Goal: Task Accomplishment & Management: Complete application form

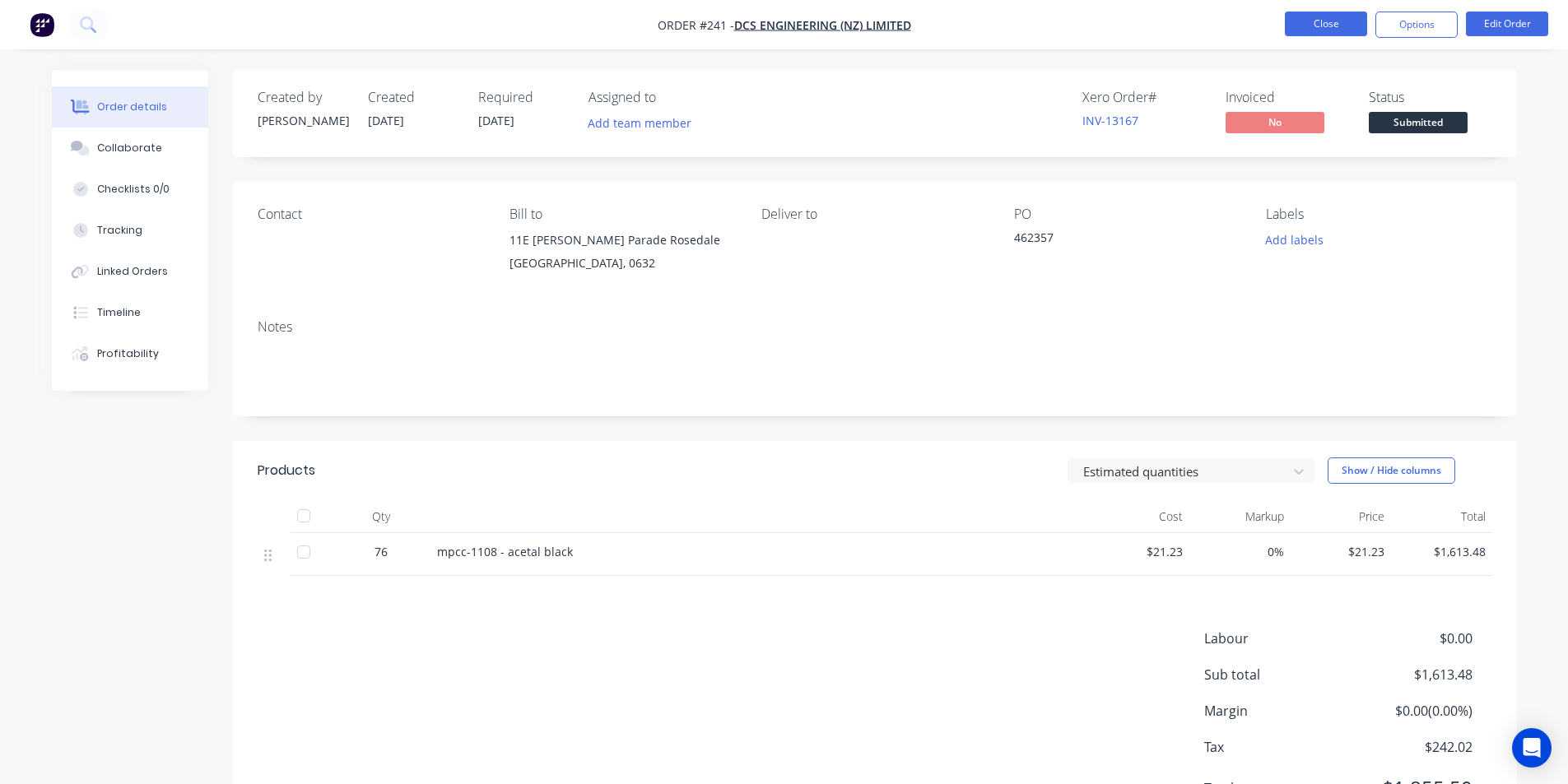
click at [1325, 22] on button "Close" at bounding box center [1326, 23] width 82 height 24
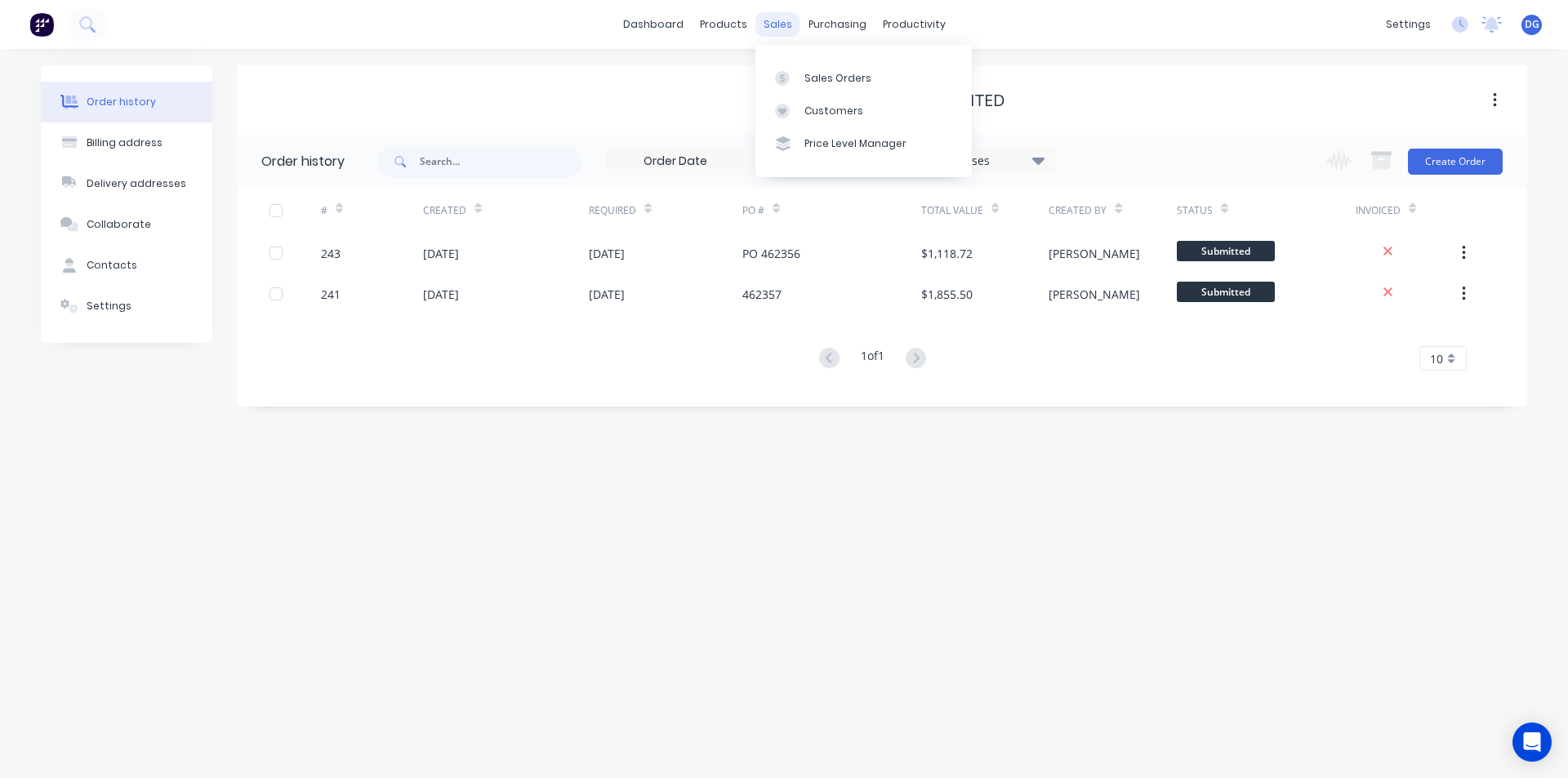
click at [783, 26] on div "sales" at bounding box center [778, 24] width 45 height 24
click at [819, 76] on div "Sales Orders" at bounding box center [838, 79] width 67 height 15
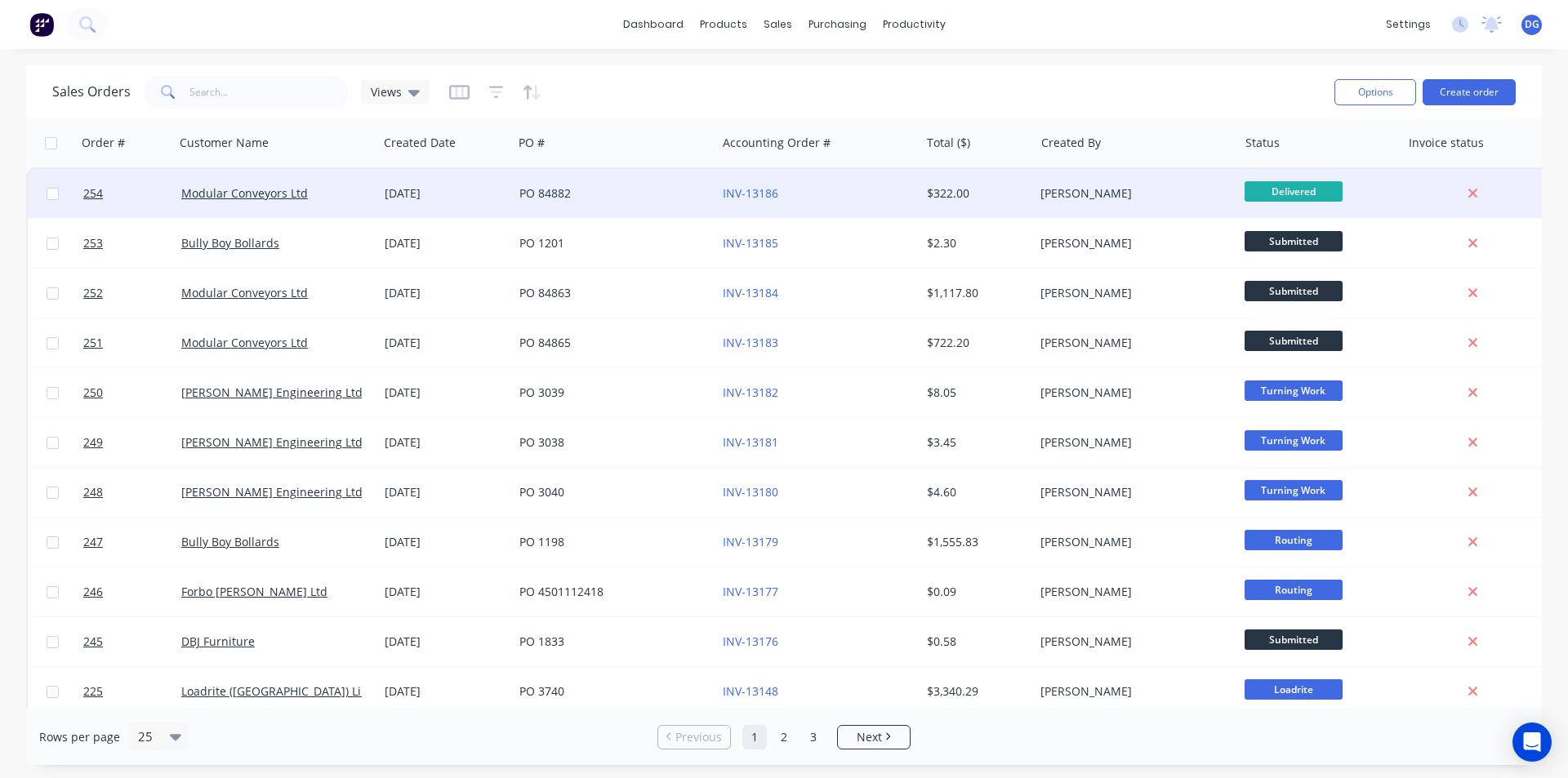
click at [267, 181] on div "Modular Conveyors Ltd" at bounding box center [276, 193] width 203 height 49
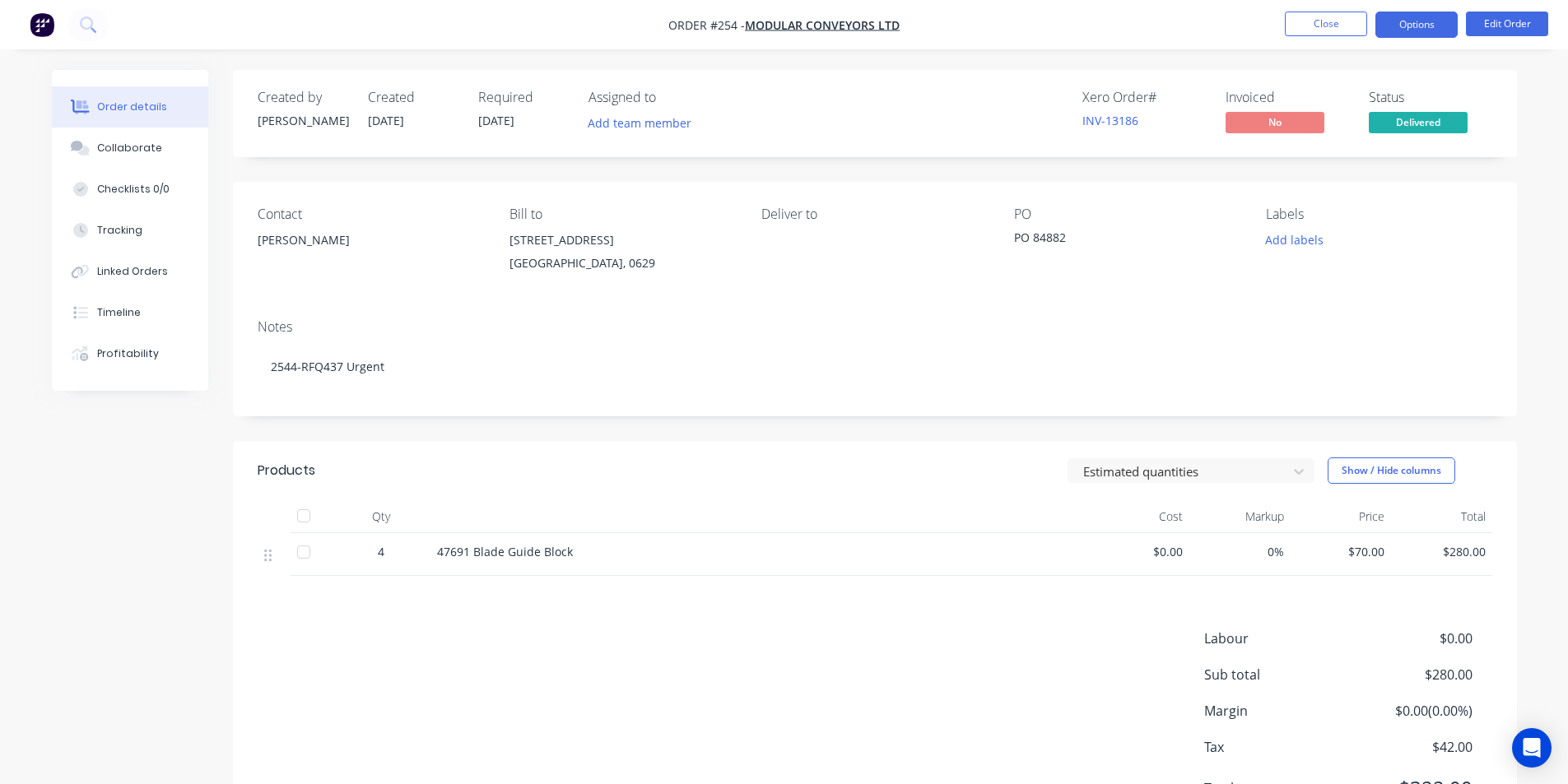
click at [1412, 24] on button "Options" at bounding box center [1417, 24] width 82 height 26
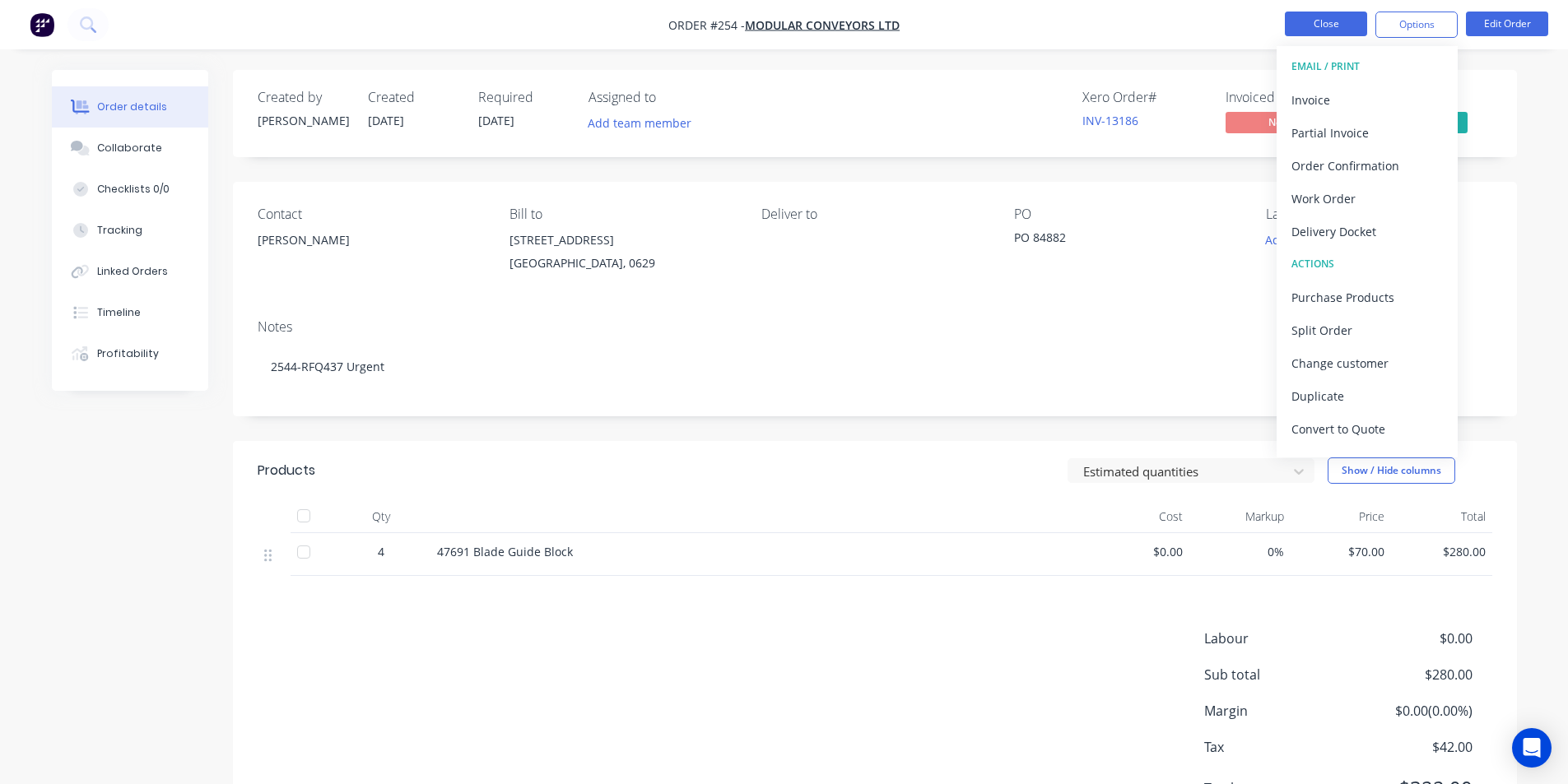
click at [1331, 24] on button "Close" at bounding box center [1326, 23] width 82 height 24
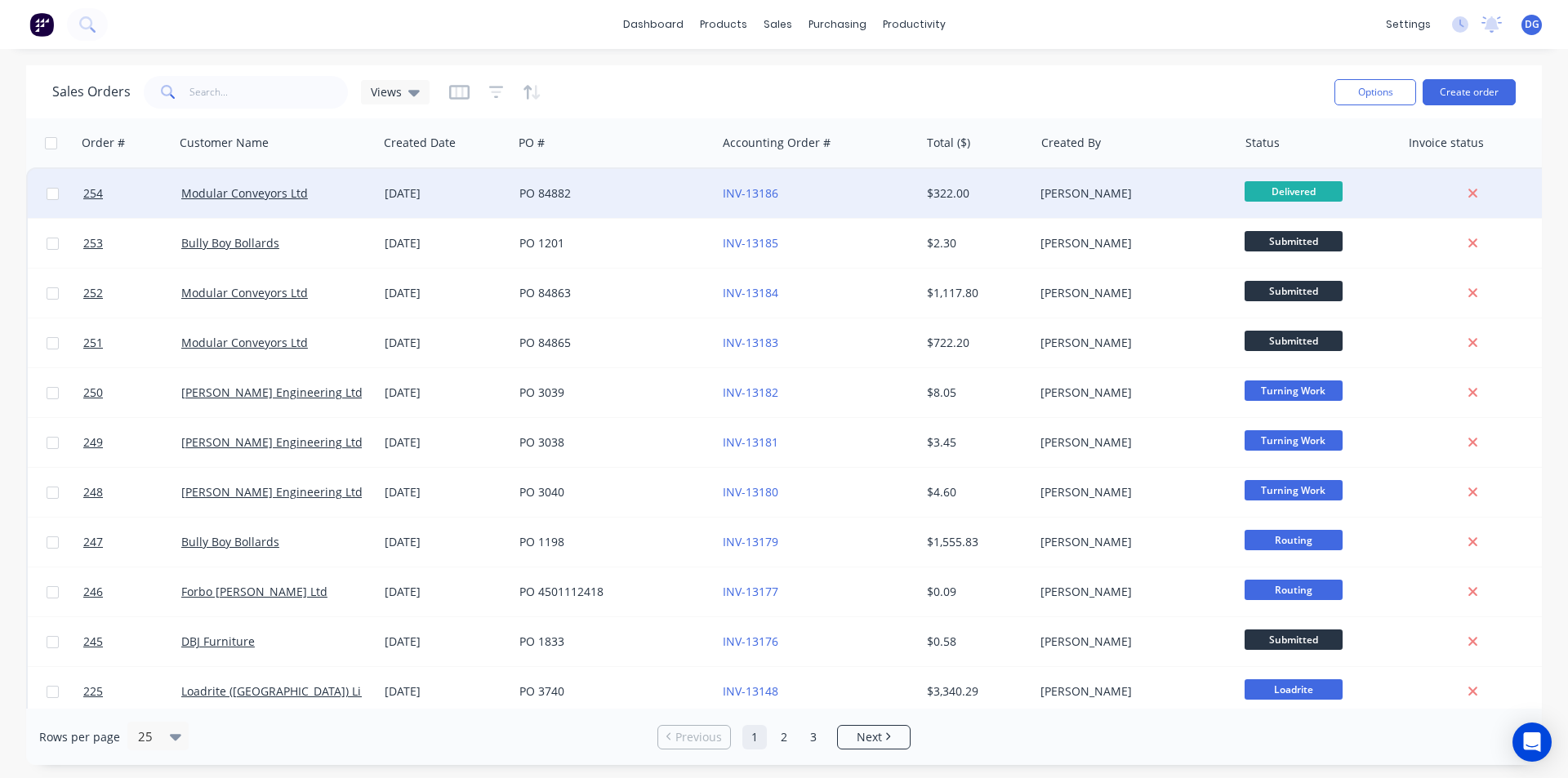
click at [54, 192] on input "checkbox" at bounding box center [52, 193] width 12 height 12
checkbox input "true"
click at [1313, 186] on span "Delivered" at bounding box center [1294, 191] width 98 height 20
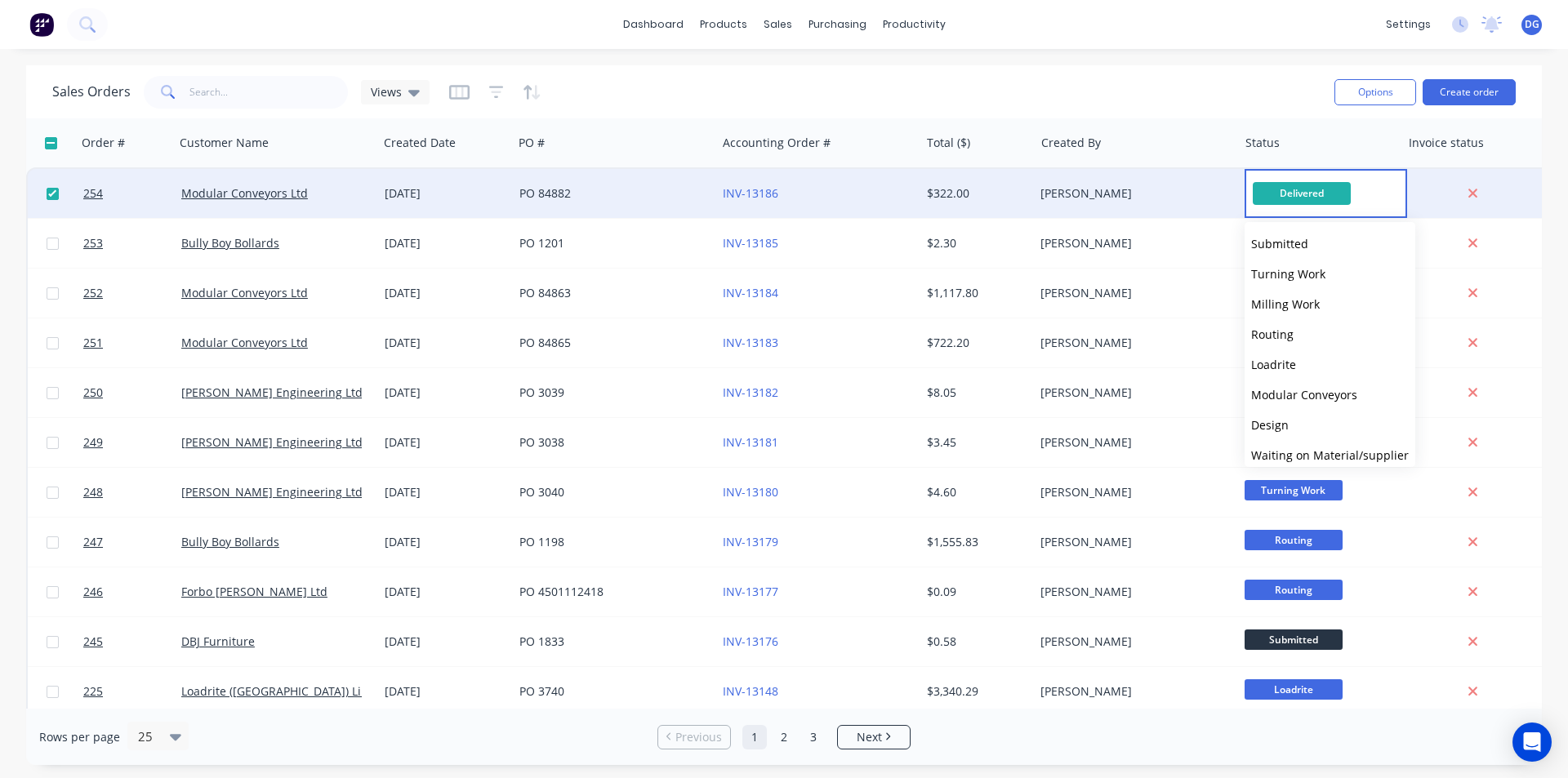
click at [1316, 192] on span "Delivered" at bounding box center [1302, 193] width 98 height 22
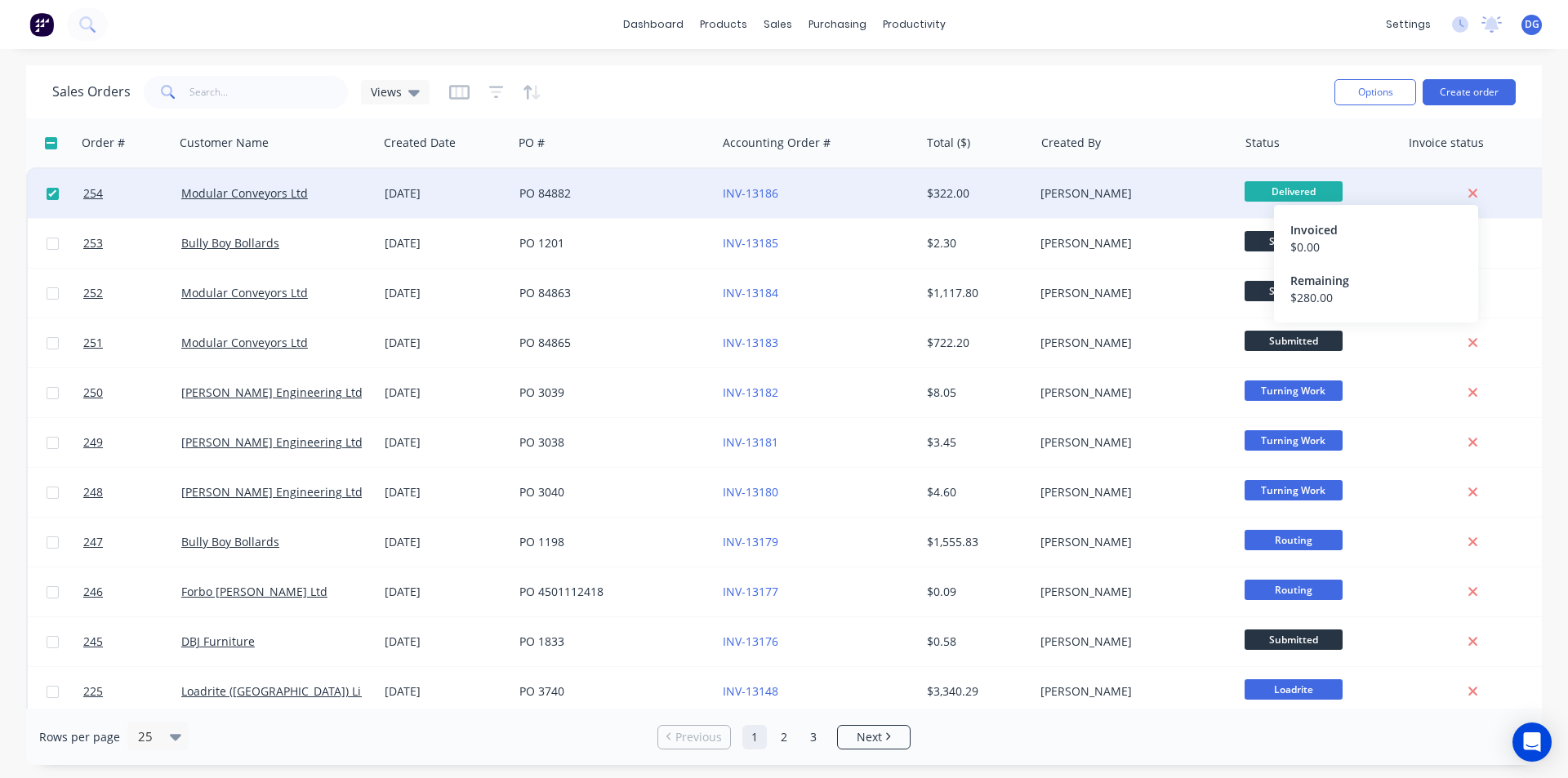
click at [1477, 195] on icon at bounding box center [1472, 194] width 10 height 15
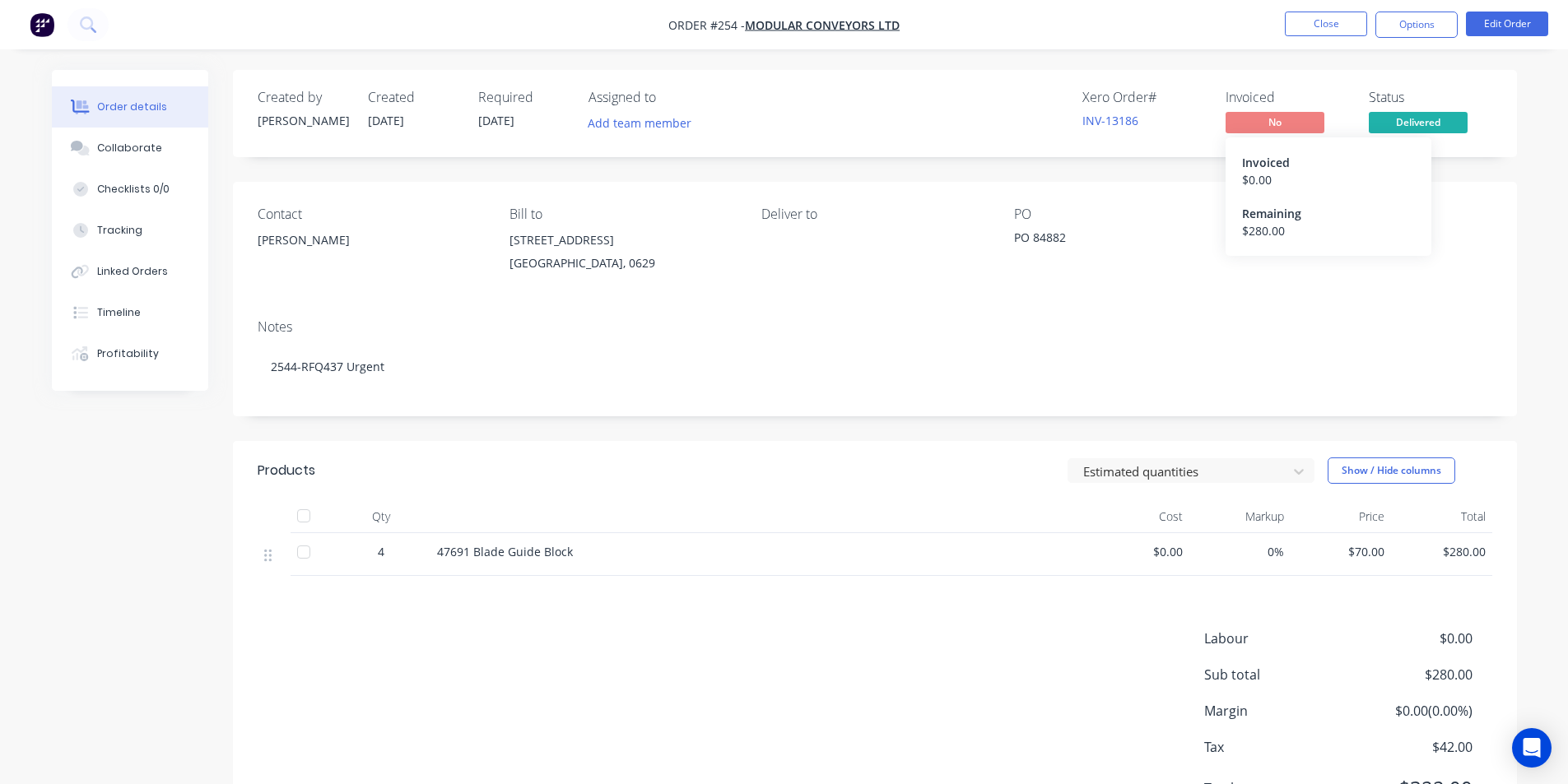
click at [1267, 121] on span "No" at bounding box center [1275, 122] width 99 height 21
click at [1408, 24] on button "Options" at bounding box center [1417, 24] width 82 height 26
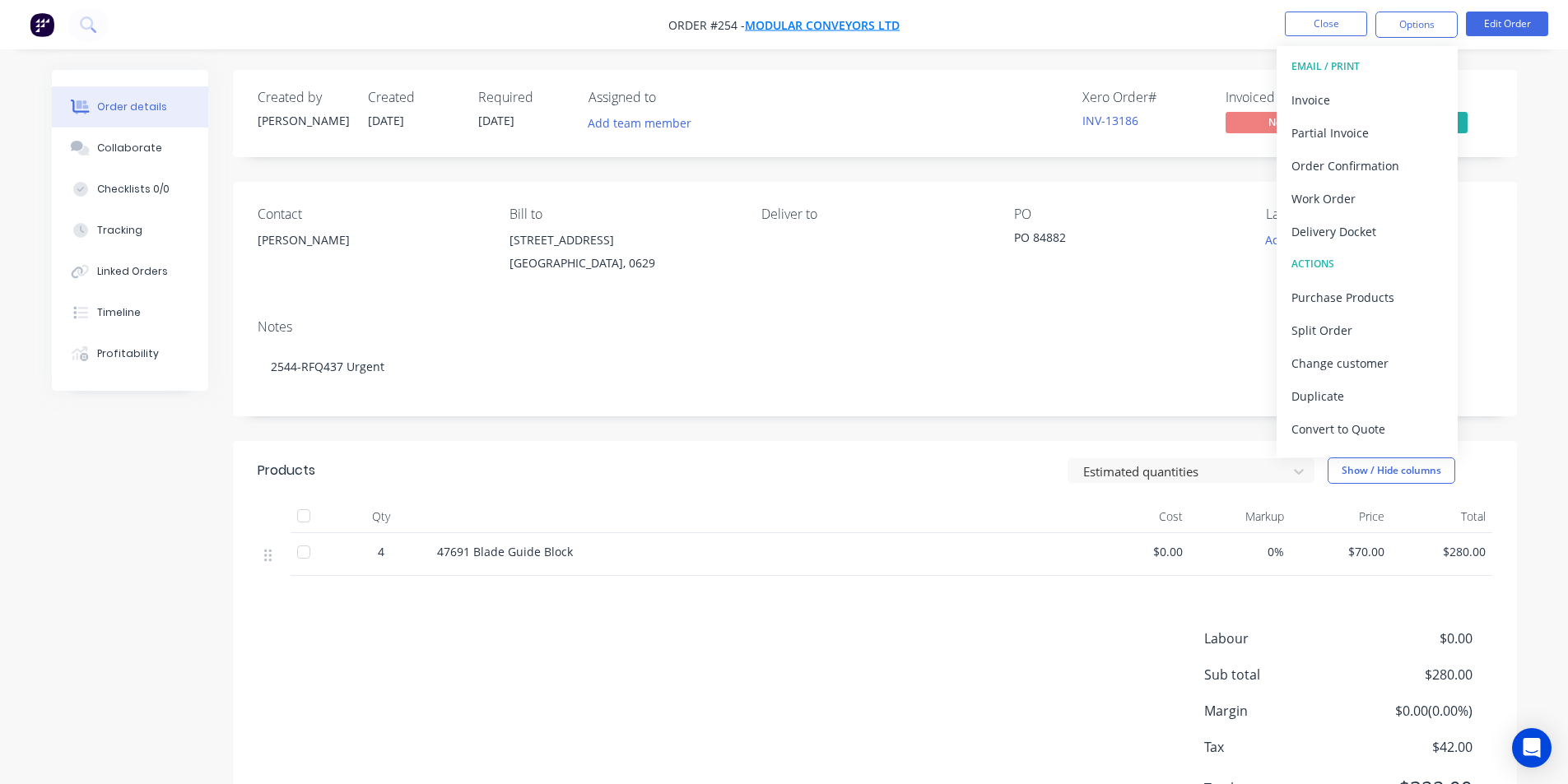
click at [800, 24] on span "Modular Conveyors Ltd" at bounding box center [822, 24] width 154 height 16
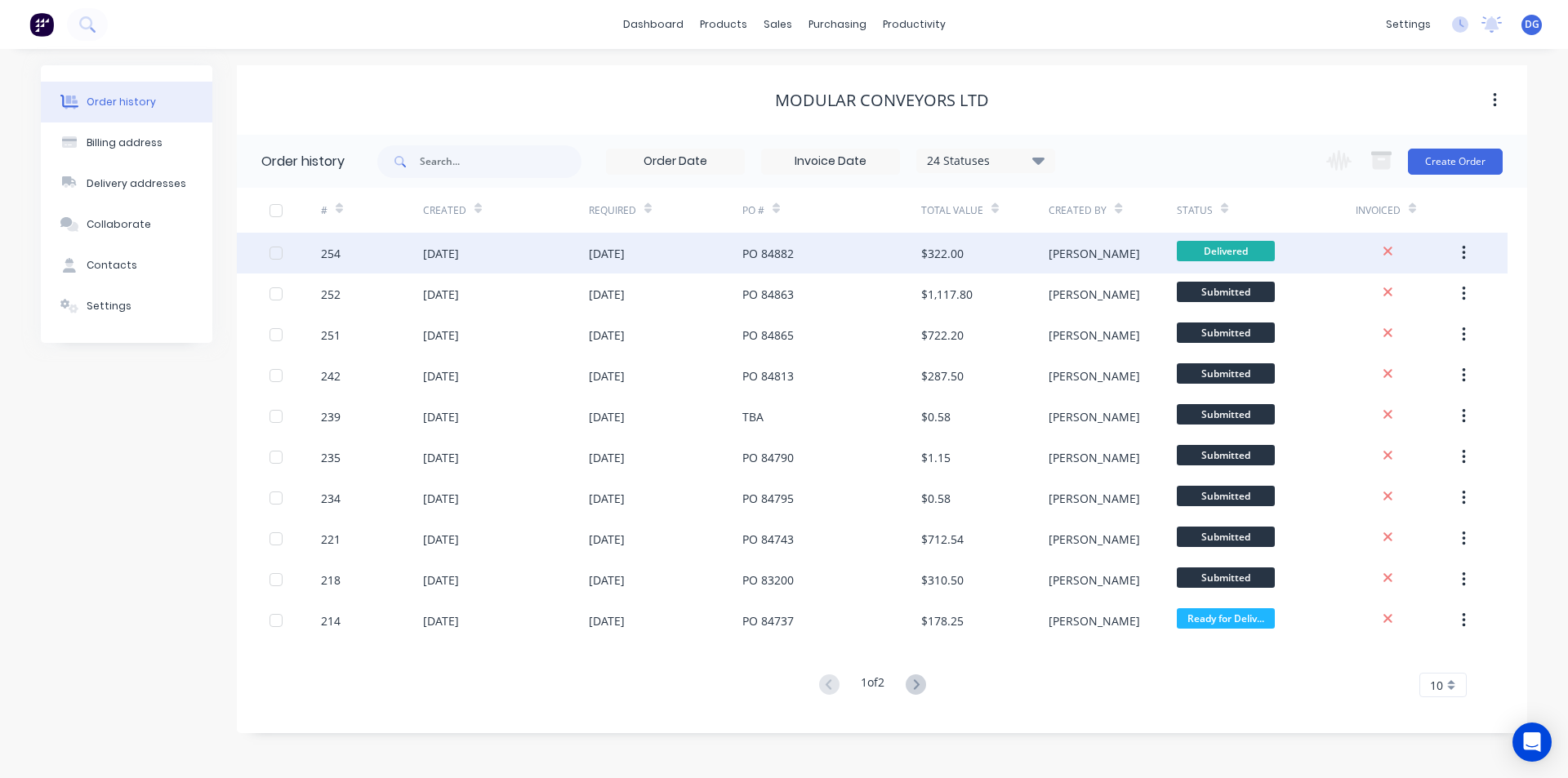
click at [1463, 247] on icon "button" at bounding box center [1464, 253] width 4 height 15
click at [1382, 299] on div "Archive" at bounding box center [1406, 296] width 126 height 24
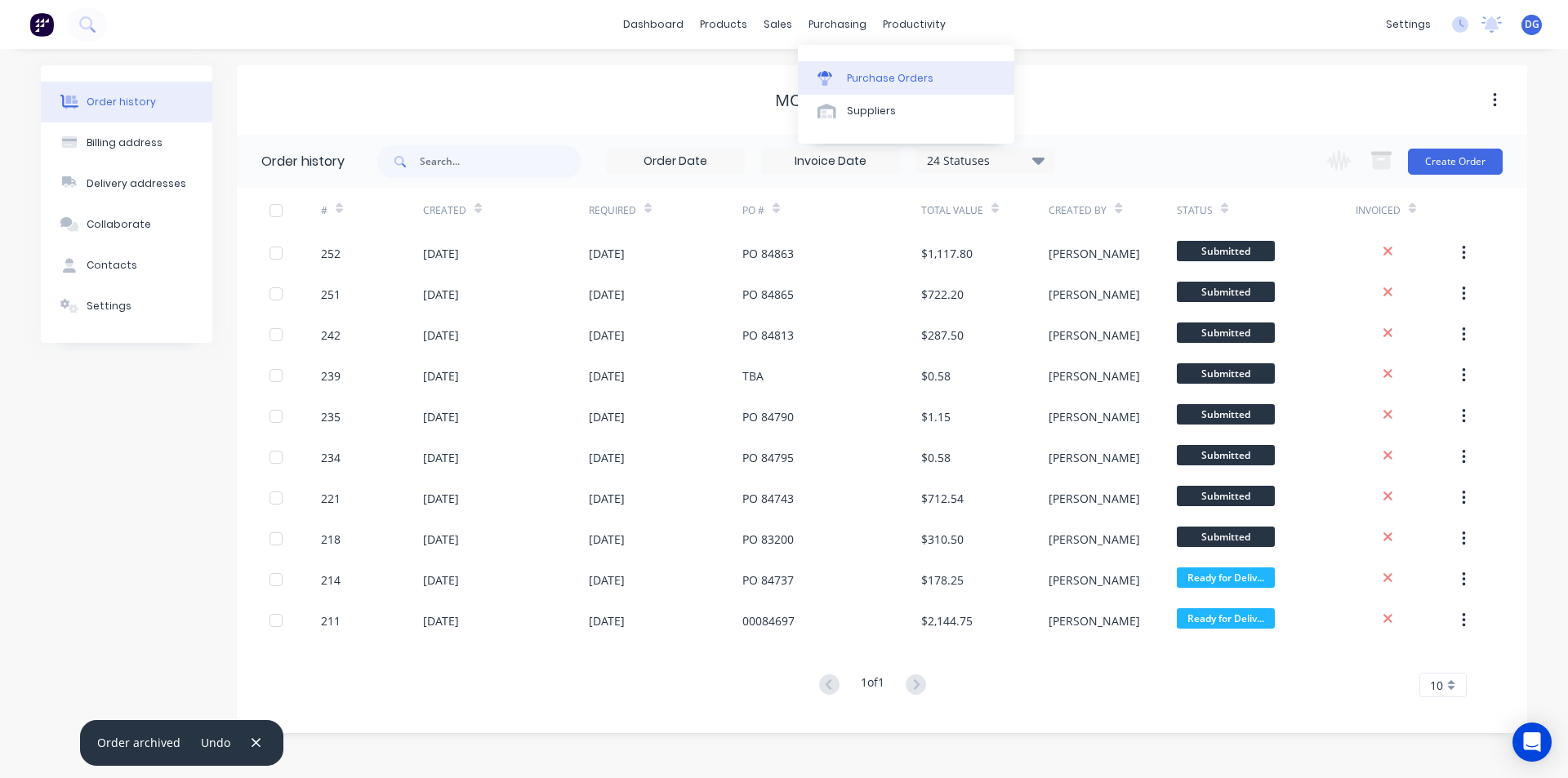
click at [868, 85] on div "Purchase Orders" at bounding box center [890, 79] width 86 height 15
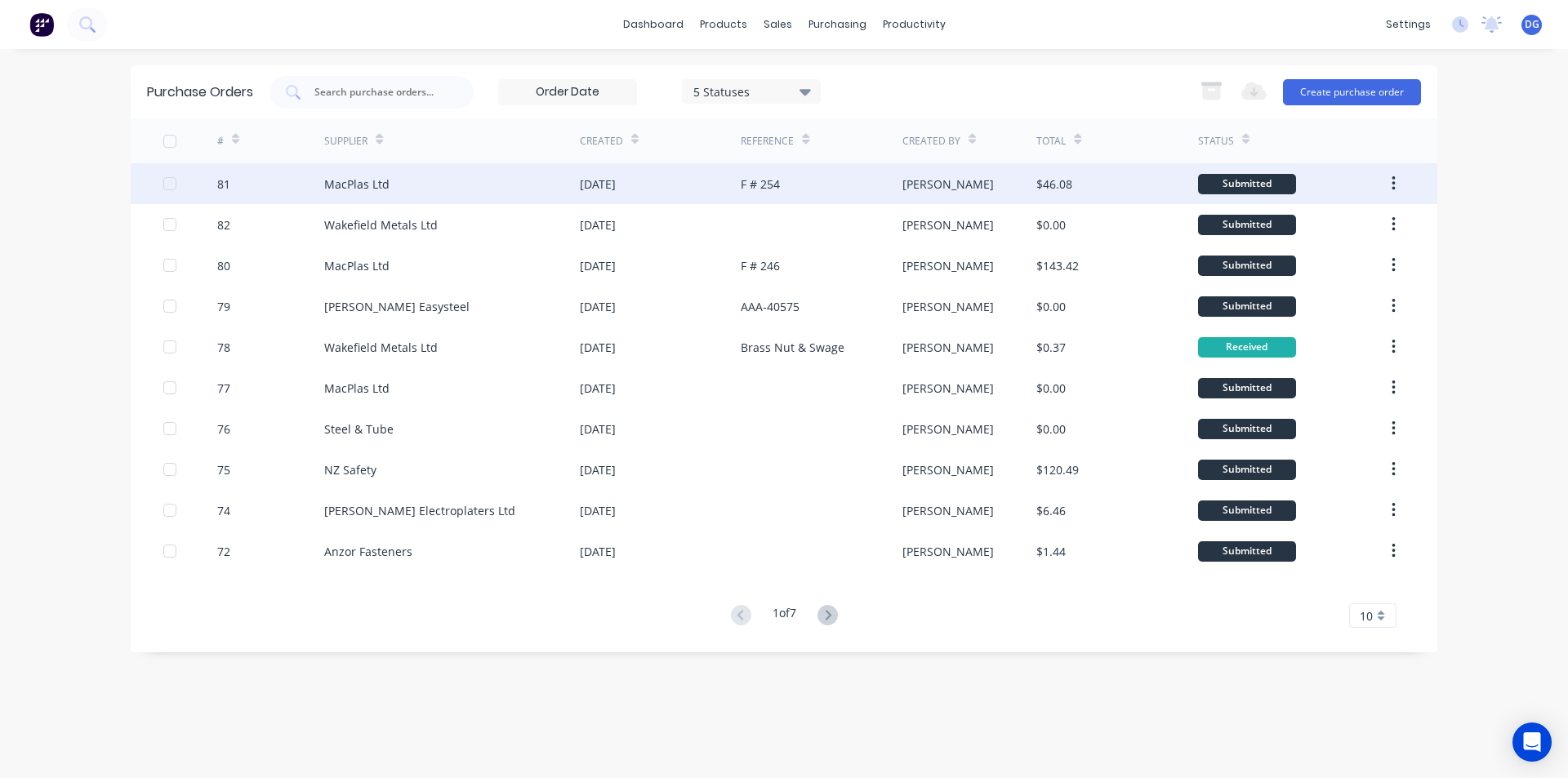
click at [1397, 182] on button "button" at bounding box center [1393, 184] width 38 height 30
click at [1326, 227] on div "Archive" at bounding box center [1335, 227] width 126 height 24
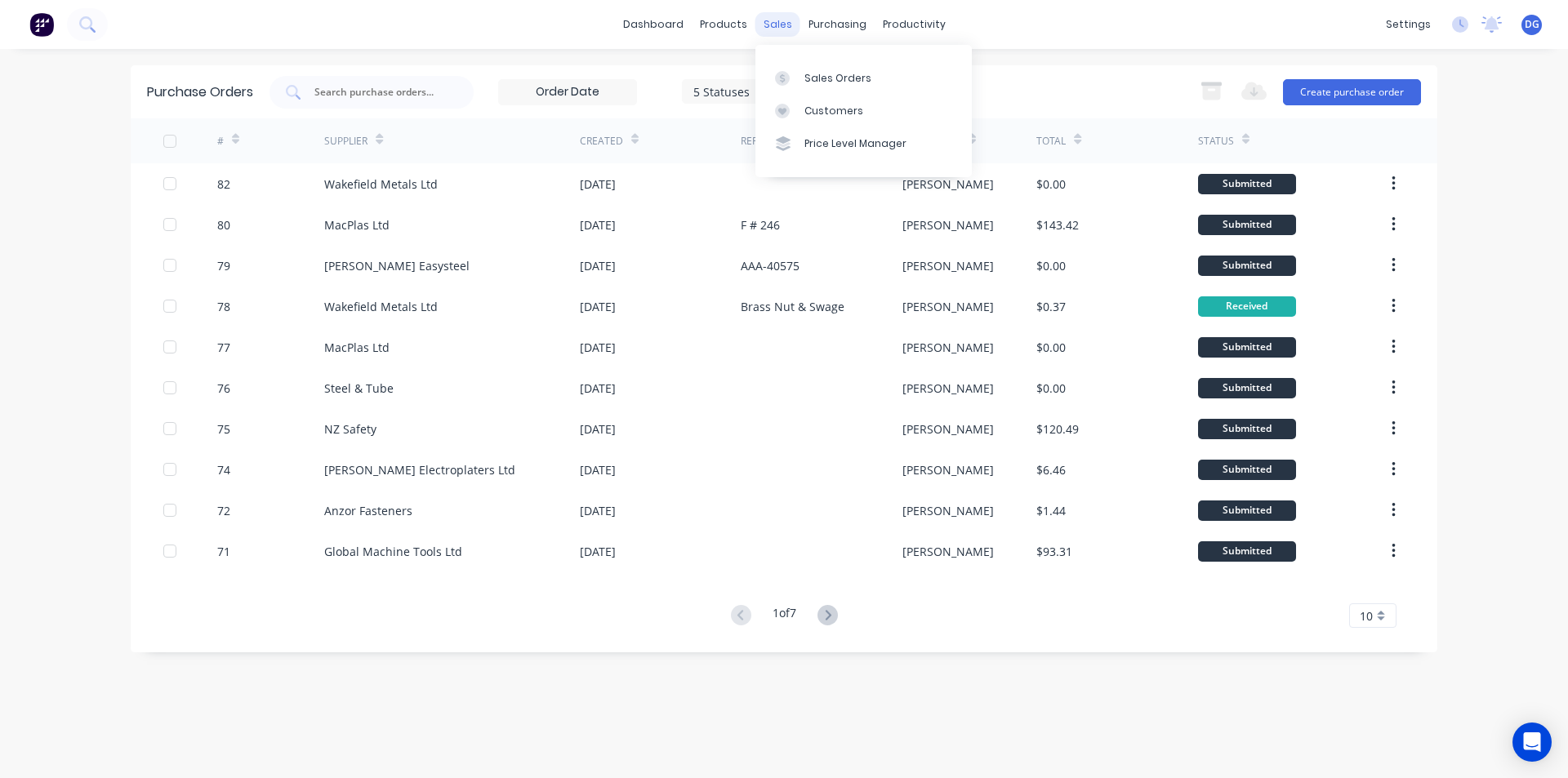
click at [777, 26] on div "sales" at bounding box center [778, 24] width 45 height 24
click at [817, 78] on div "Sales Orders" at bounding box center [838, 79] width 67 height 15
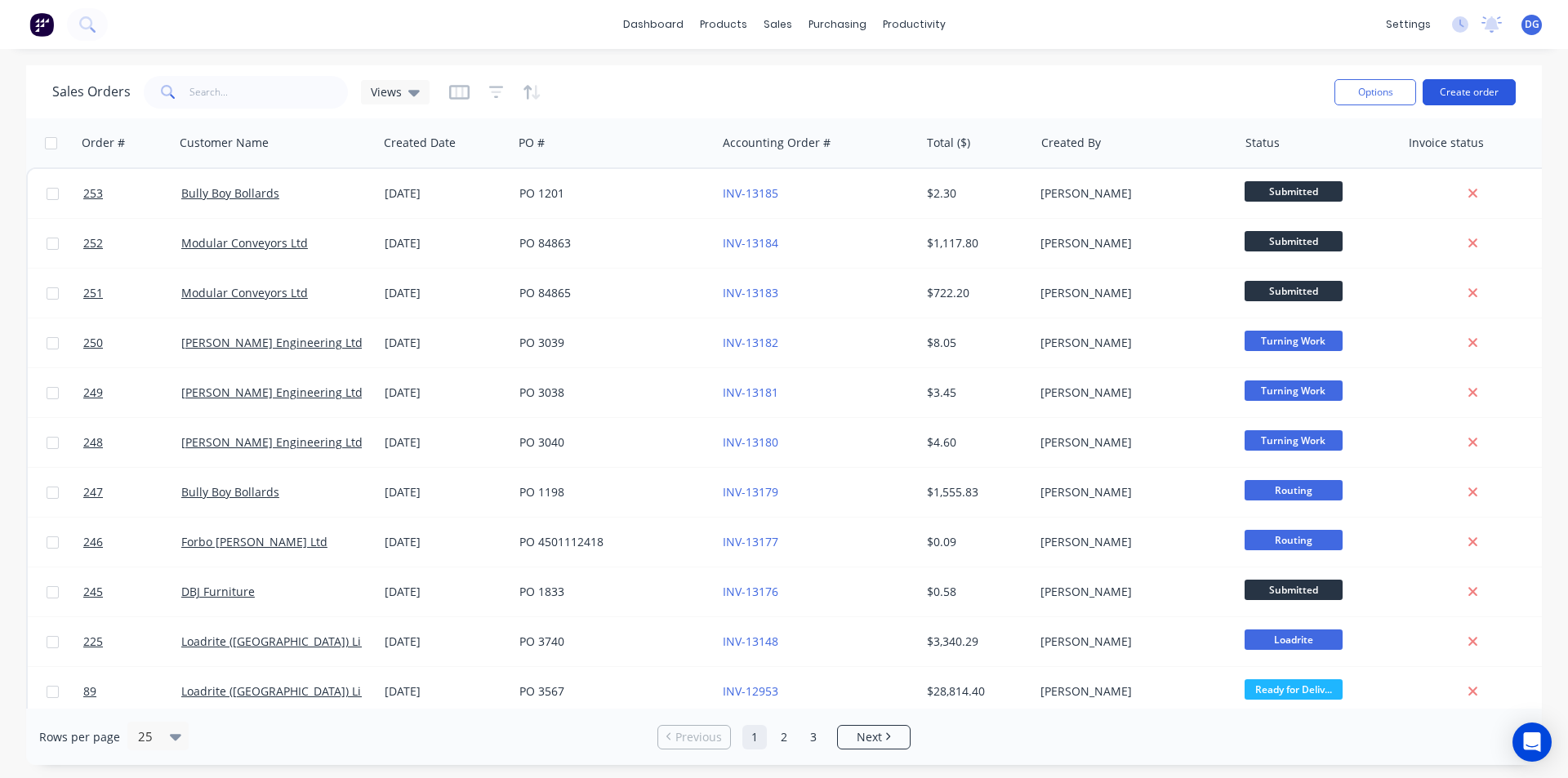
click at [1459, 94] on button "Create order" at bounding box center [1469, 92] width 93 height 26
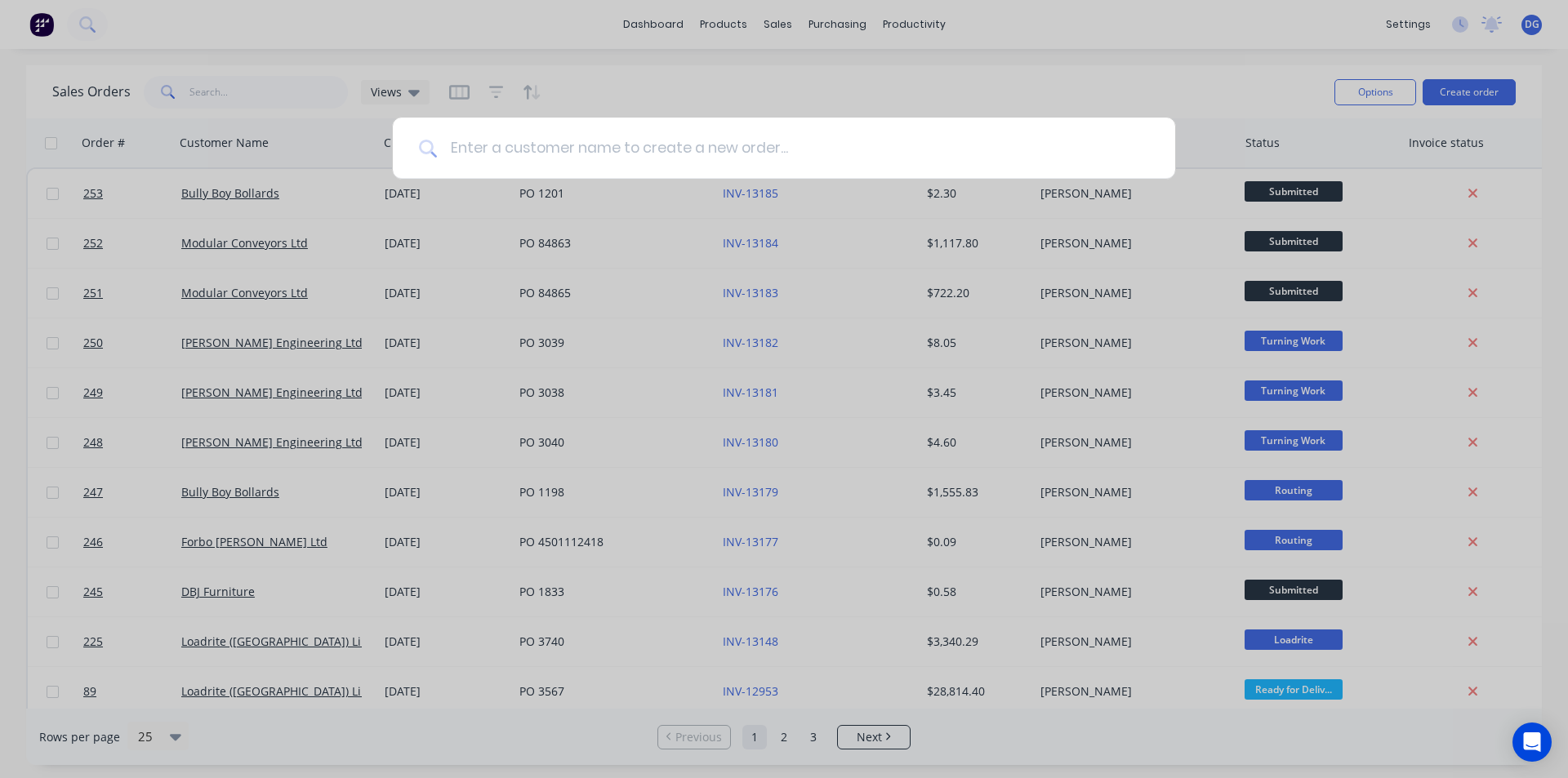
click at [765, 155] on input at bounding box center [793, 148] width 713 height 61
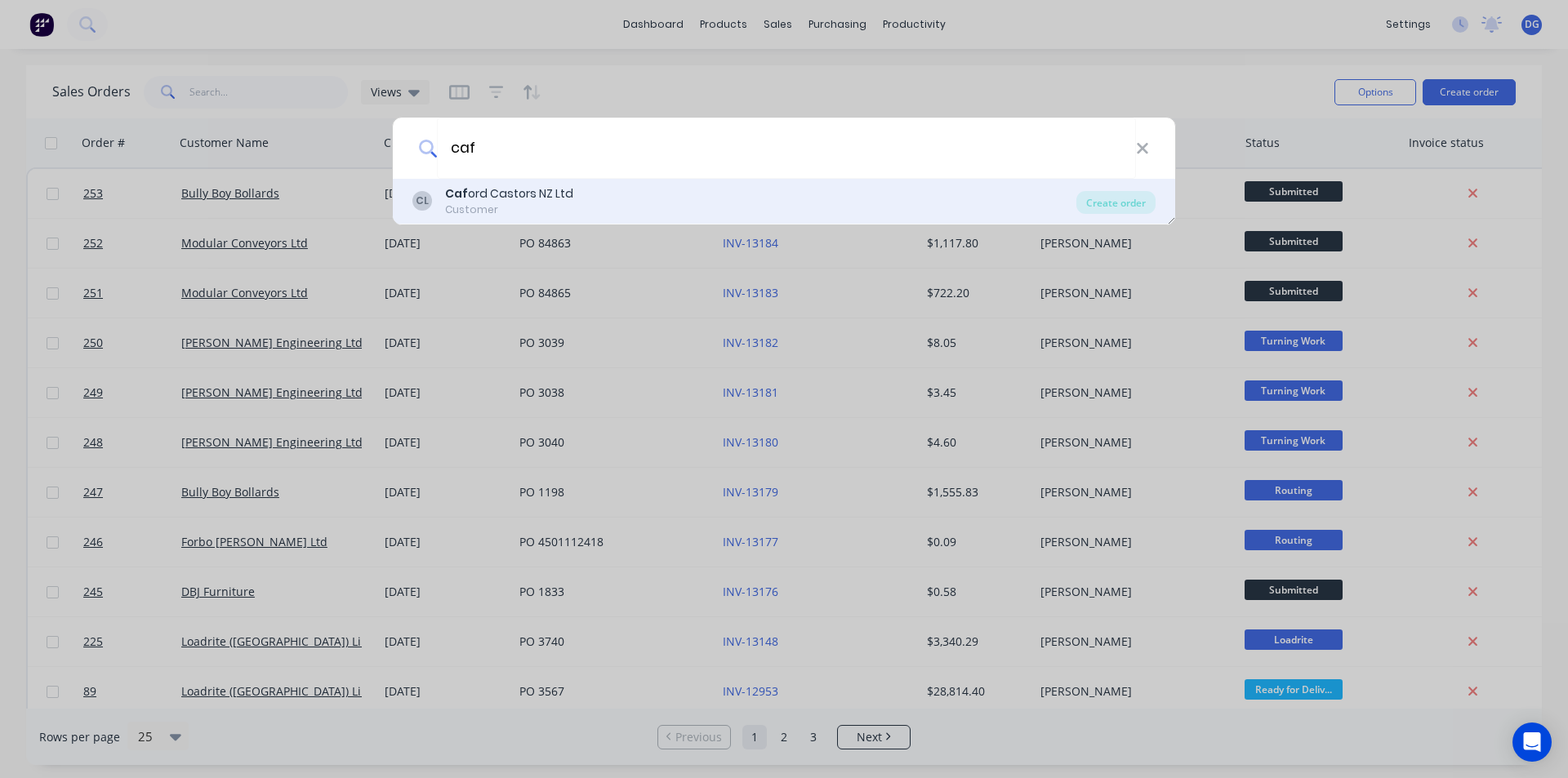
type input "caf"
click at [501, 187] on div "Caf ord Castors NZ Ltd" at bounding box center [509, 194] width 128 height 17
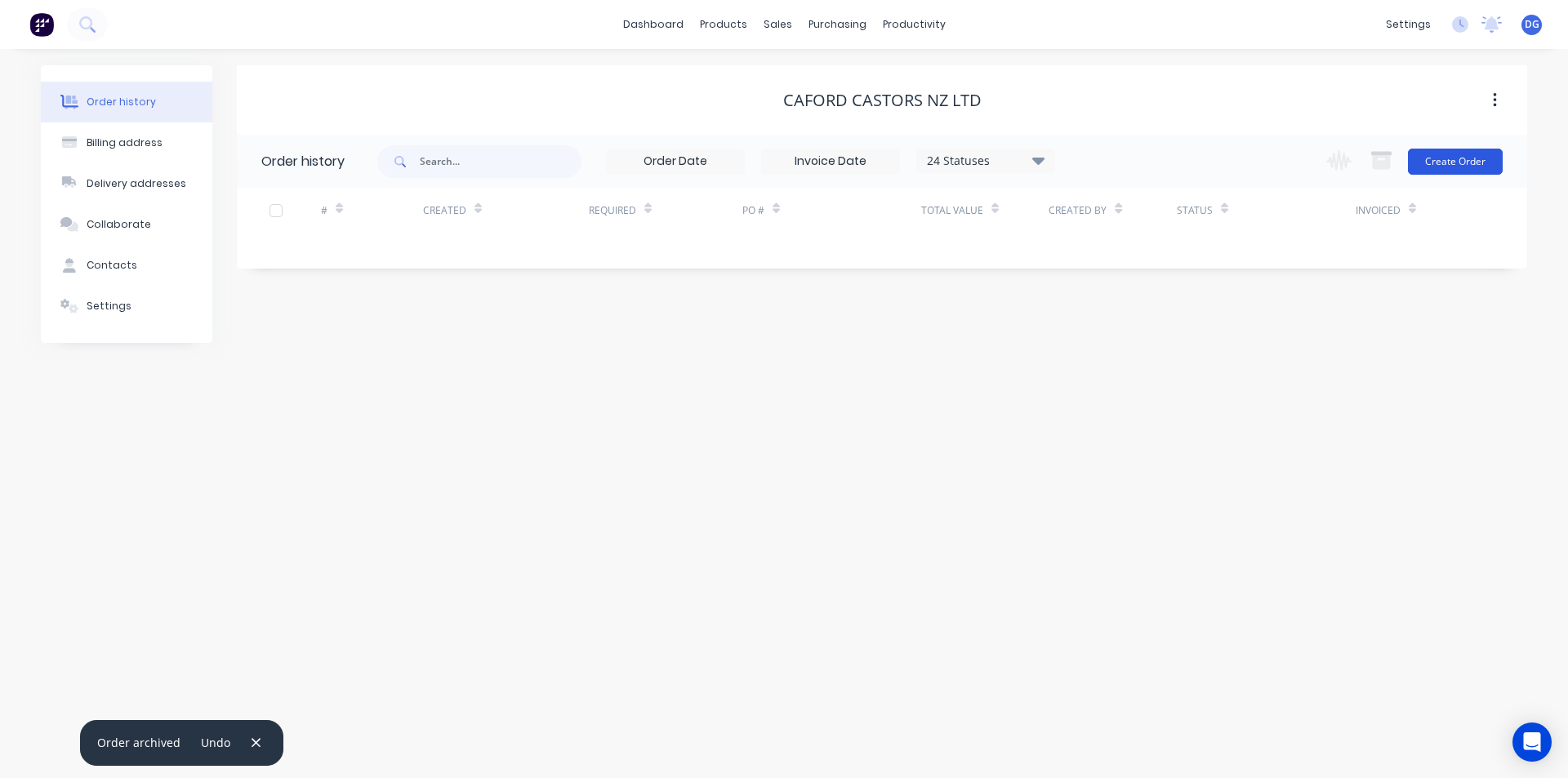
click at [1468, 160] on button "Create Order" at bounding box center [1456, 161] width 95 height 26
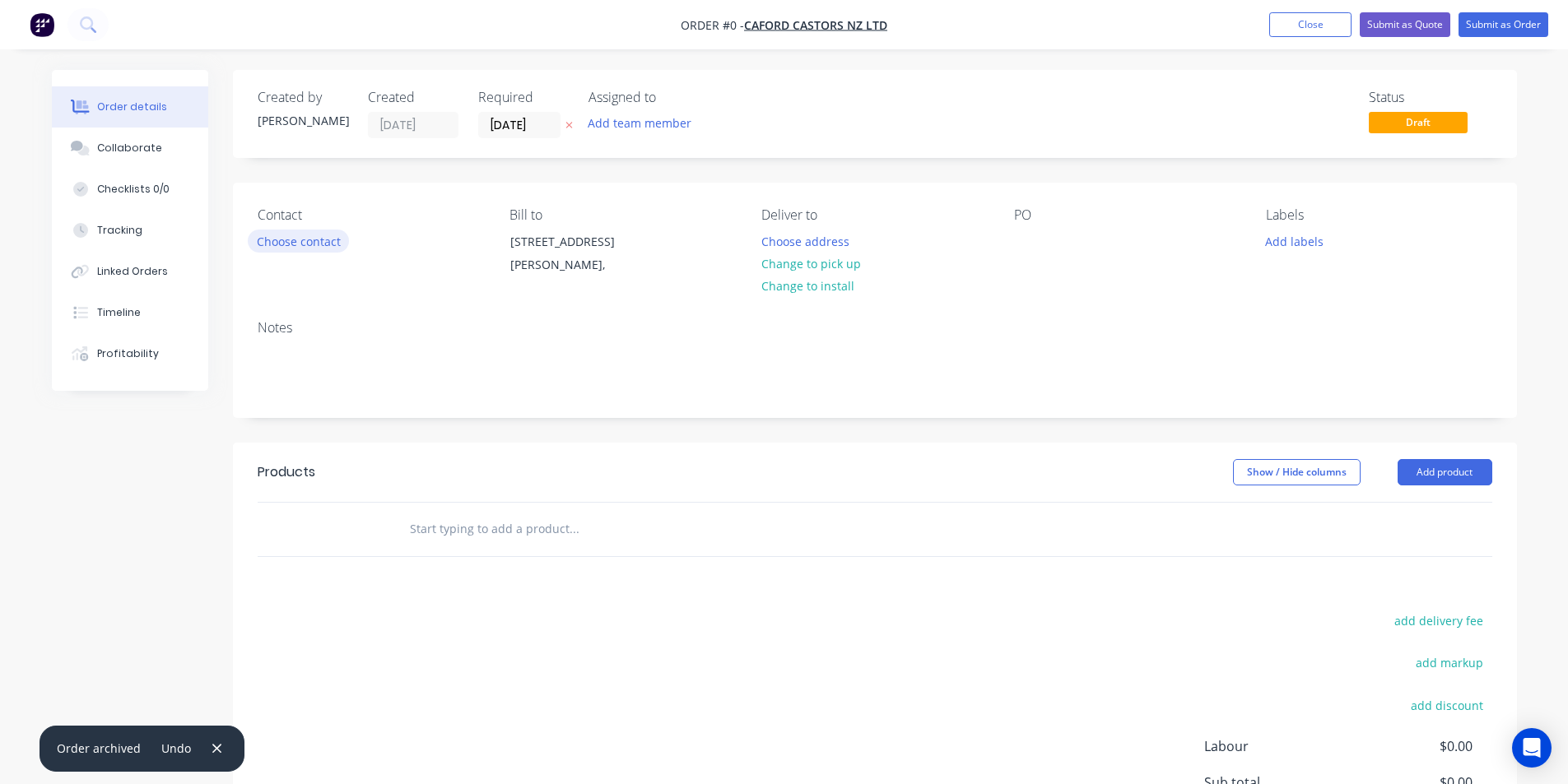
click at [337, 244] on button "Choose contact" at bounding box center [298, 241] width 101 height 22
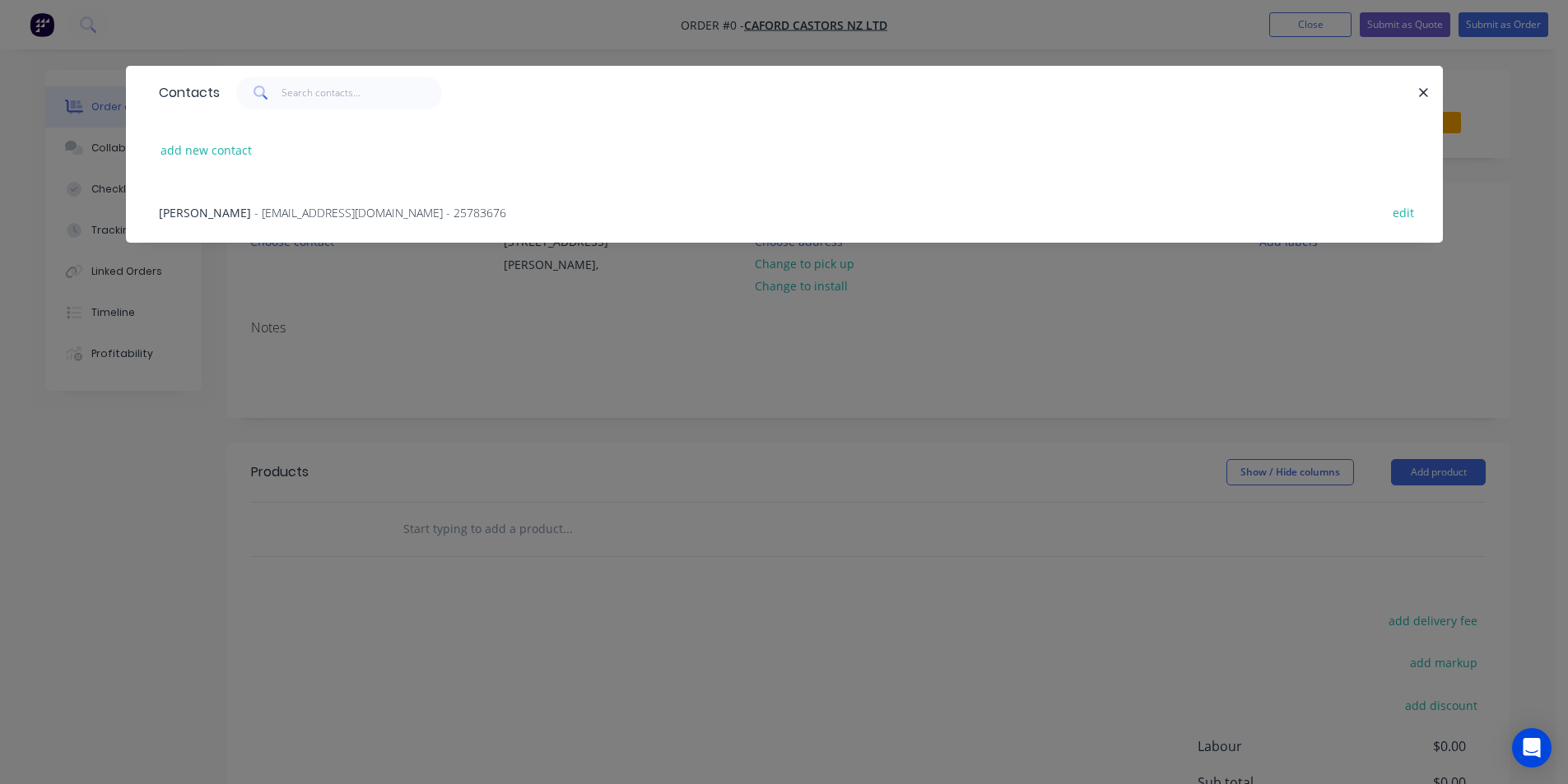
click at [219, 208] on span "[PERSON_NAME]" at bounding box center [205, 212] width 93 height 16
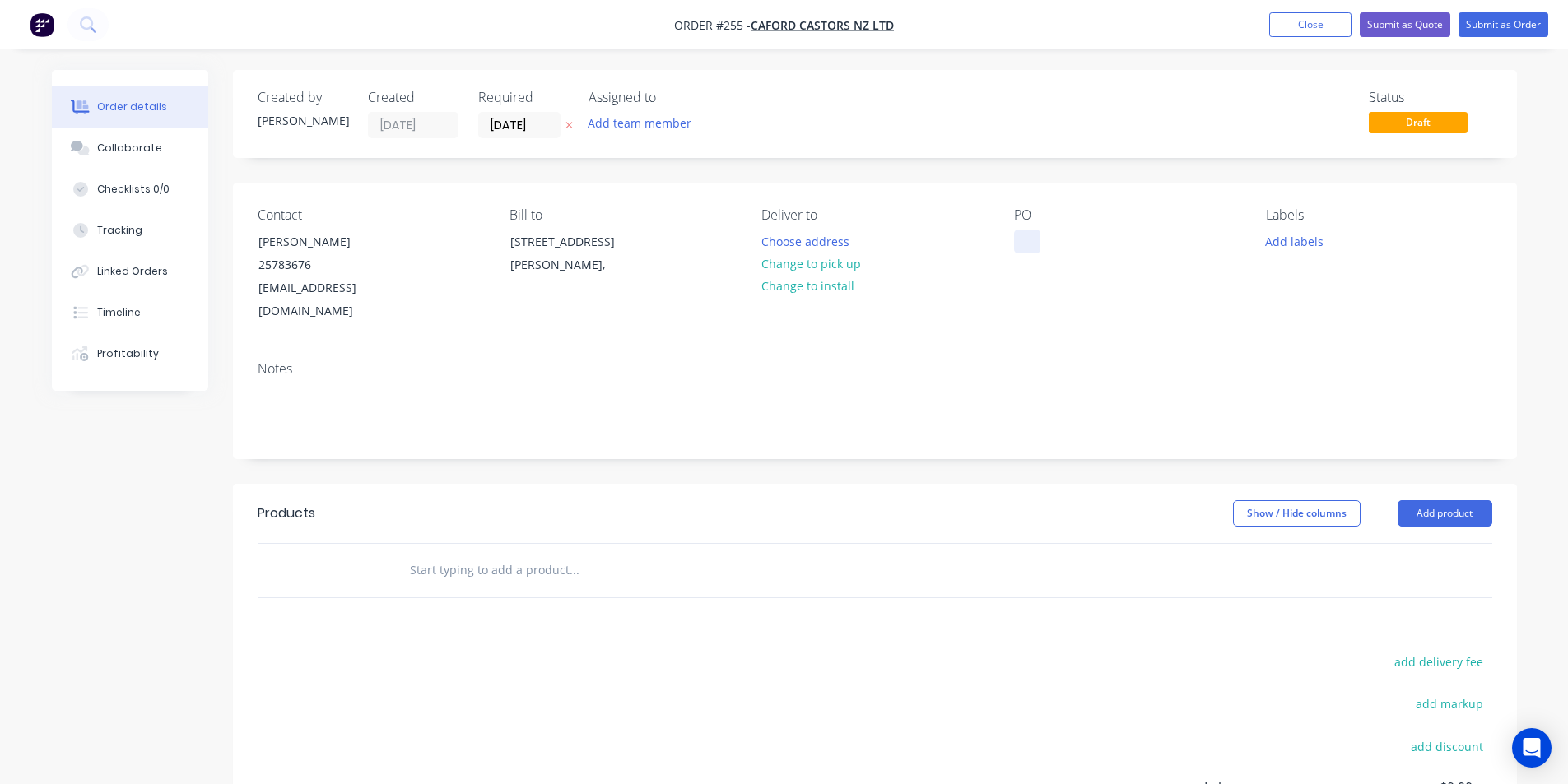
click at [1029, 238] on div at bounding box center [1027, 242] width 26 height 24
click at [392, 546] on div at bounding box center [685, 570] width 593 height 53
click at [442, 553] on input "text" at bounding box center [573, 569] width 329 height 33
type input "2"
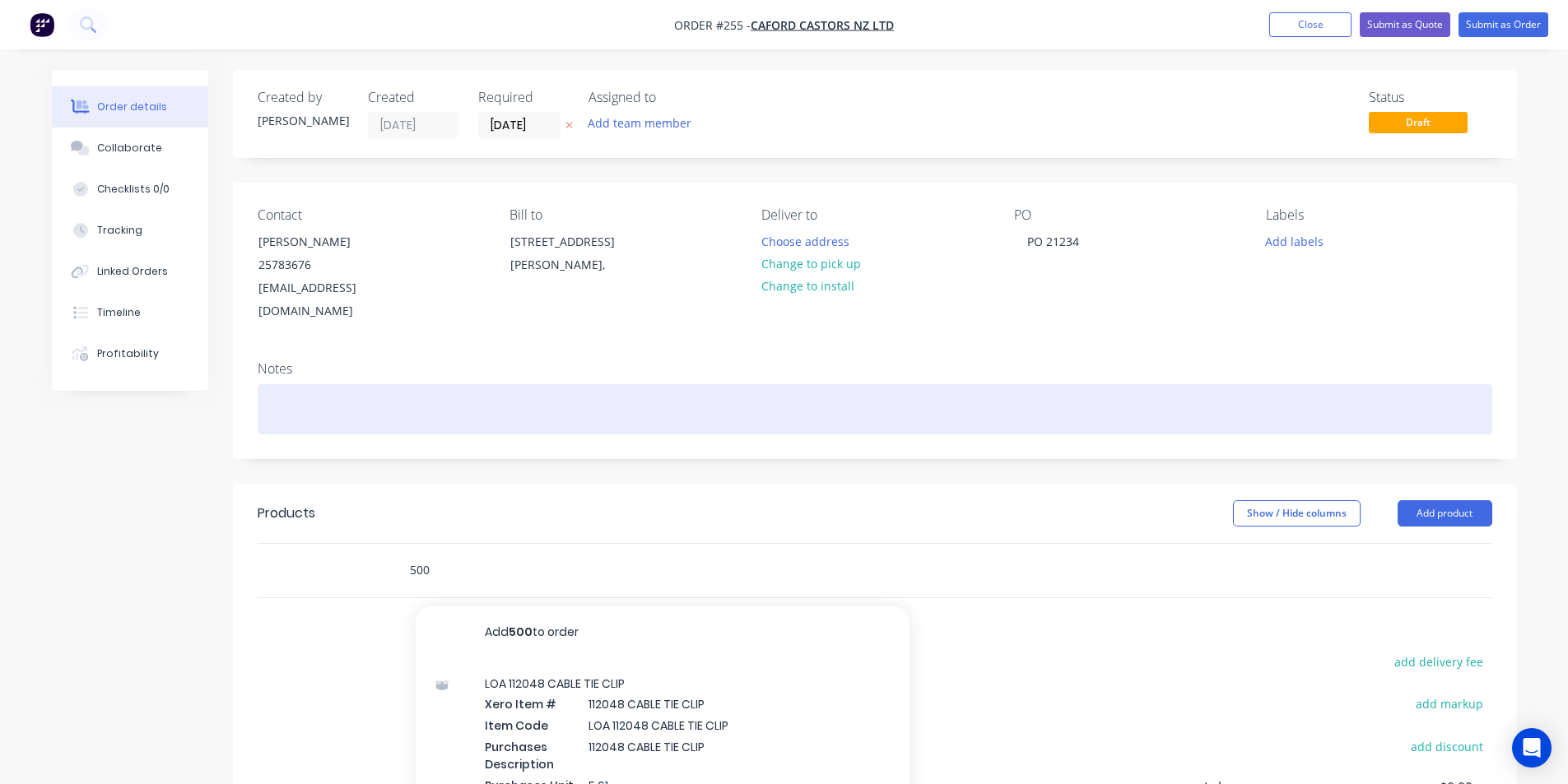
type input "500"
click at [321, 390] on div at bounding box center [875, 409] width 1234 height 50
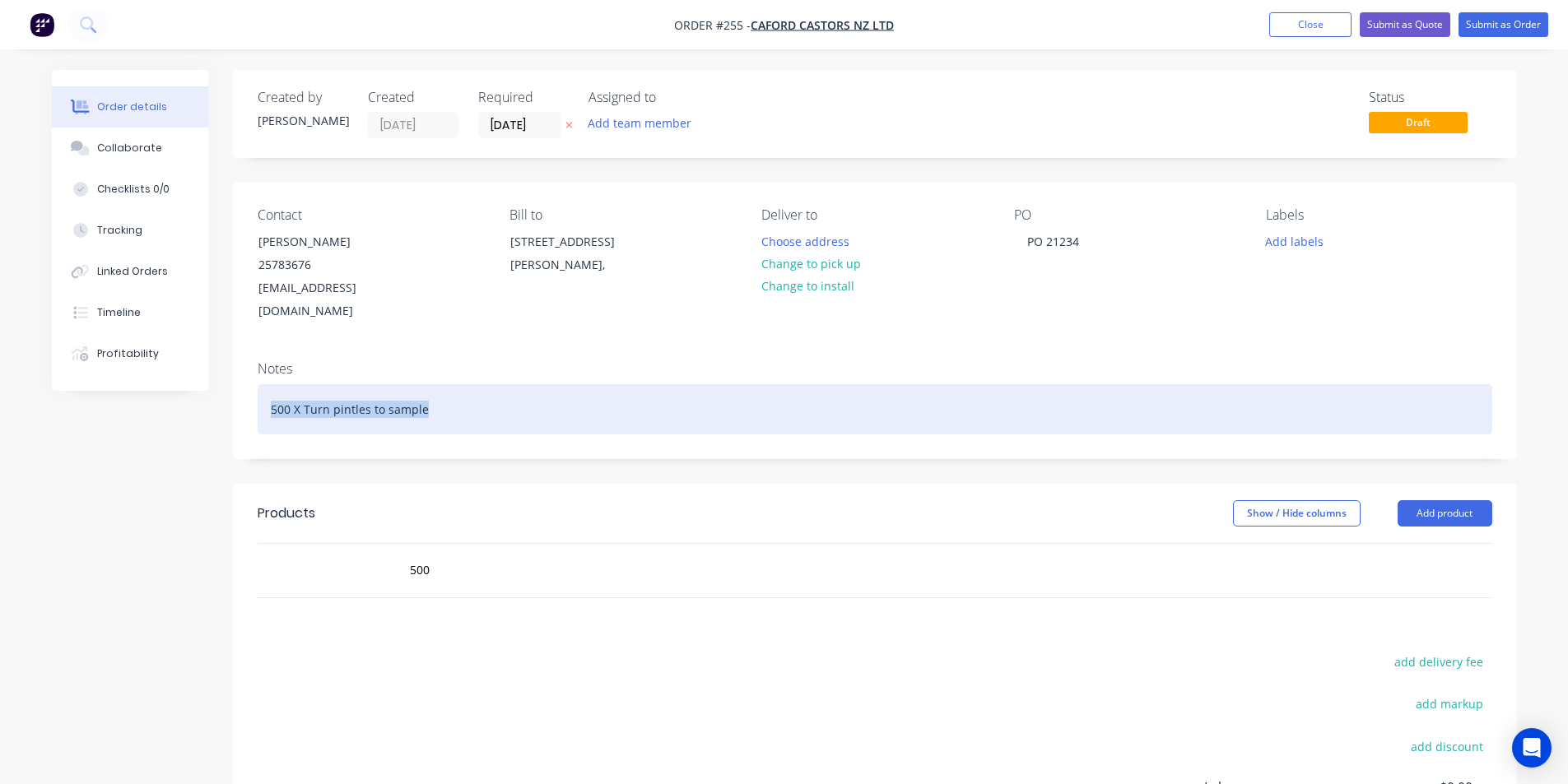
drag, startPoint x: 424, startPoint y: 388, endPoint x: 268, endPoint y: 388, distance: 156.0
click at [268, 388] on div "500 X Turn pintles to sample" at bounding box center [875, 409] width 1234 height 50
copy div "500 X Turn pintles to sample"
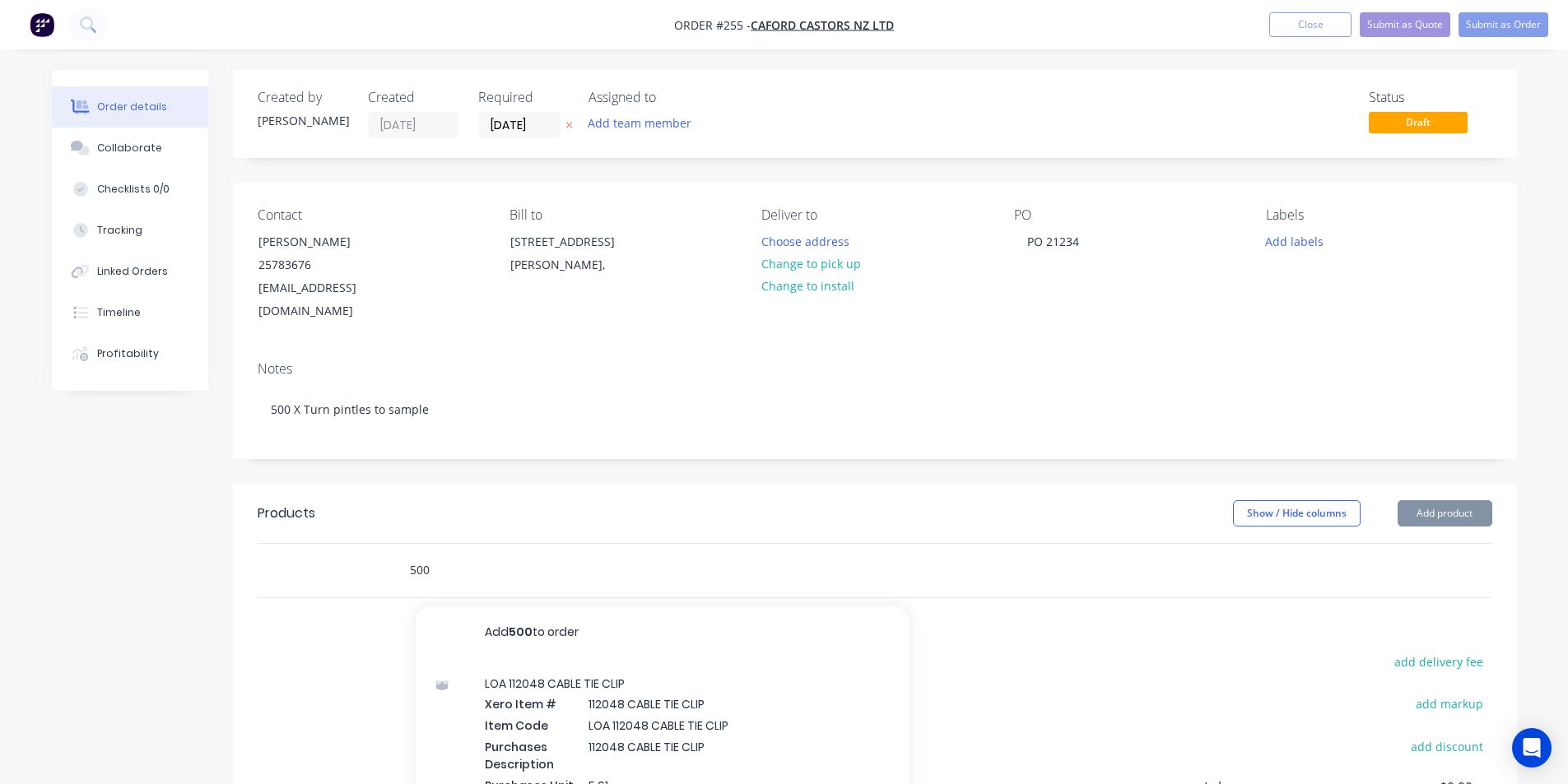
click at [434, 553] on input "500" at bounding box center [573, 569] width 329 height 33
type input "5"
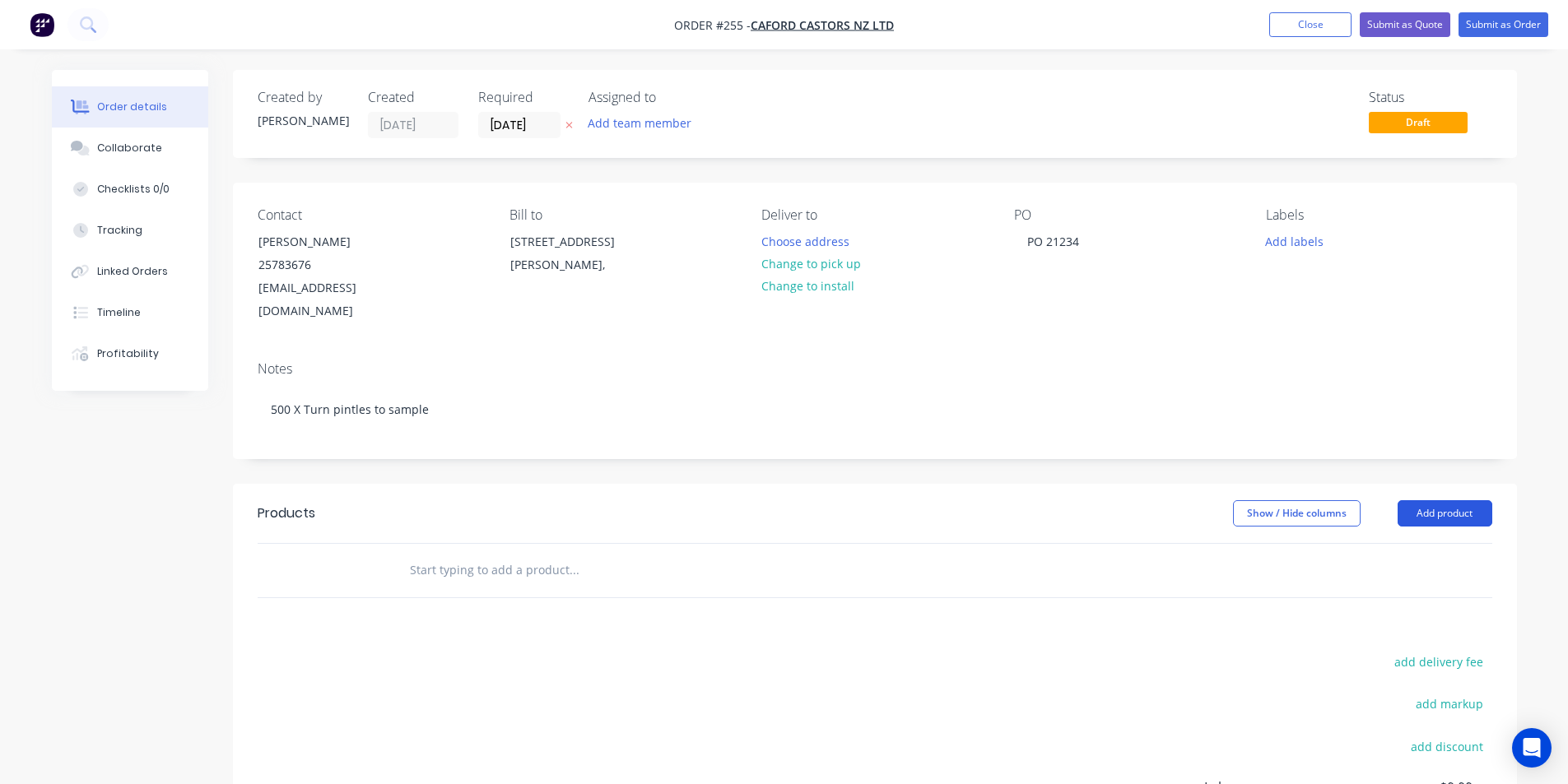
click at [1472, 500] on button "Add product" at bounding box center [1445, 513] width 94 height 26
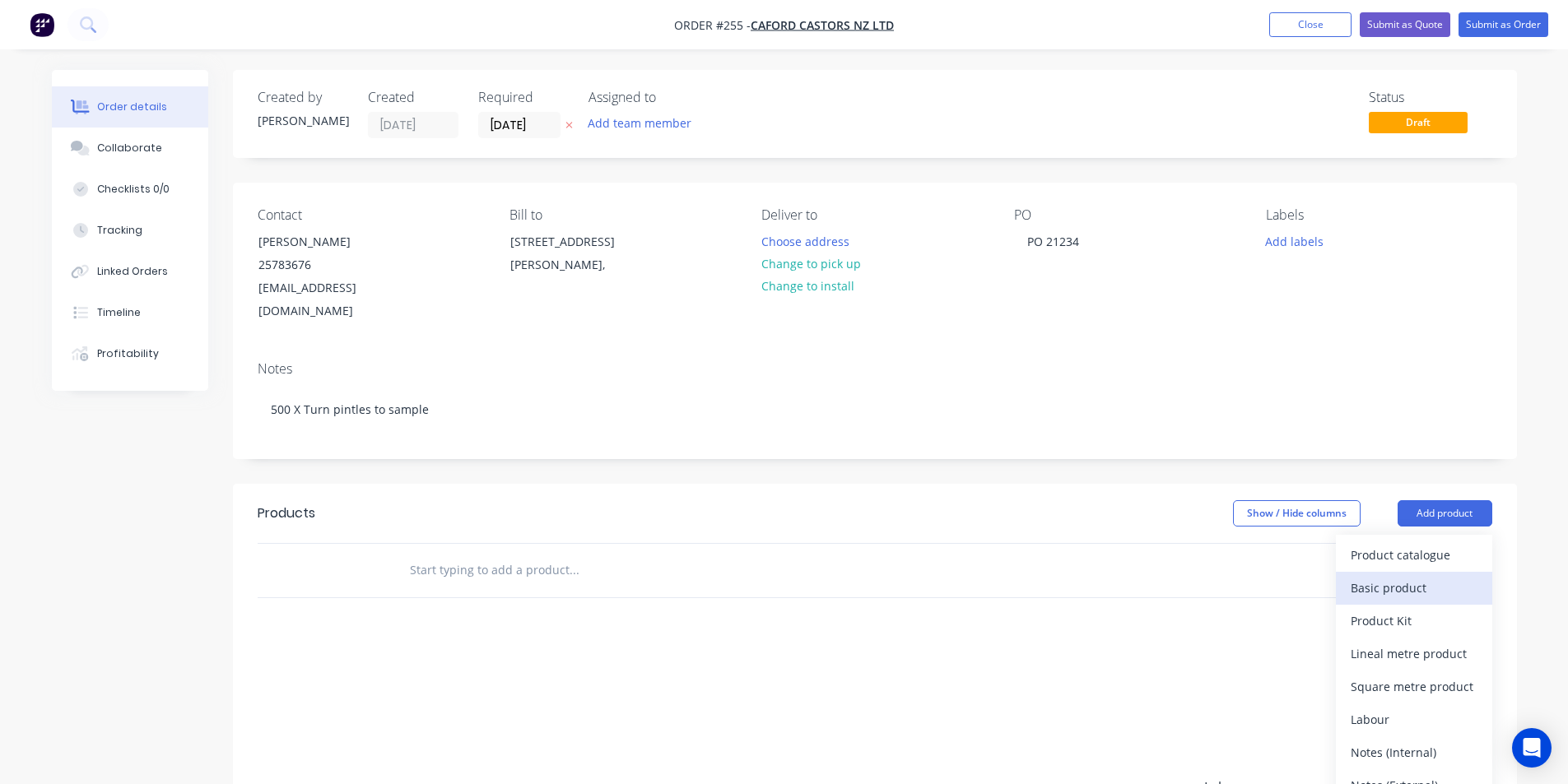
click at [1424, 576] on div "Basic product" at bounding box center [1415, 588] width 127 height 24
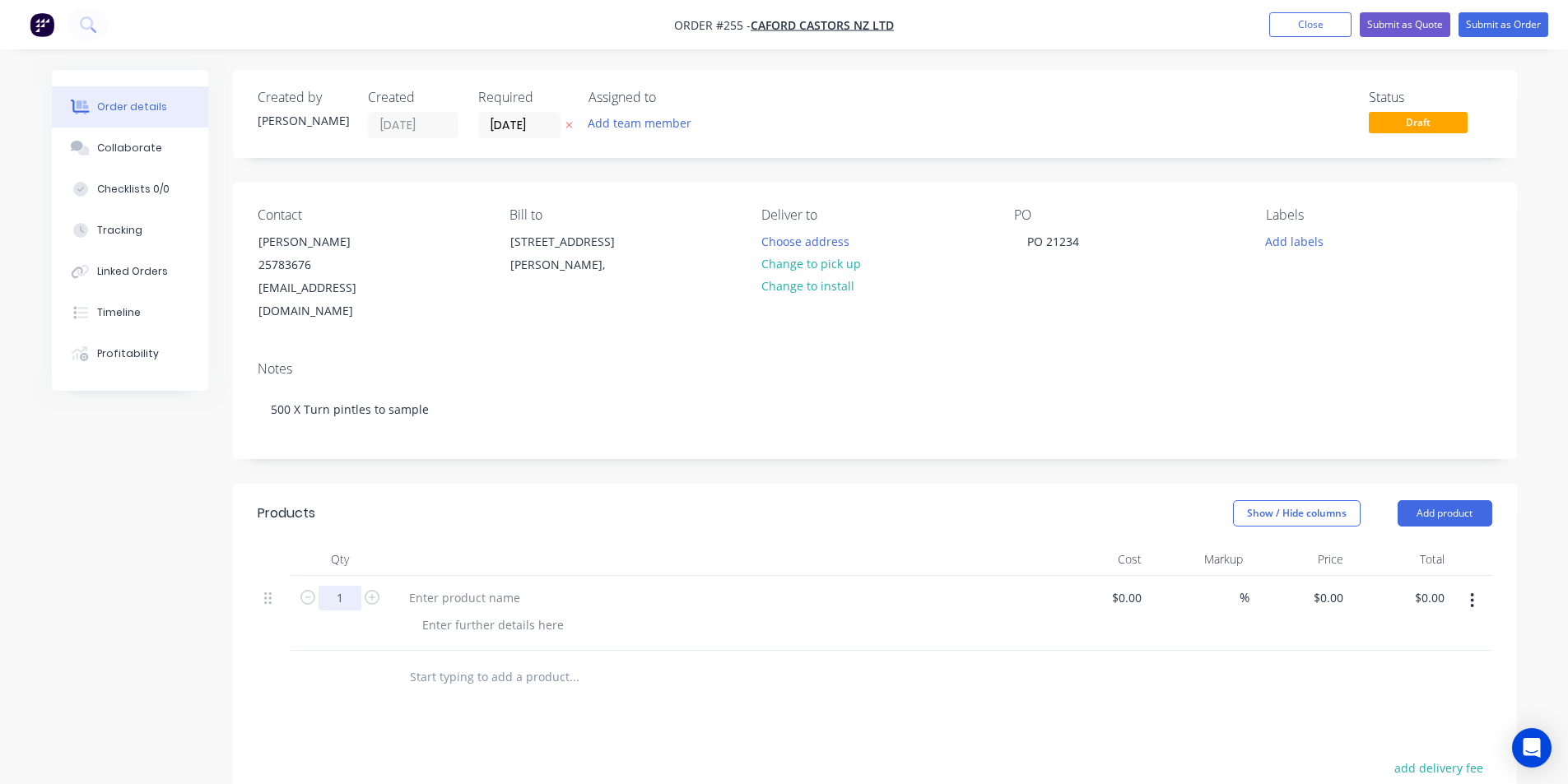
click at [347, 586] on input "1" at bounding box center [340, 598] width 43 height 24
type input "5000"
click at [444, 586] on div at bounding box center [464, 598] width 137 height 24
drag, startPoint x: 441, startPoint y: 574, endPoint x: 416, endPoint y: 573, distance: 25.0
click at [416, 586] on div at bounding box center [464, 598] width 137 height 24
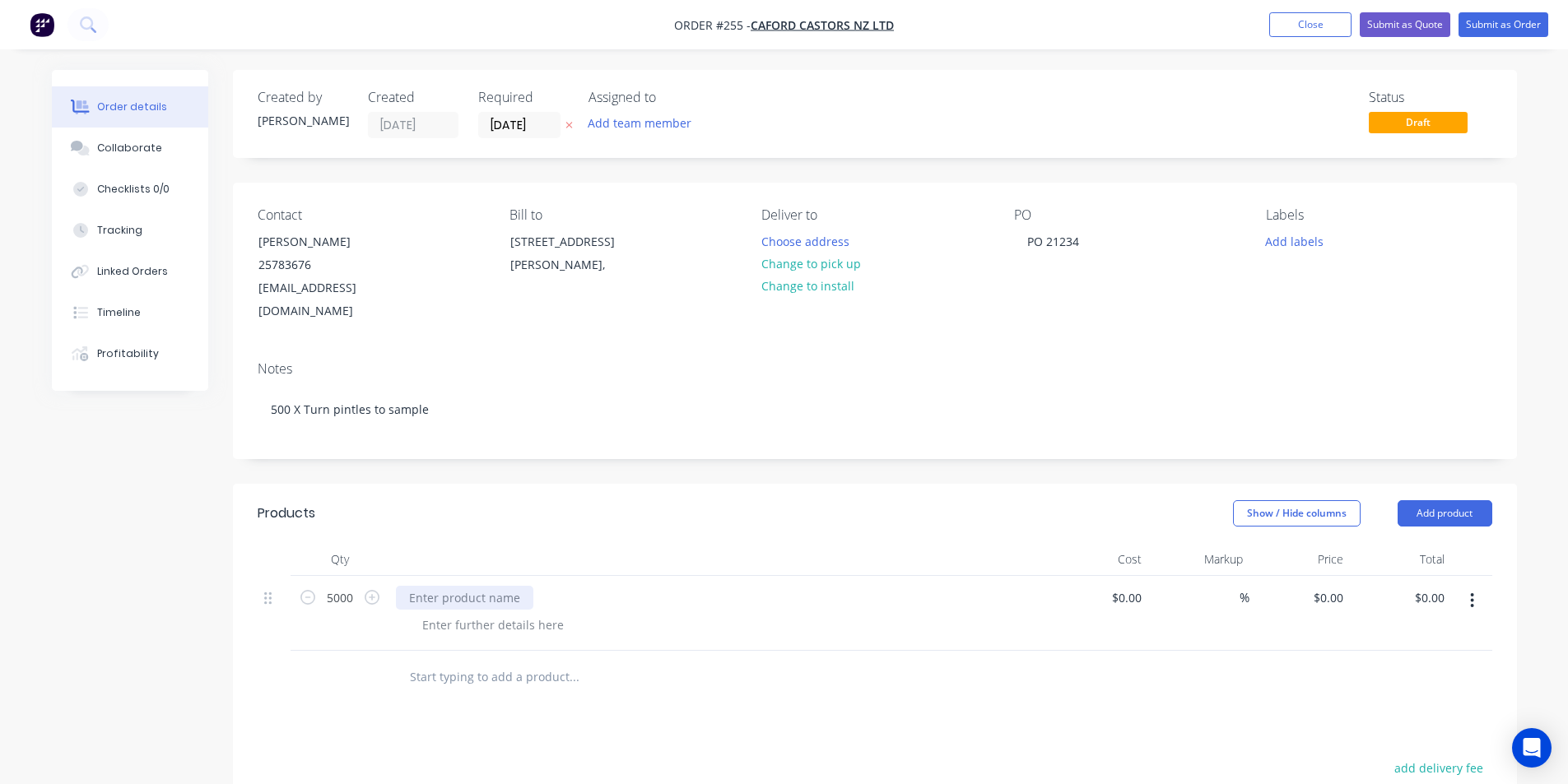
paste div
click at [1331, 586] on input "0" at bounding box center [1331, 598] width 37 height 24
type input "$1.95"
type input "$9,750.00"
click at [352, 586] on input "5000" at bounding box center [340, 598] width 43 height 24
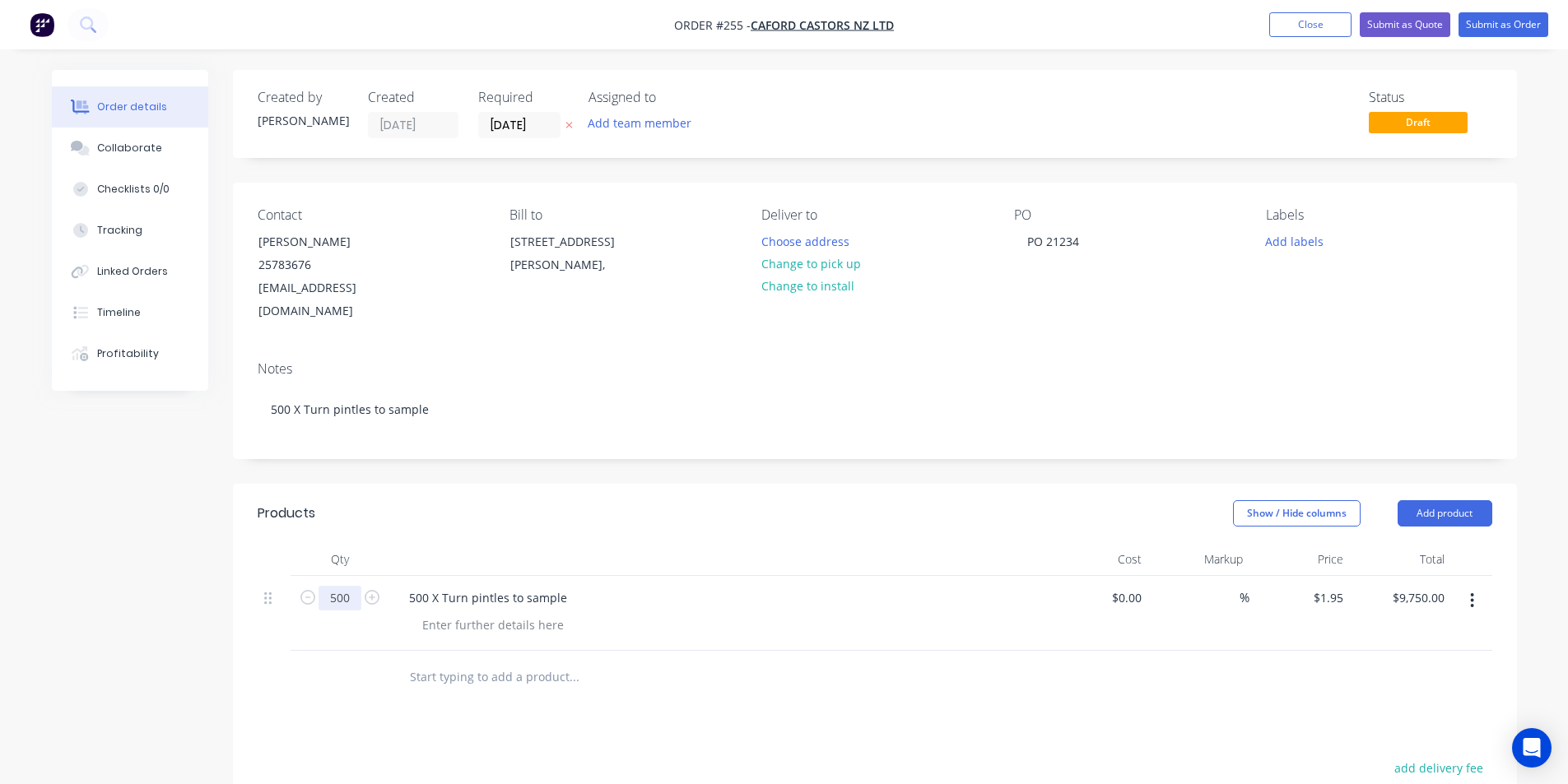
type input "500"
type input "$975.00"
click at [539, 122] on input "[DATE]" at bounding box center [519, 125] width 80 height 24
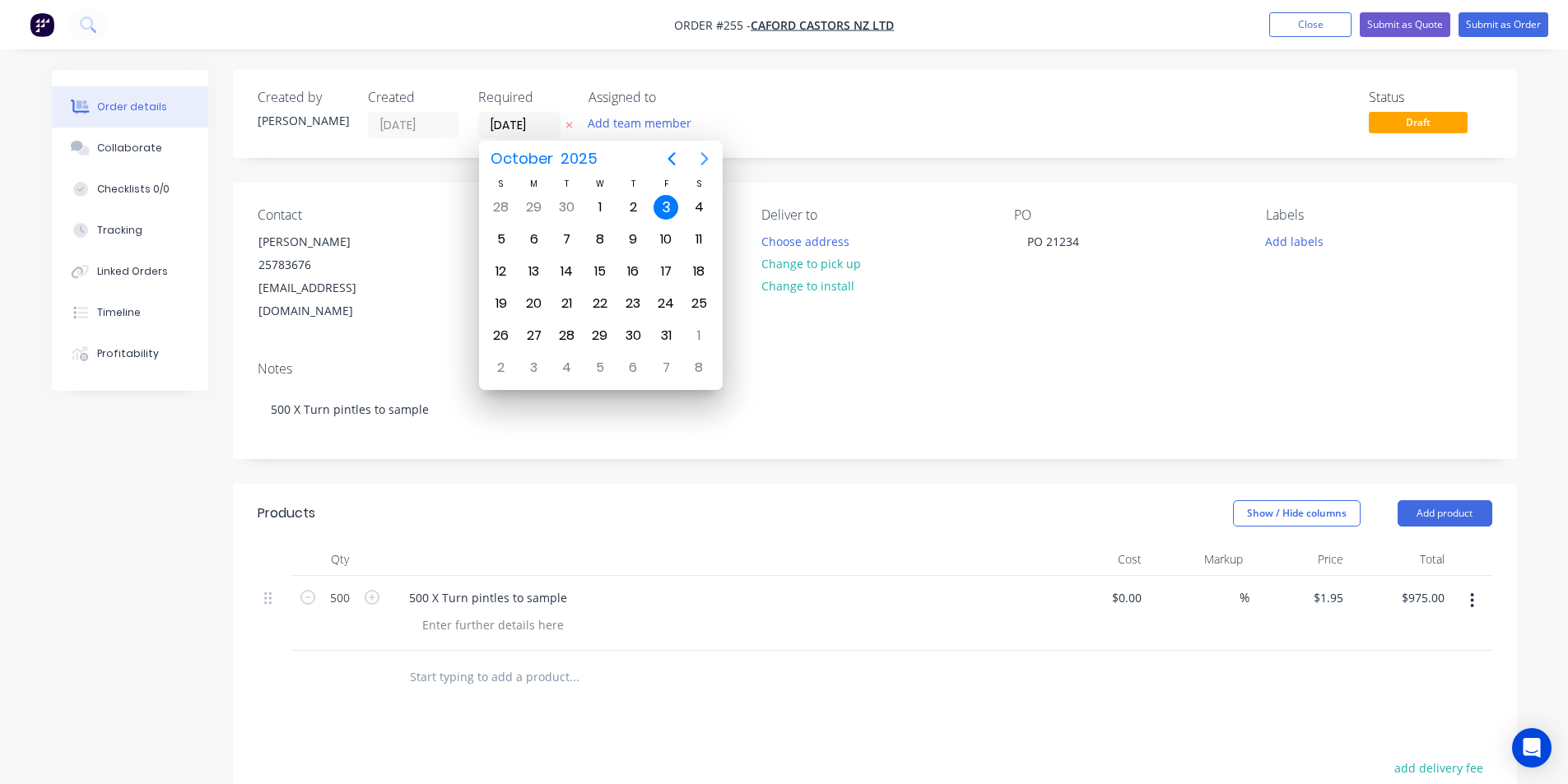
click at [705, 158] on icon "Next page" at bounding box center [704, 158] width 20 height 20
click at [638, 303] on div "20" at bounding box center [633, 304] width 24 height 24
type input "[DATE]"
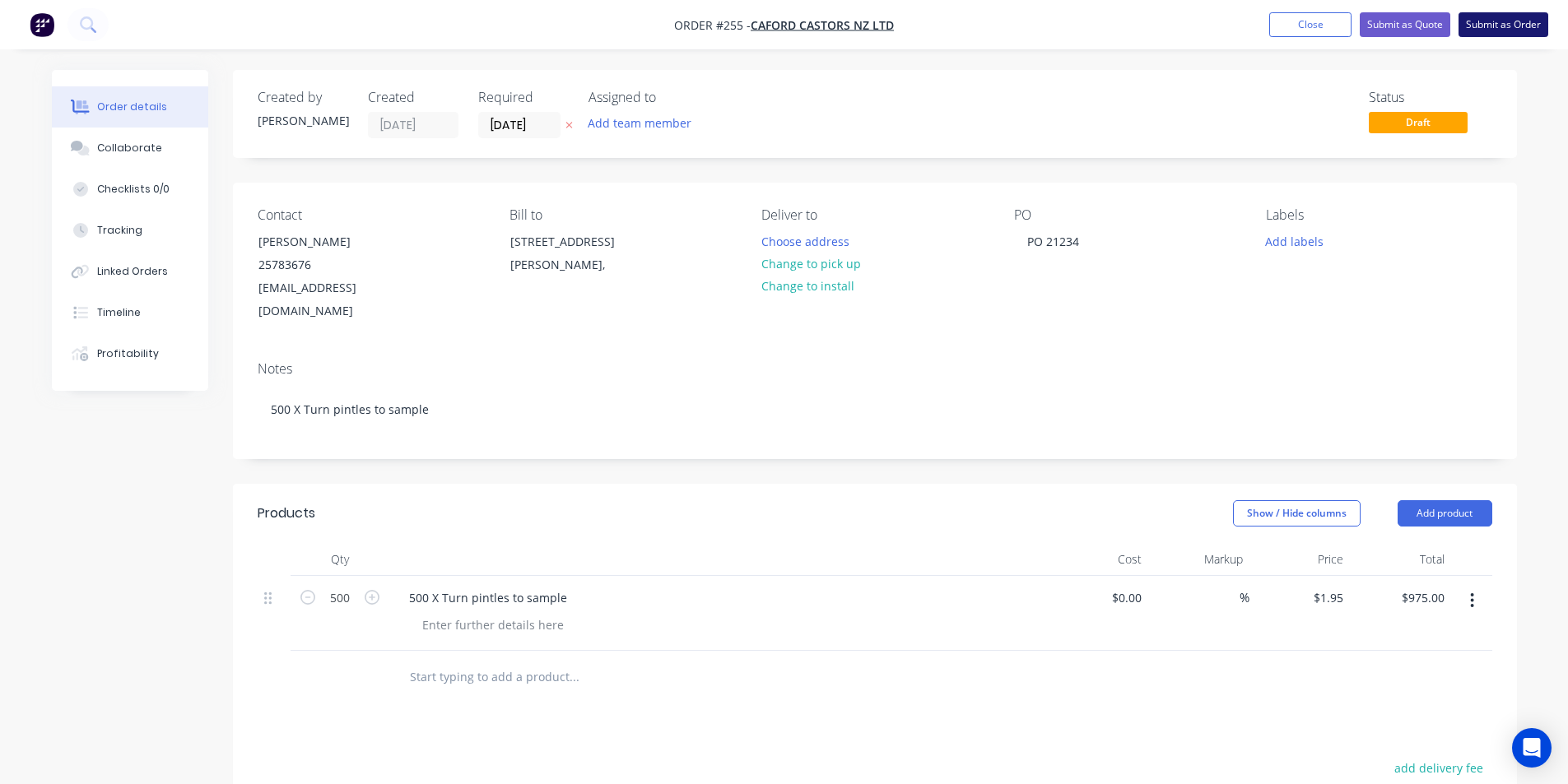
click at [1495, 23] on button "Submit as Order" at bounding box center [1503, 24] width 90 height 24
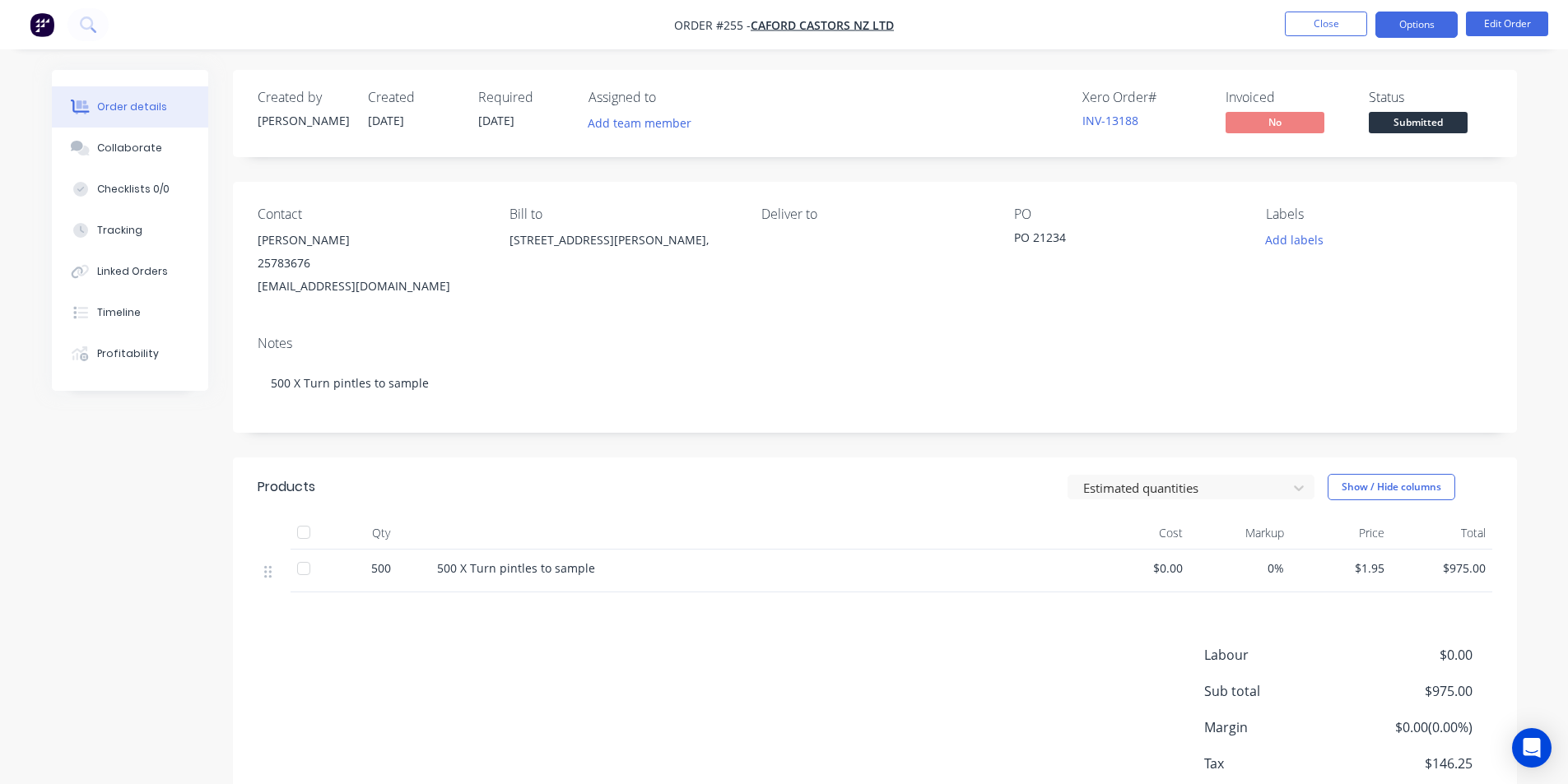
click at [1418, 20] on button "Options" at bounding box center [1417, 24] width 82 height 26
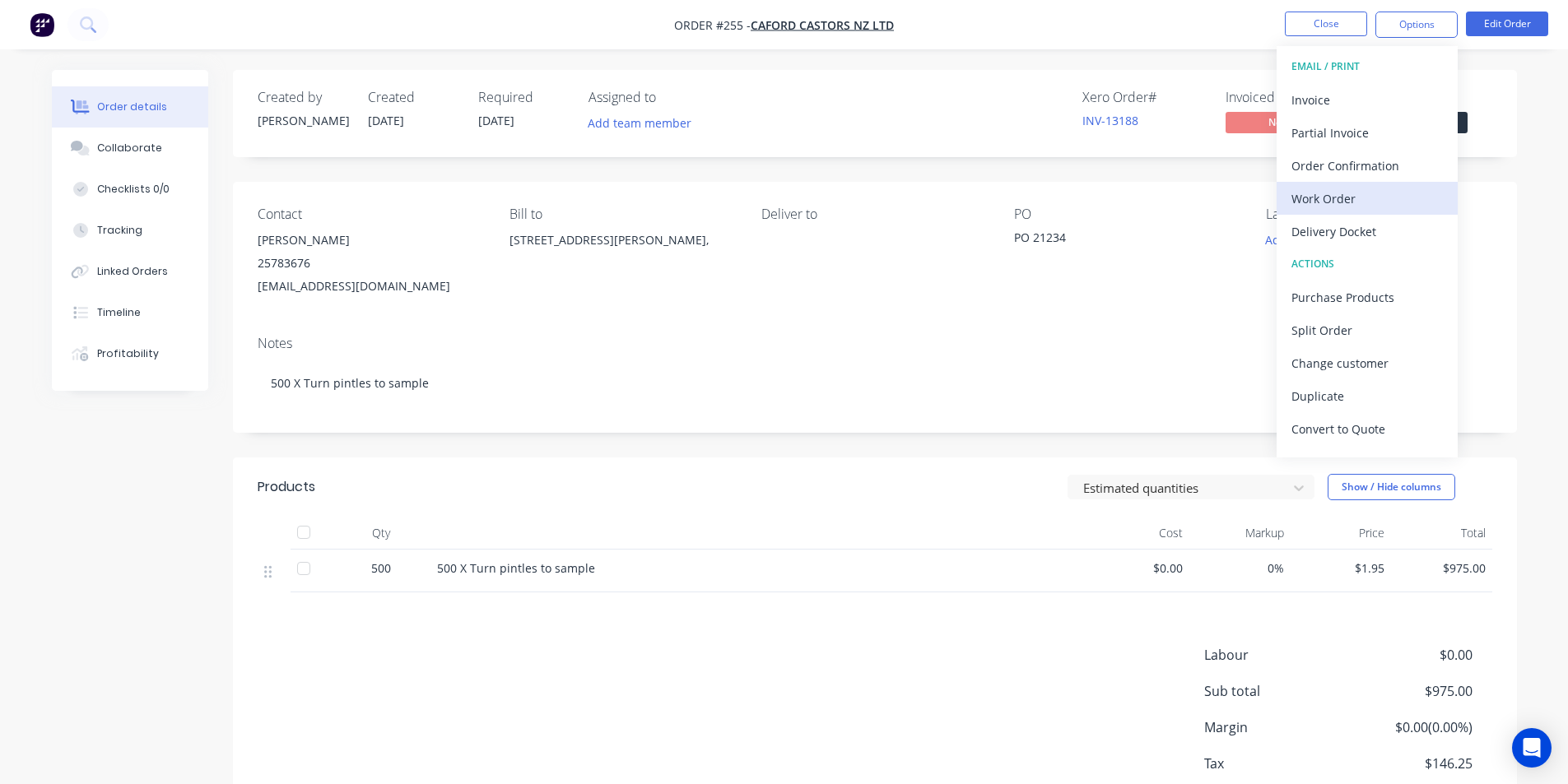
click at [1345, 205] on div "Work Order" at bounding box center [1367, 199] width 151 height 24
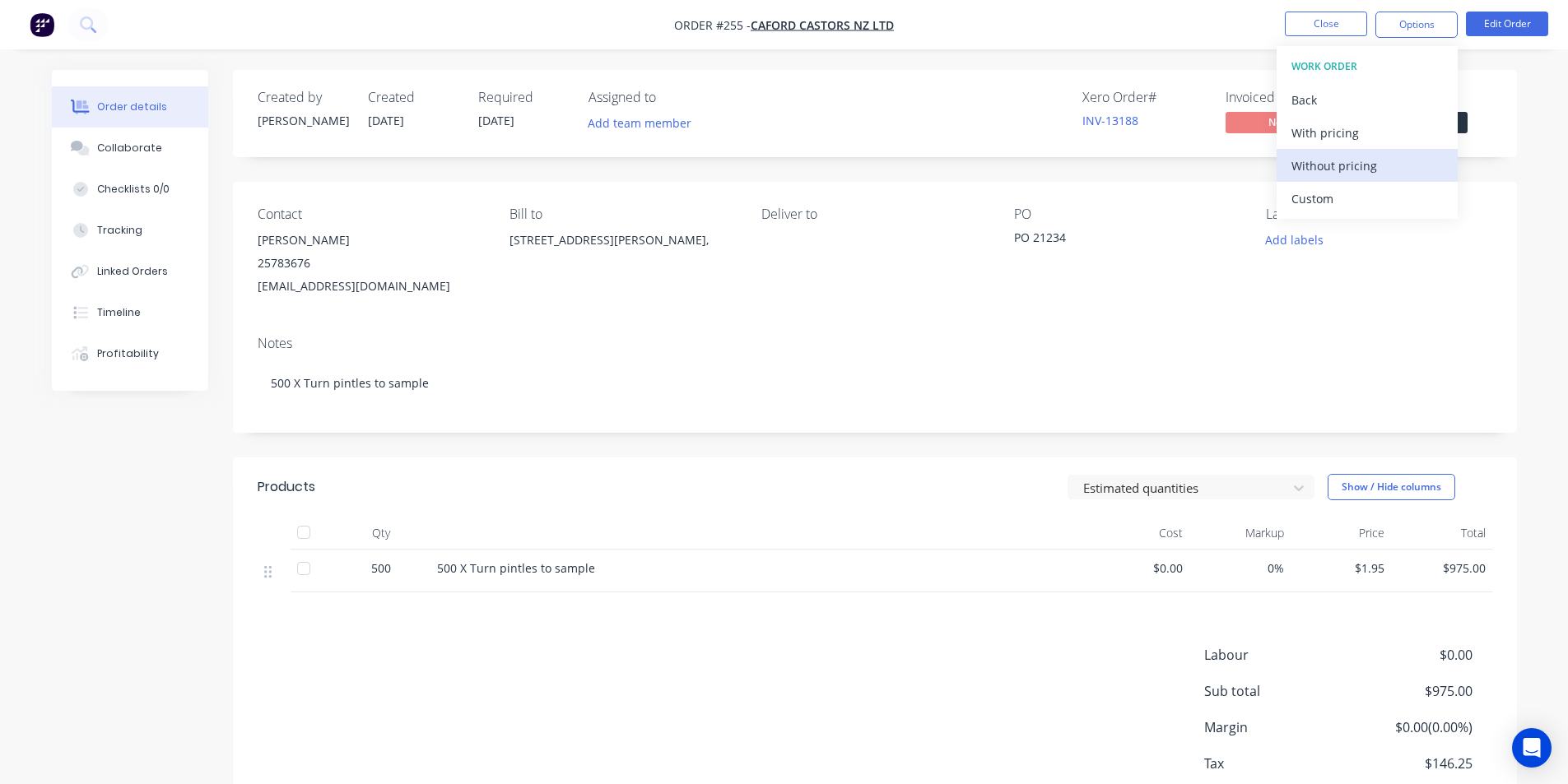
click at [1345, 154] on div "Without pricing" at bounding box center [1367, 166] width 151 height 24
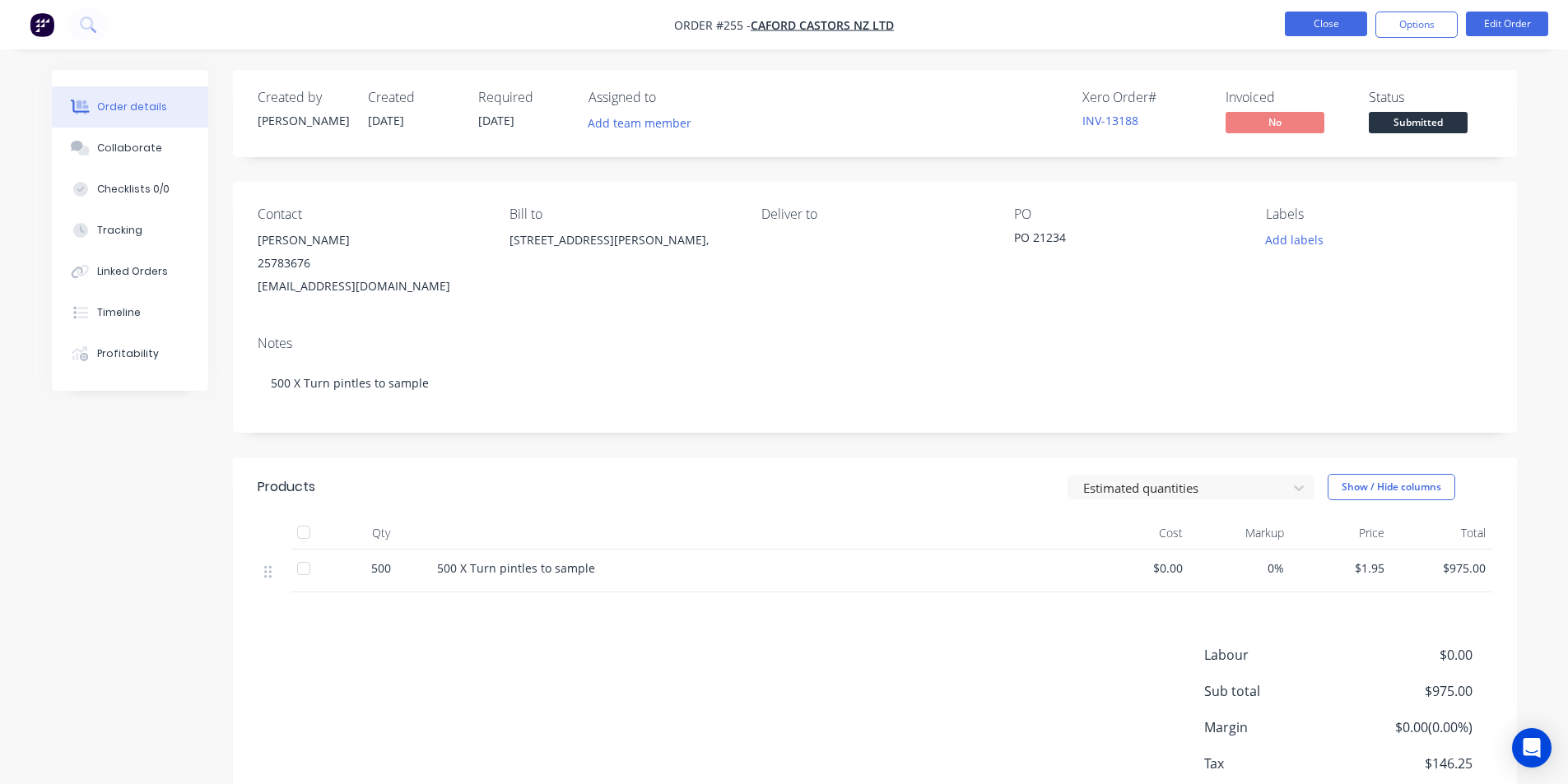
click at [1296, 31] on button "Close" at bounding box center [1326, 23] width 82 height 24
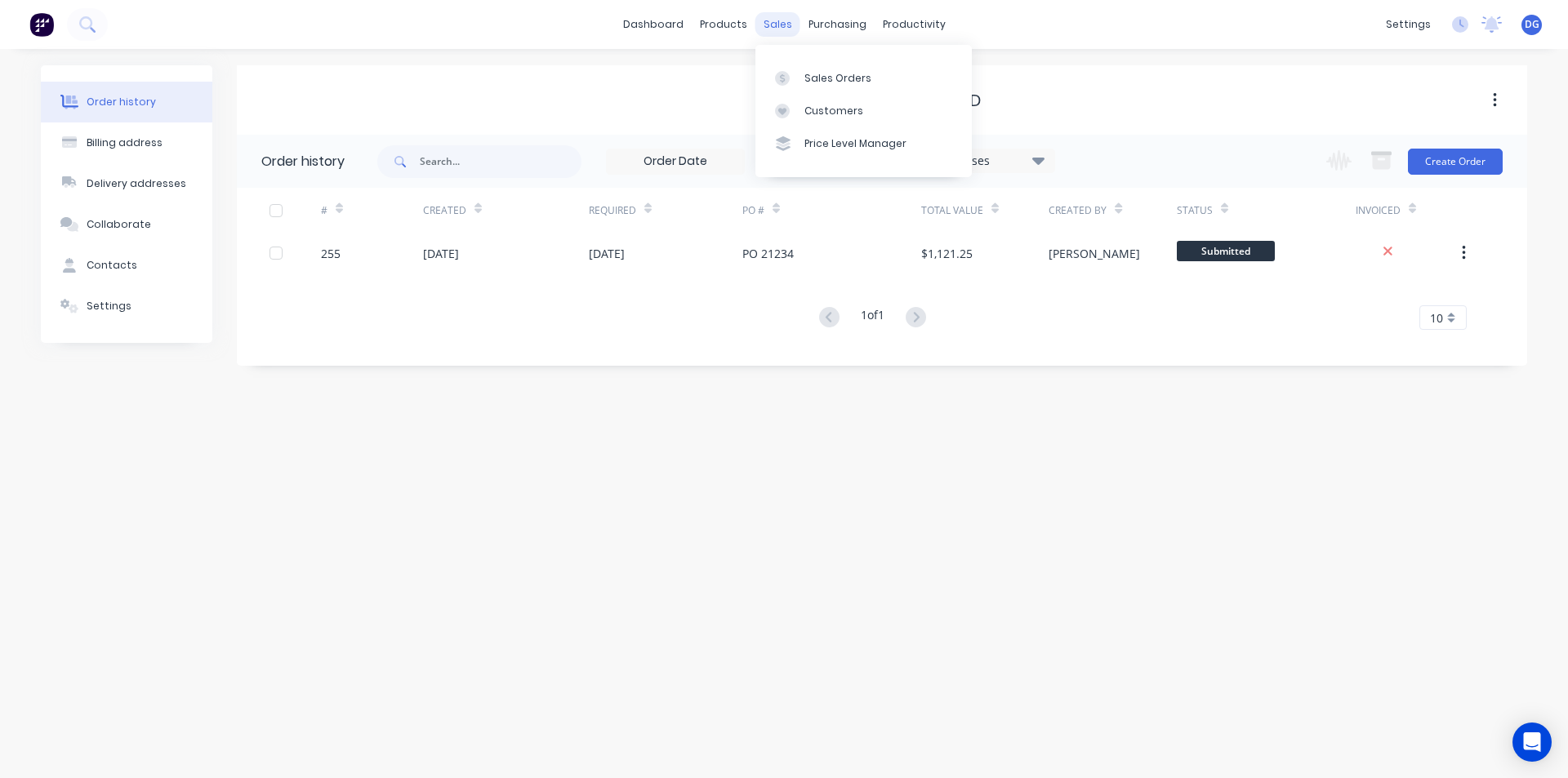
click at [773, 23] on div "sales" at bounding box center [778, 24] width 45 height 24
click at [818, 79] on div "Sales Orders" at bounding box center [838, 79] width 67 height 15
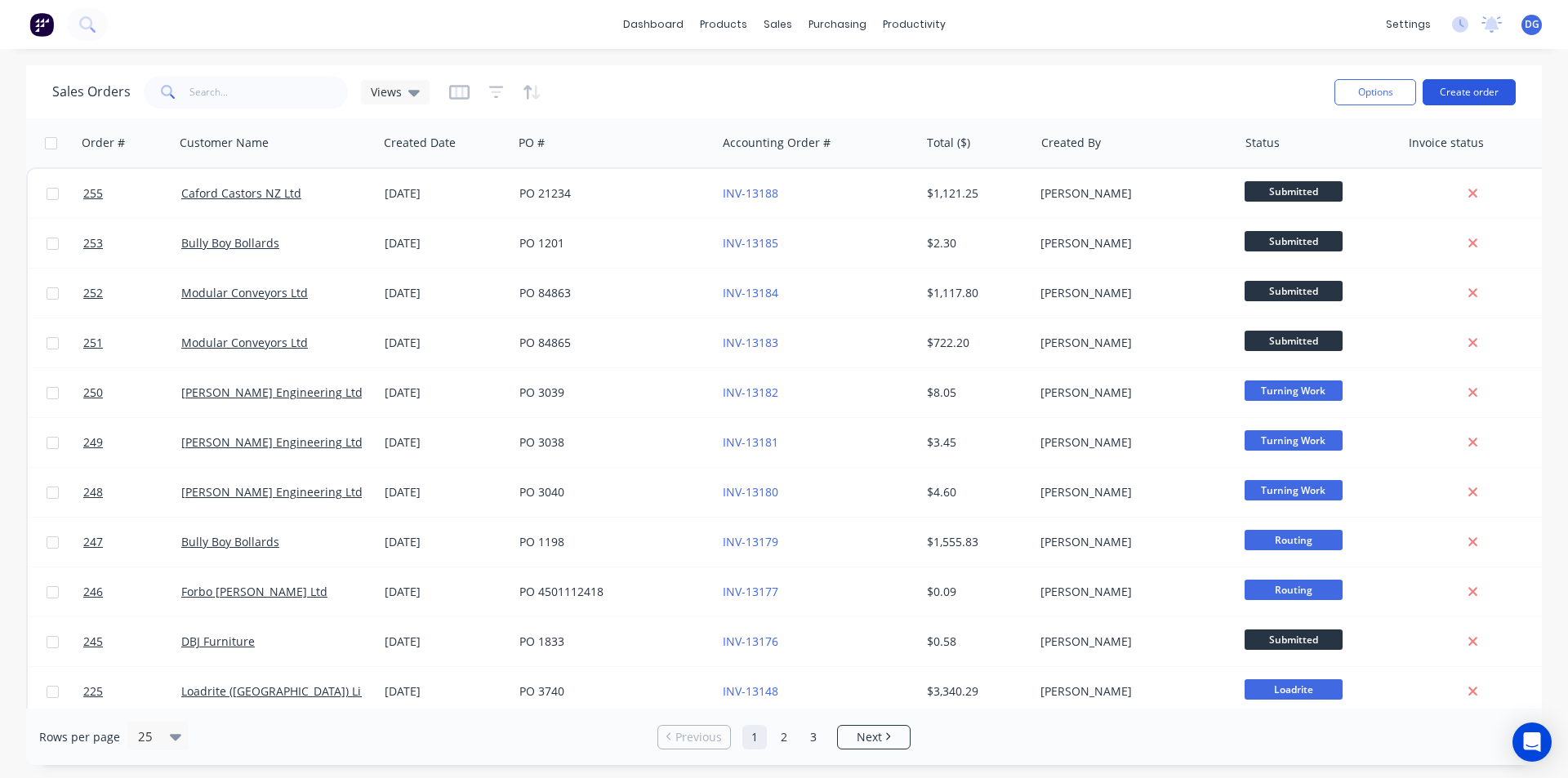
click at [1472, 93] on button "Create order" at bounding box center [1469, 92] width 93 height 26
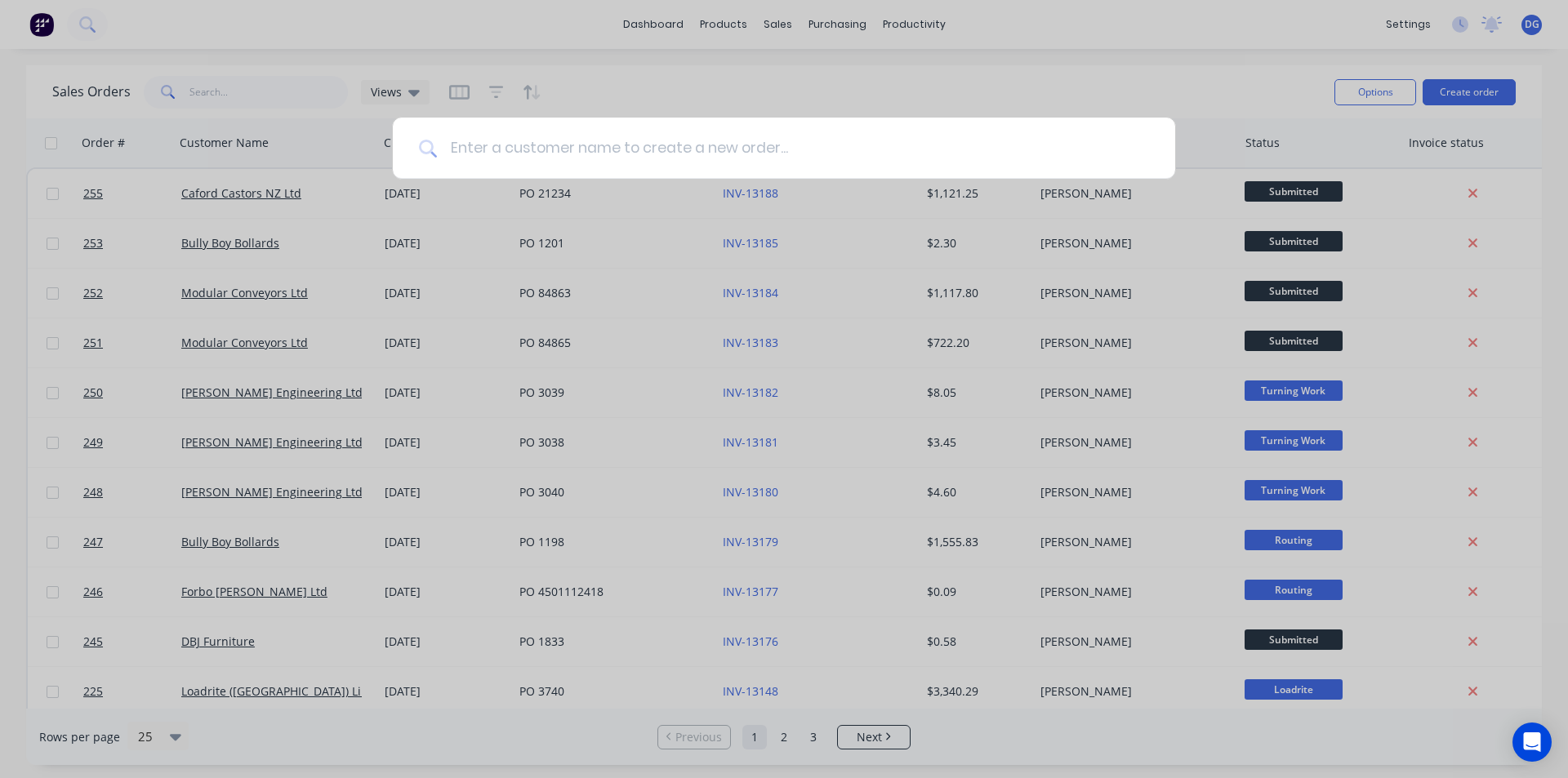
click at [503, 148] on input at bounding box center [793, 148] width 713 height 61
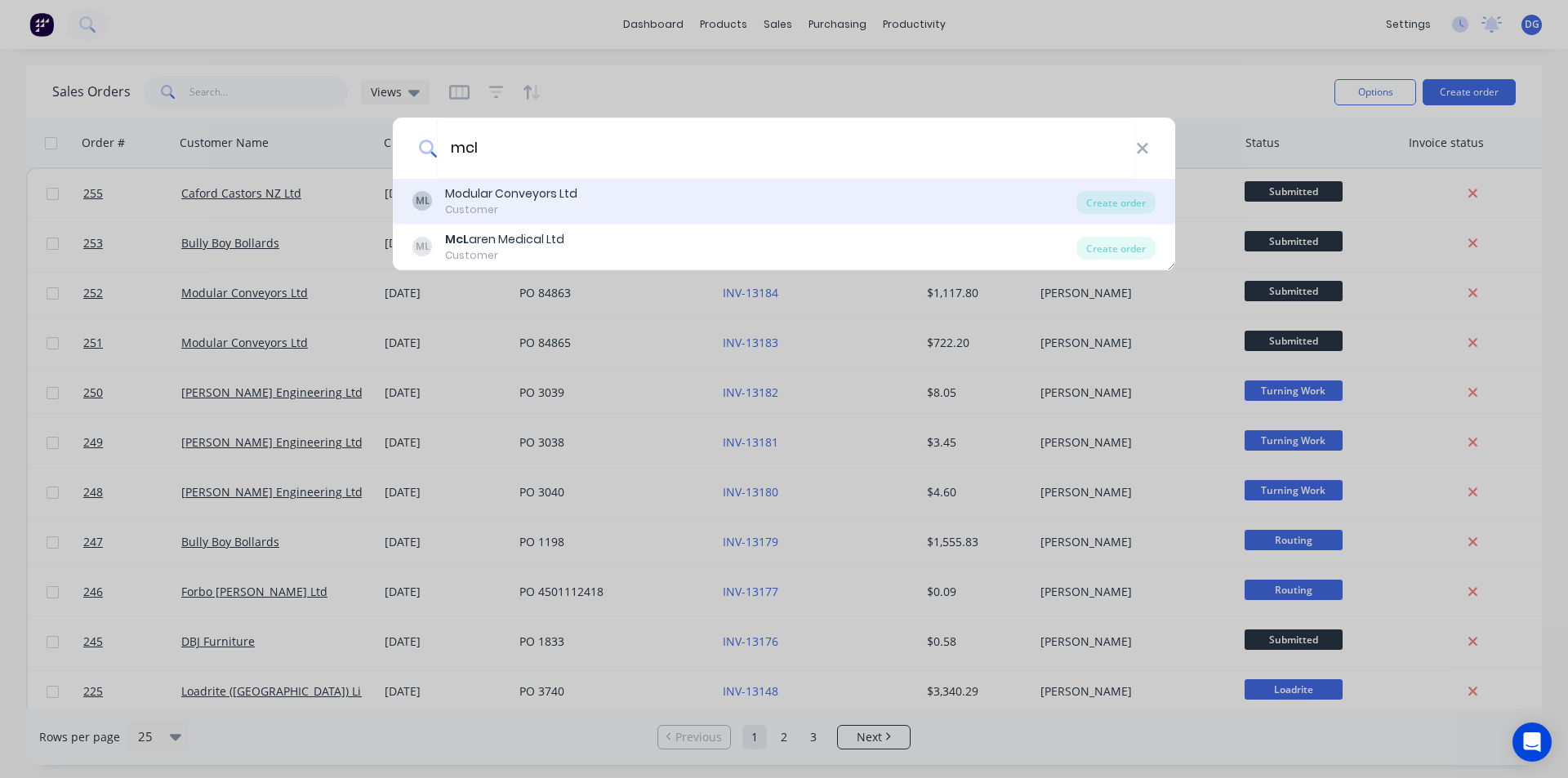
type input "mcl"
click at [495, 195] on div "Modular Conveyors Ltd" at bounding box center [511, 194] width 133 height 17
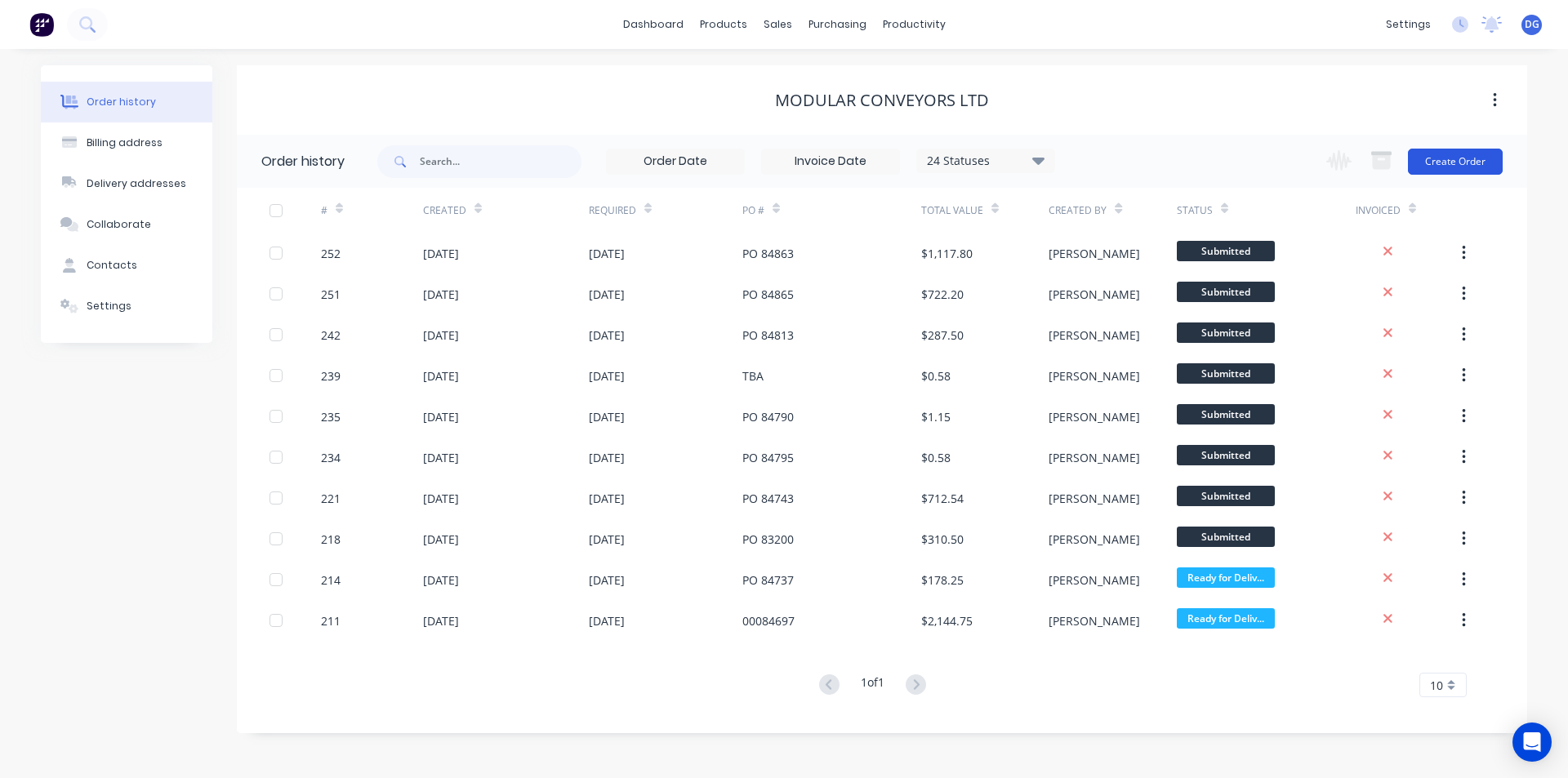
click at [1477, 153] on button "Create Order" at bounding box center [1456, 161] width 95 height 26
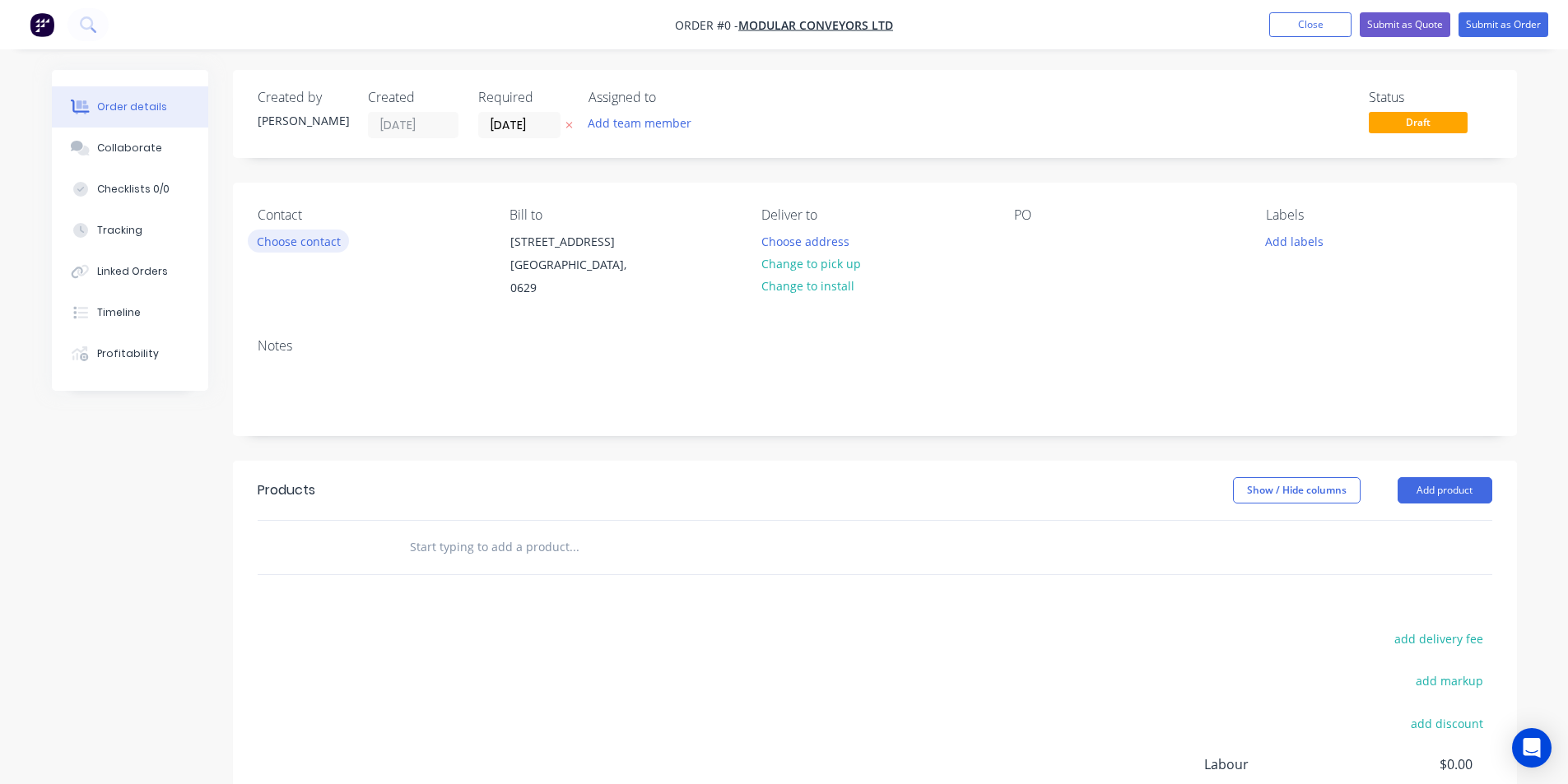
click at [327, 242] on button "Choose contact" at bounding box center [298, 241] width 101 height 22
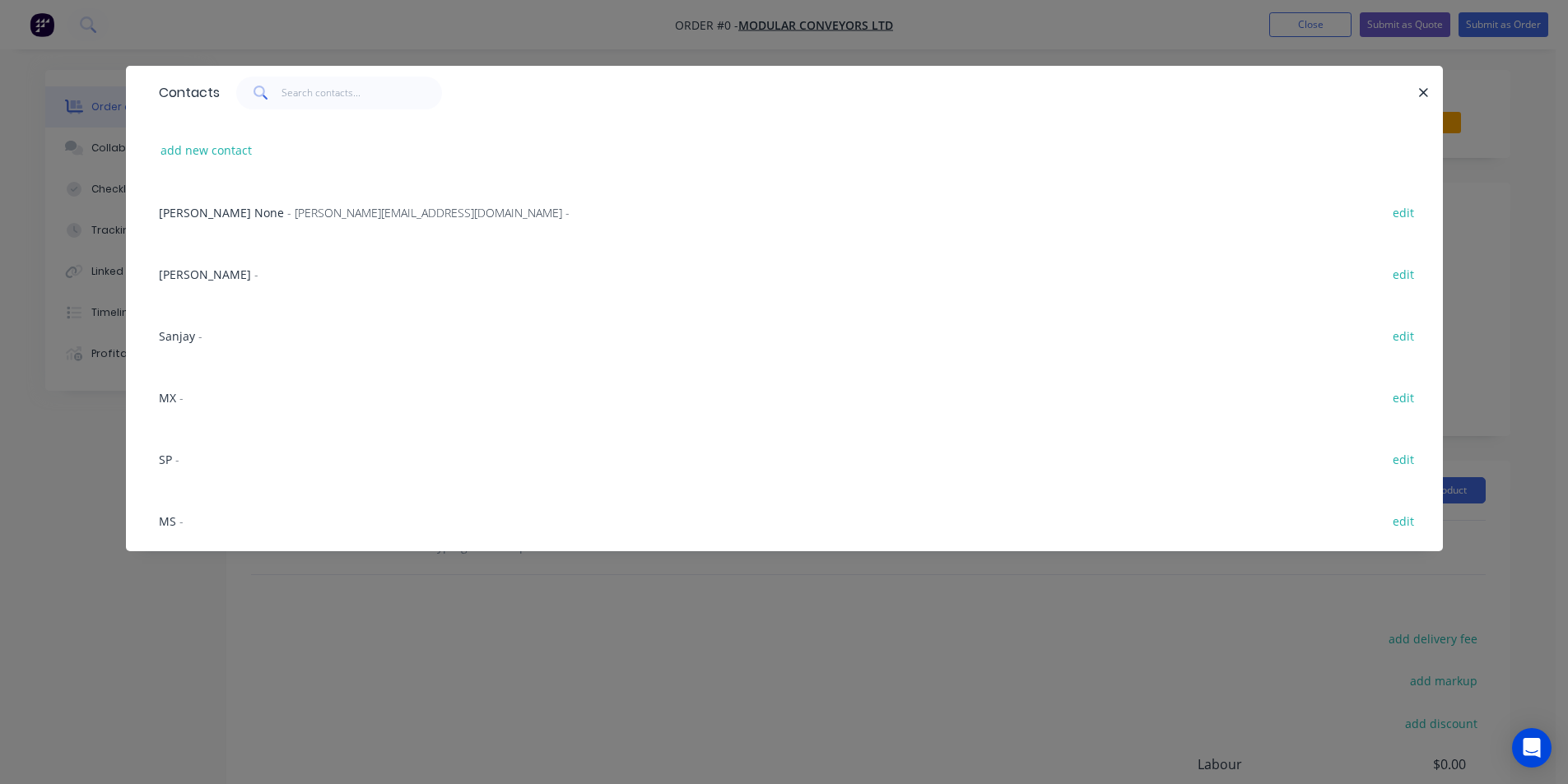
click at [211, 271] on span "[PERSON_NAME]" at bounding box center [205, 274] width 93 height 16
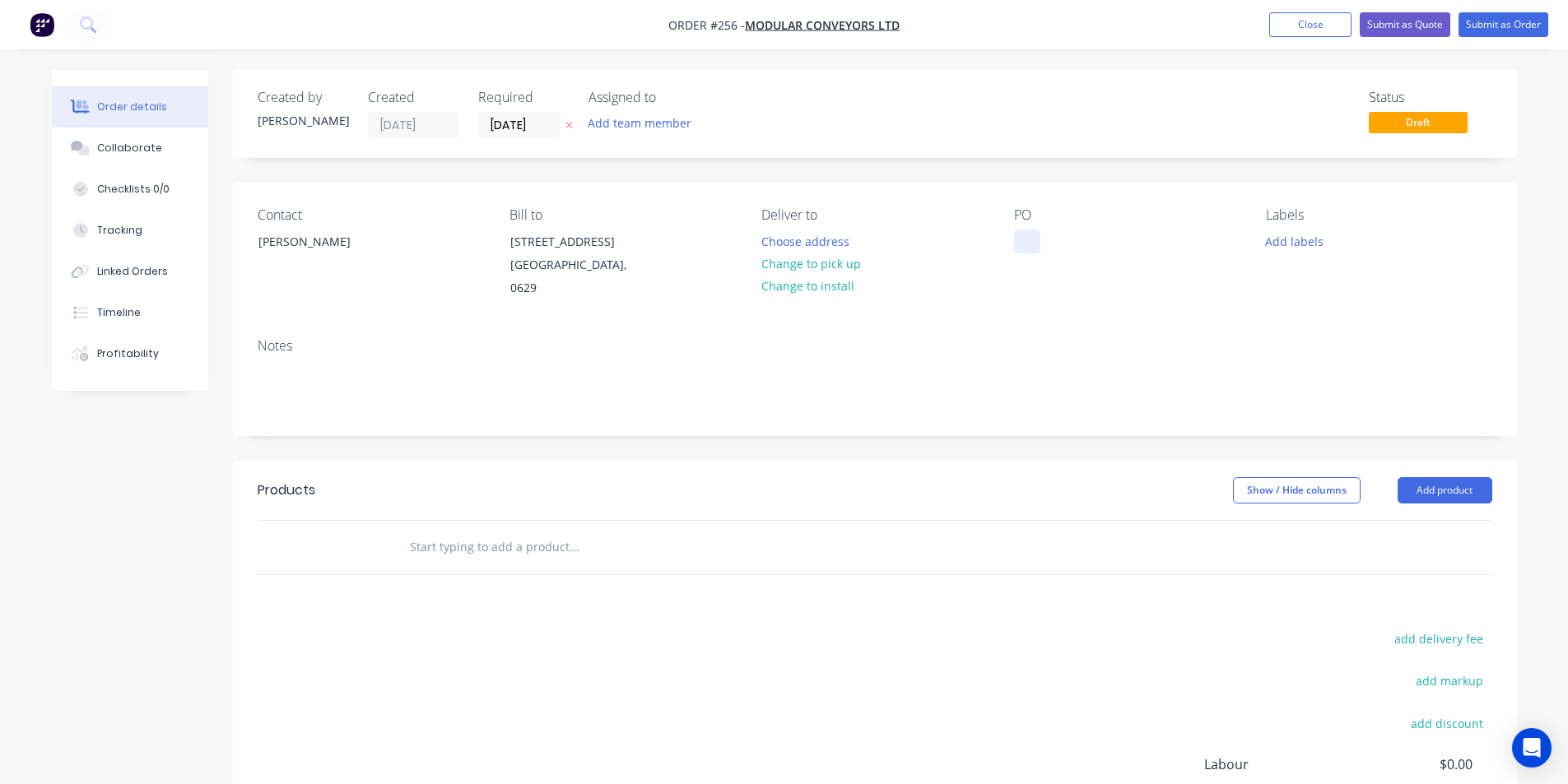
click at [1020, 244] on div at bounding box center [1027, 242] width 26 height 24
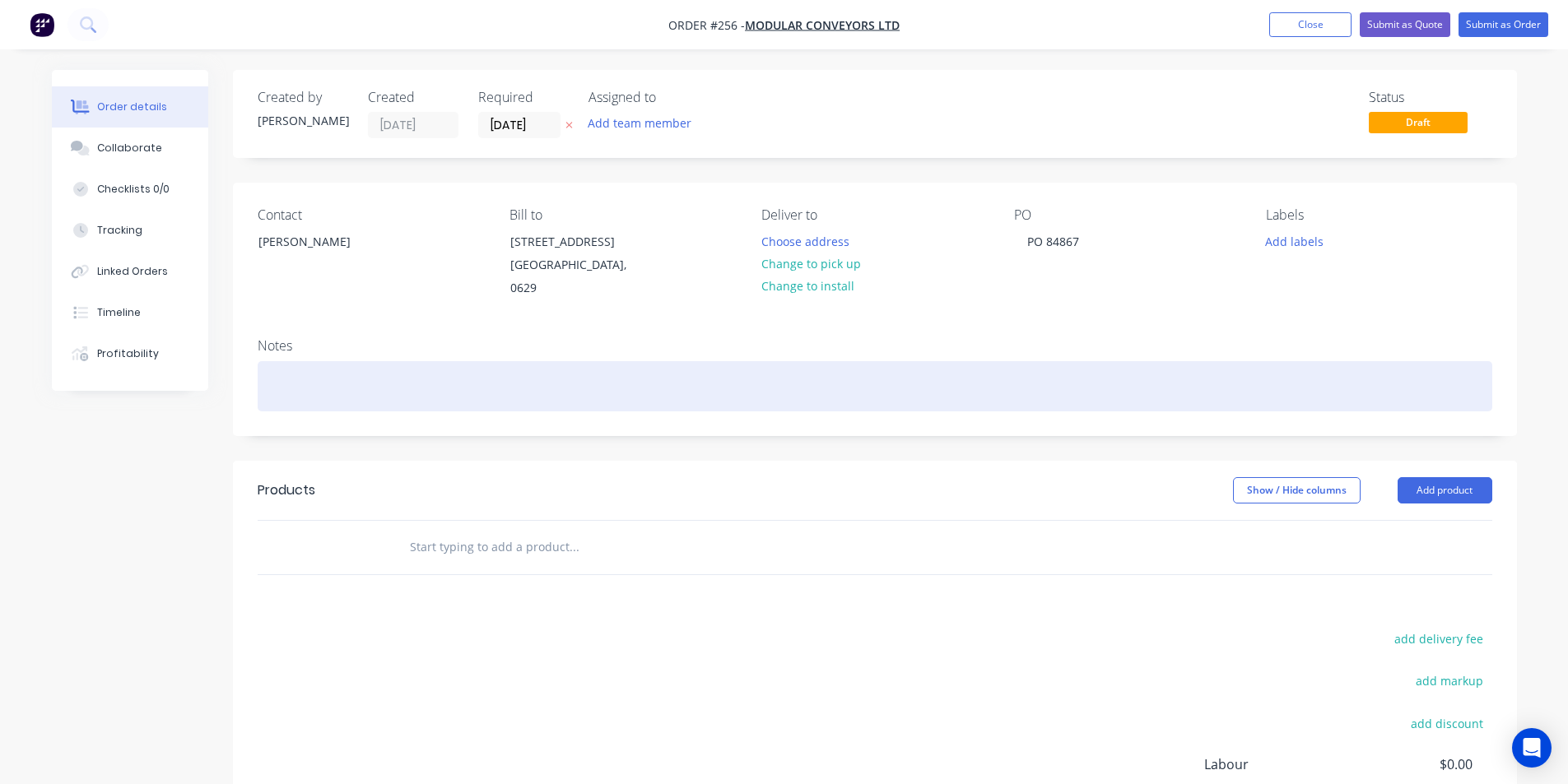
click at [323, 390] on div at bounding box center [875, 386] width 1234 height 50
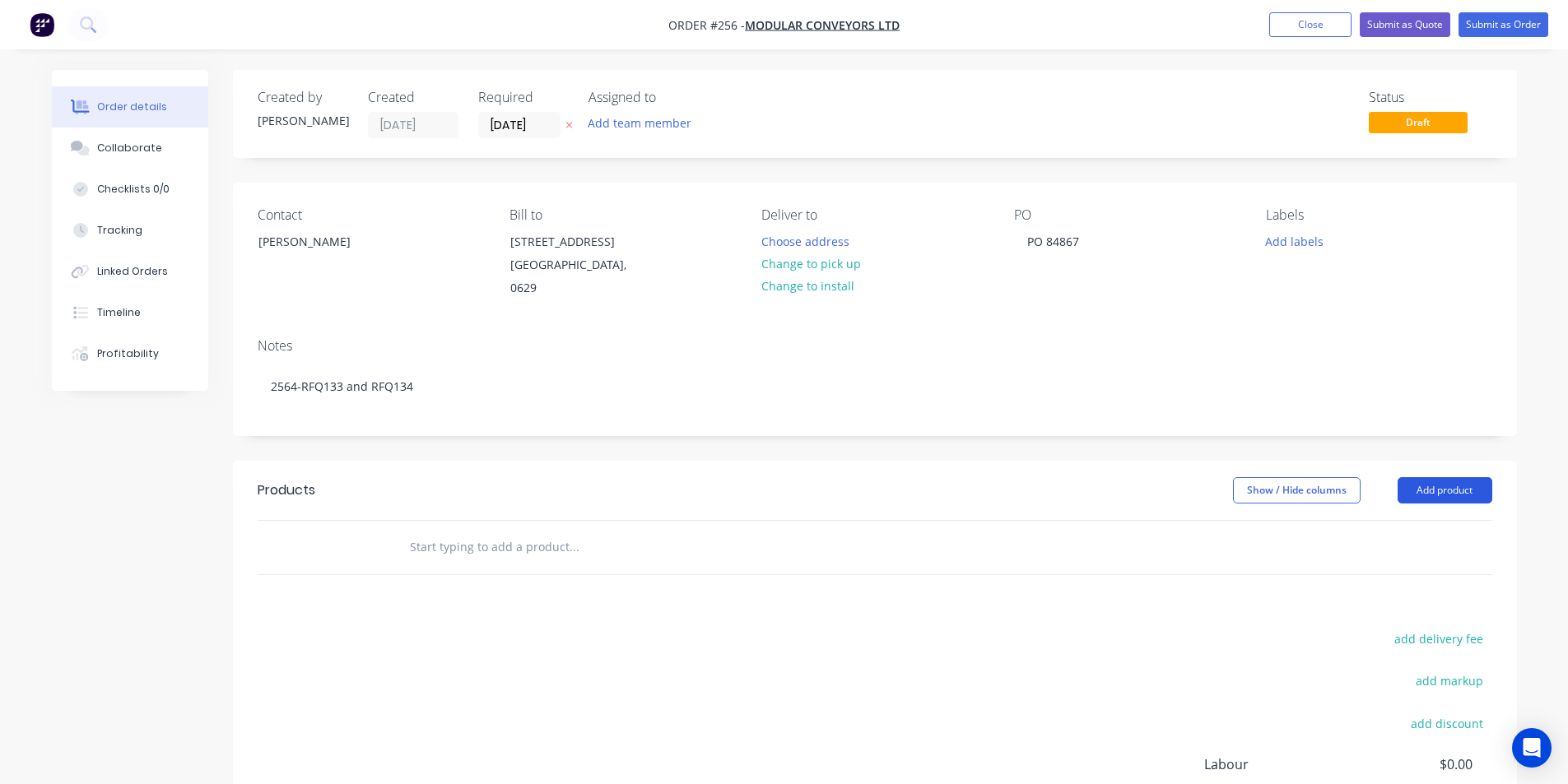
click at [1438, 492] on button "Add product" at bounding box center [1445, 491] width 94 height 26
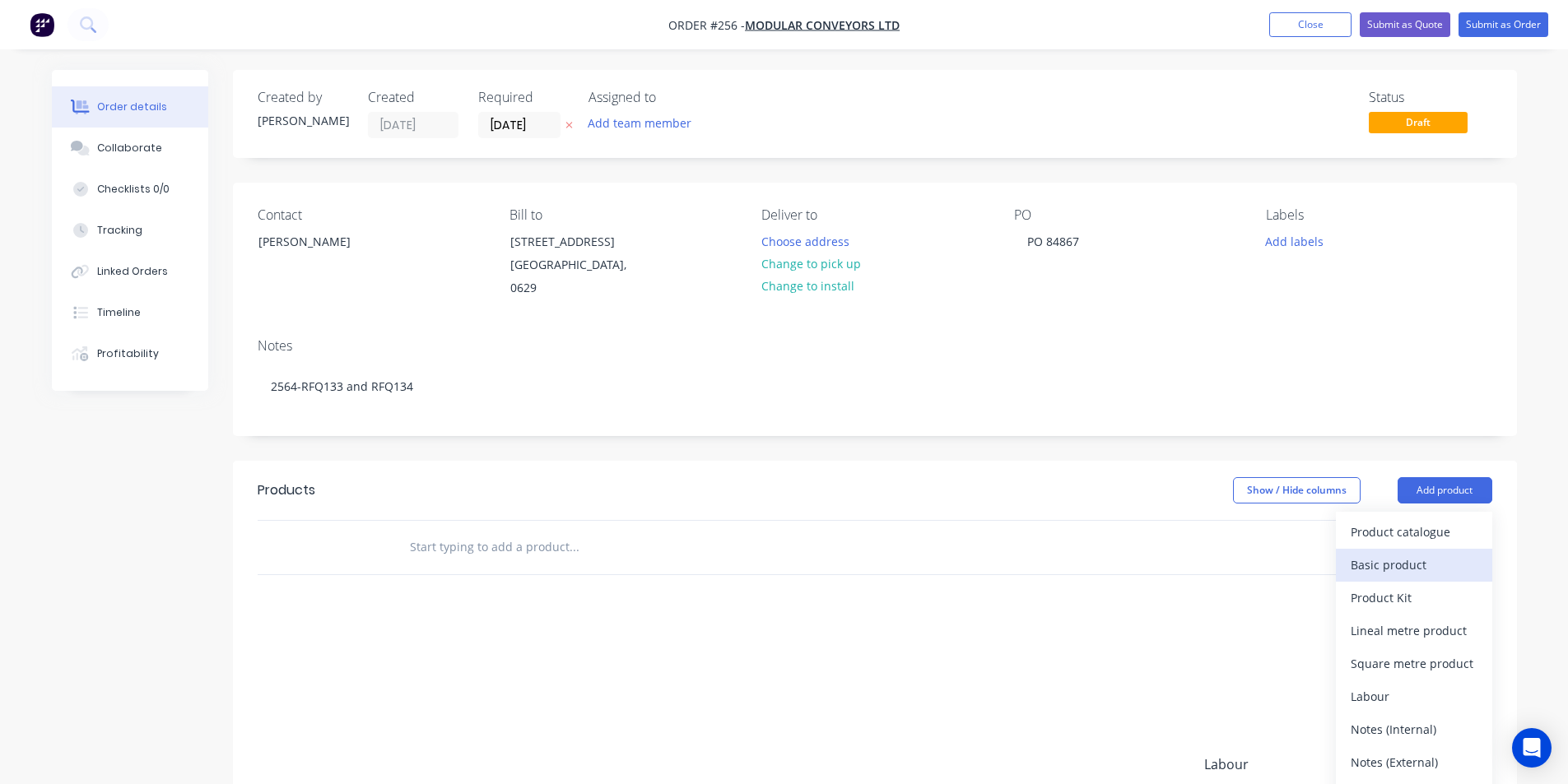
click at [1424, 563] on div "Basic product" at bounding box center [1415, 565] width 127 height 24
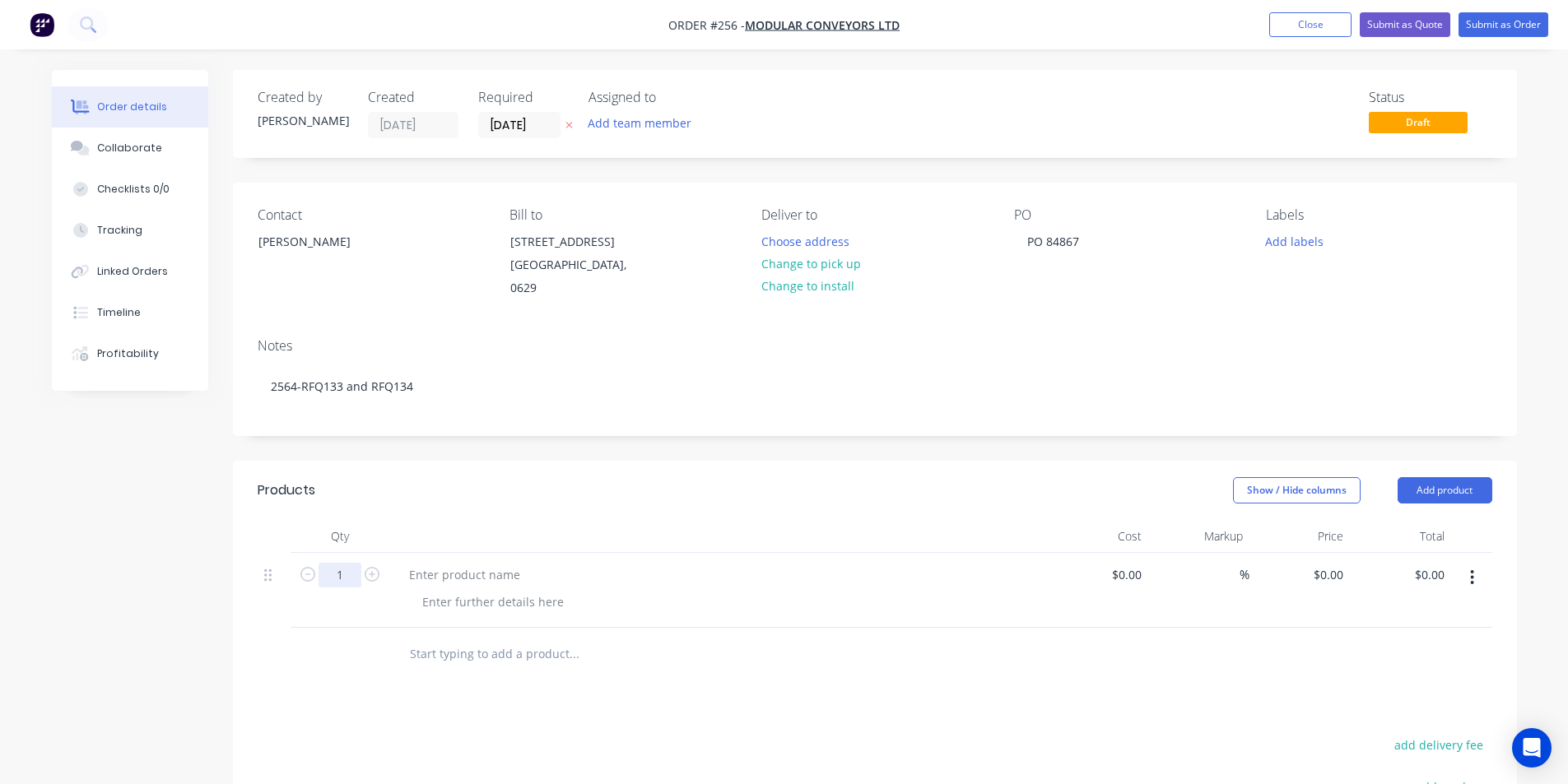
click at [350, 570] on input "1" at bounding box center [340, 575] width 43 height 24
type input "2"
type input "$0.00"
click at [350, 574] on input "2" at bounding box center [340, 575] width 43 height 24
click at [1312, 573] on div "0 $0.00" at bounding box center [1300, 591] width 101 height 75
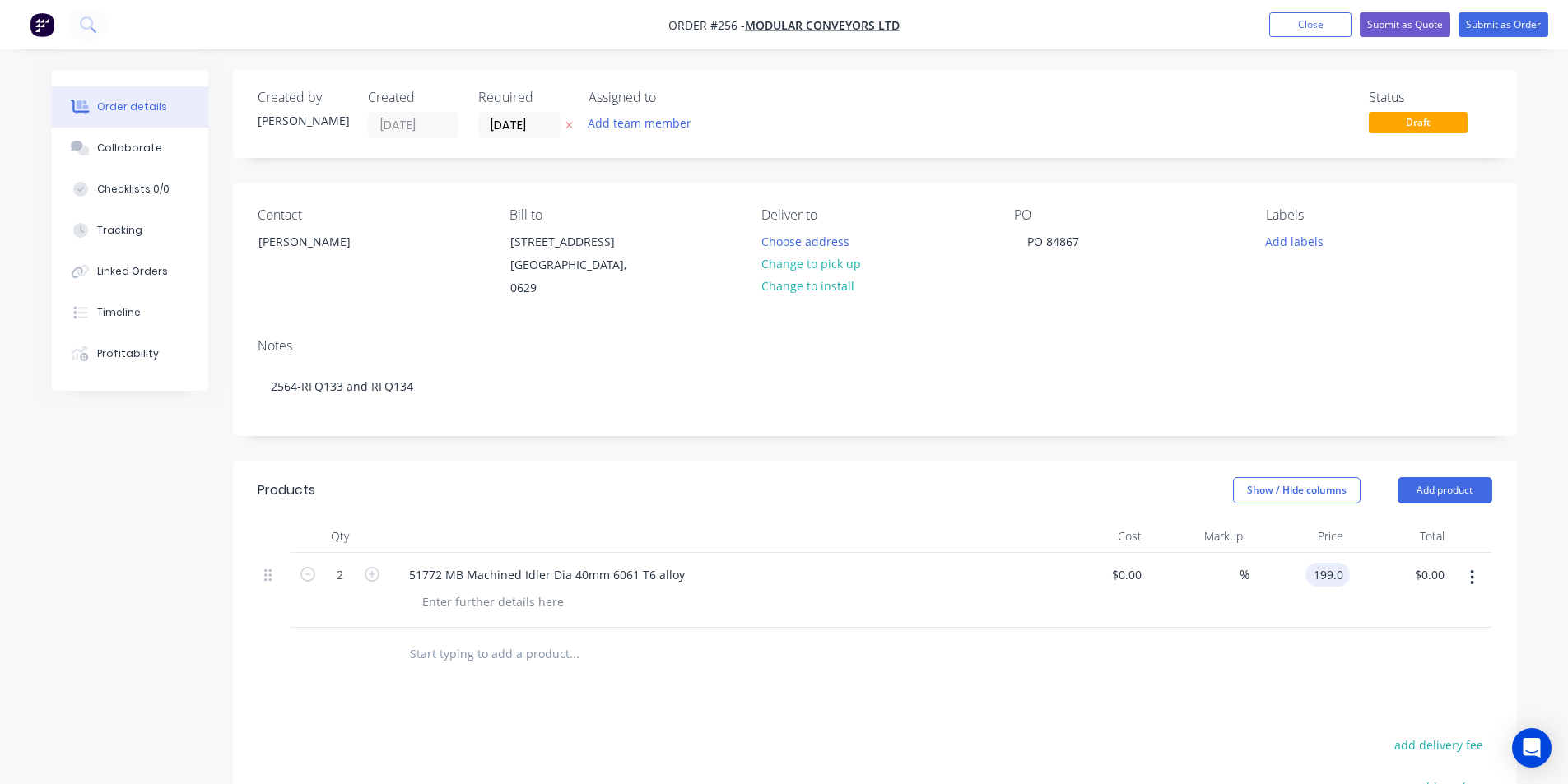
type input "$199.00"
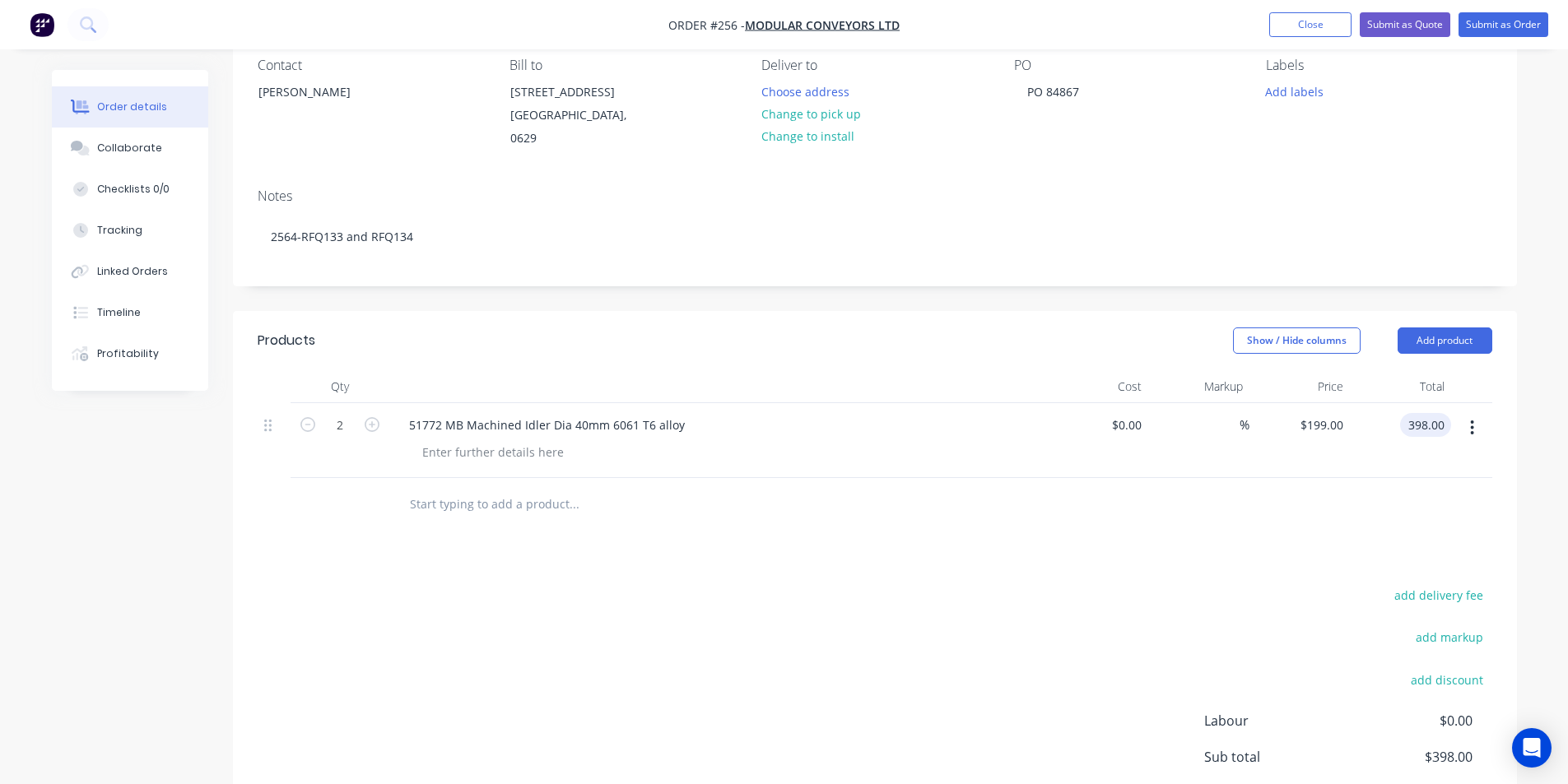
scroll to position [164, 0]
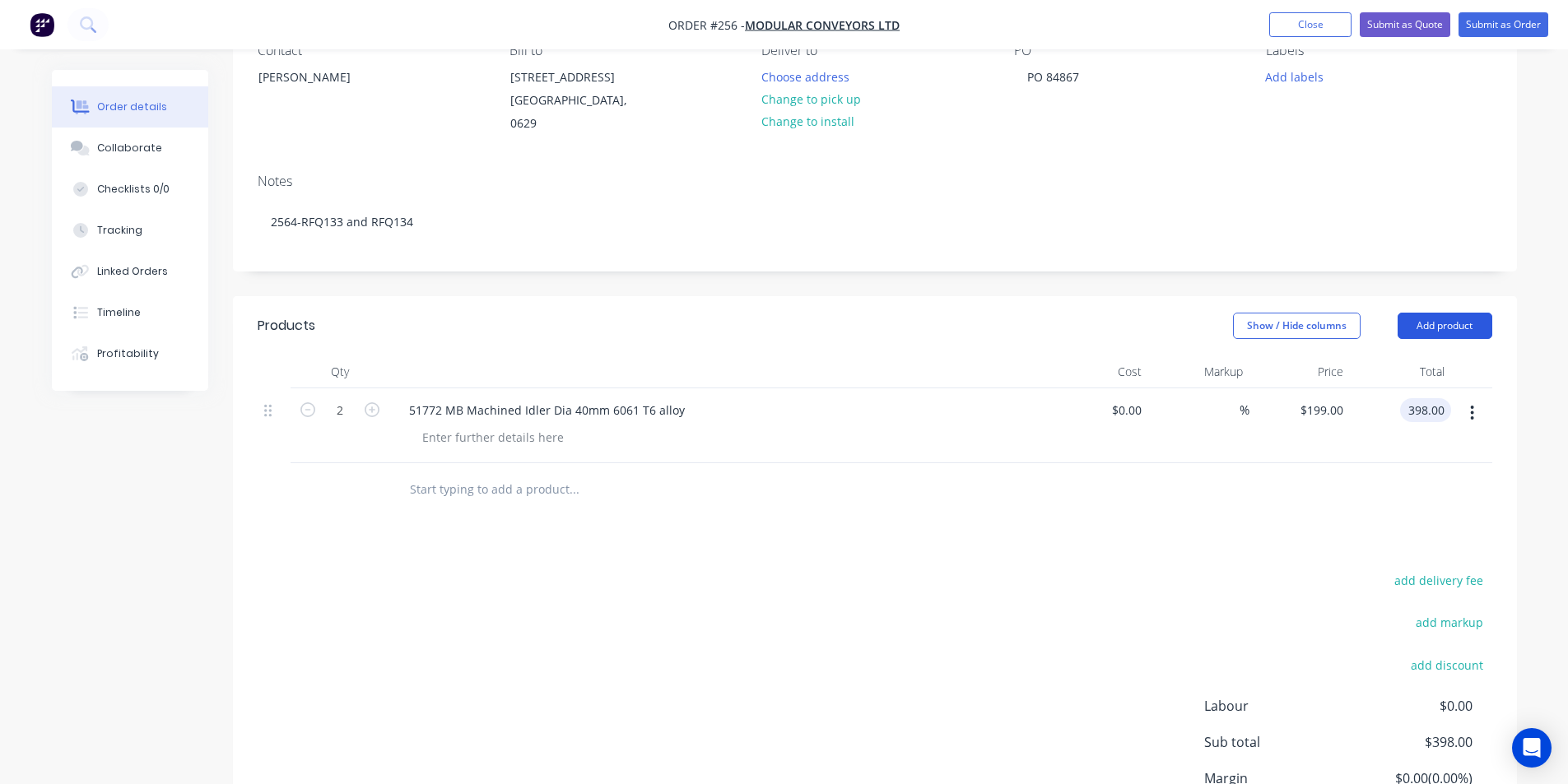
type input "$398.00"
click at [1447, 329] on button "Add product" at bounding box center [1445, 326] width 94 height 26
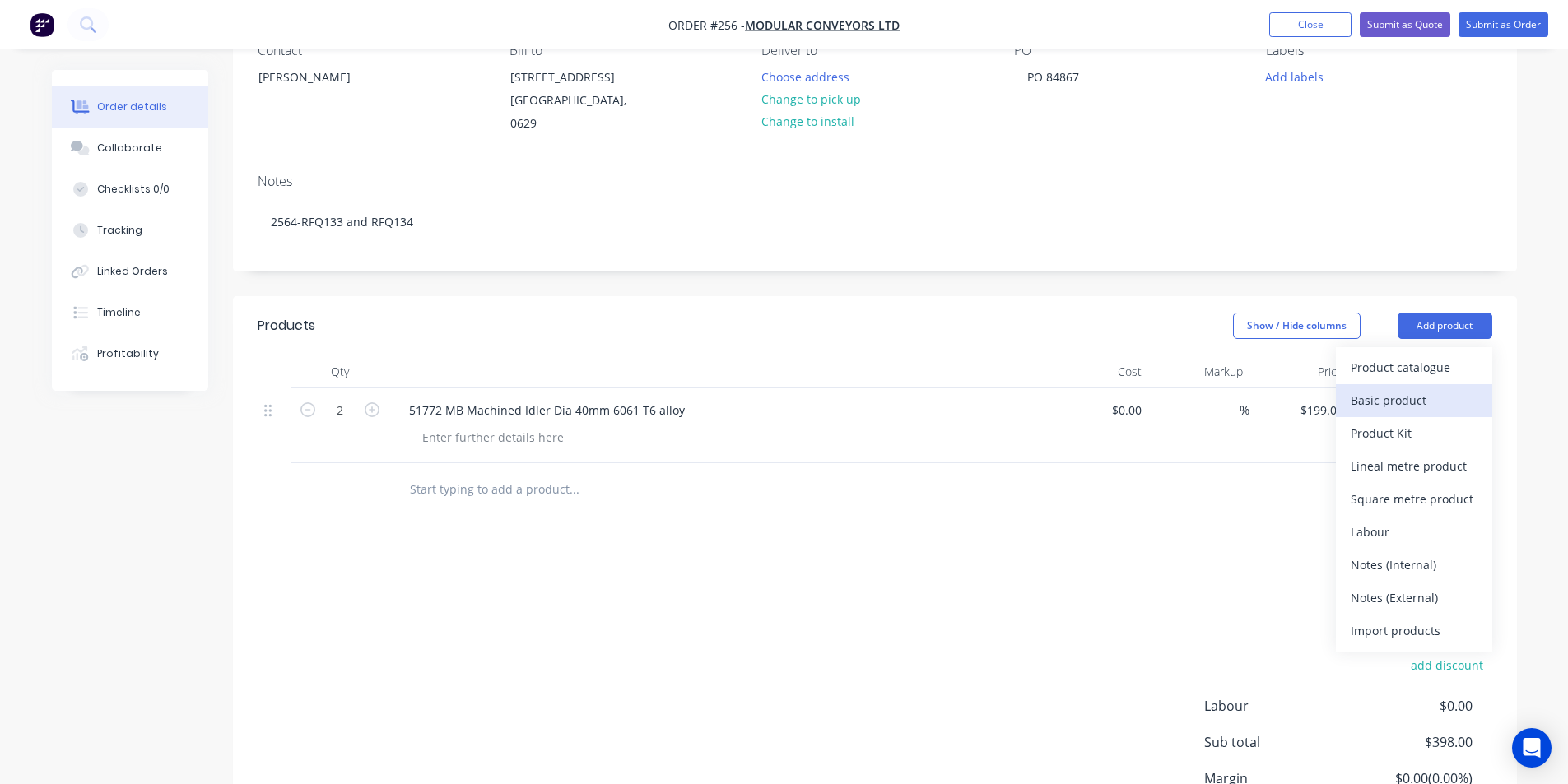
click at [1426, 403] on div "Basic product" at bounding box center [1415, 400] width 127 height 24
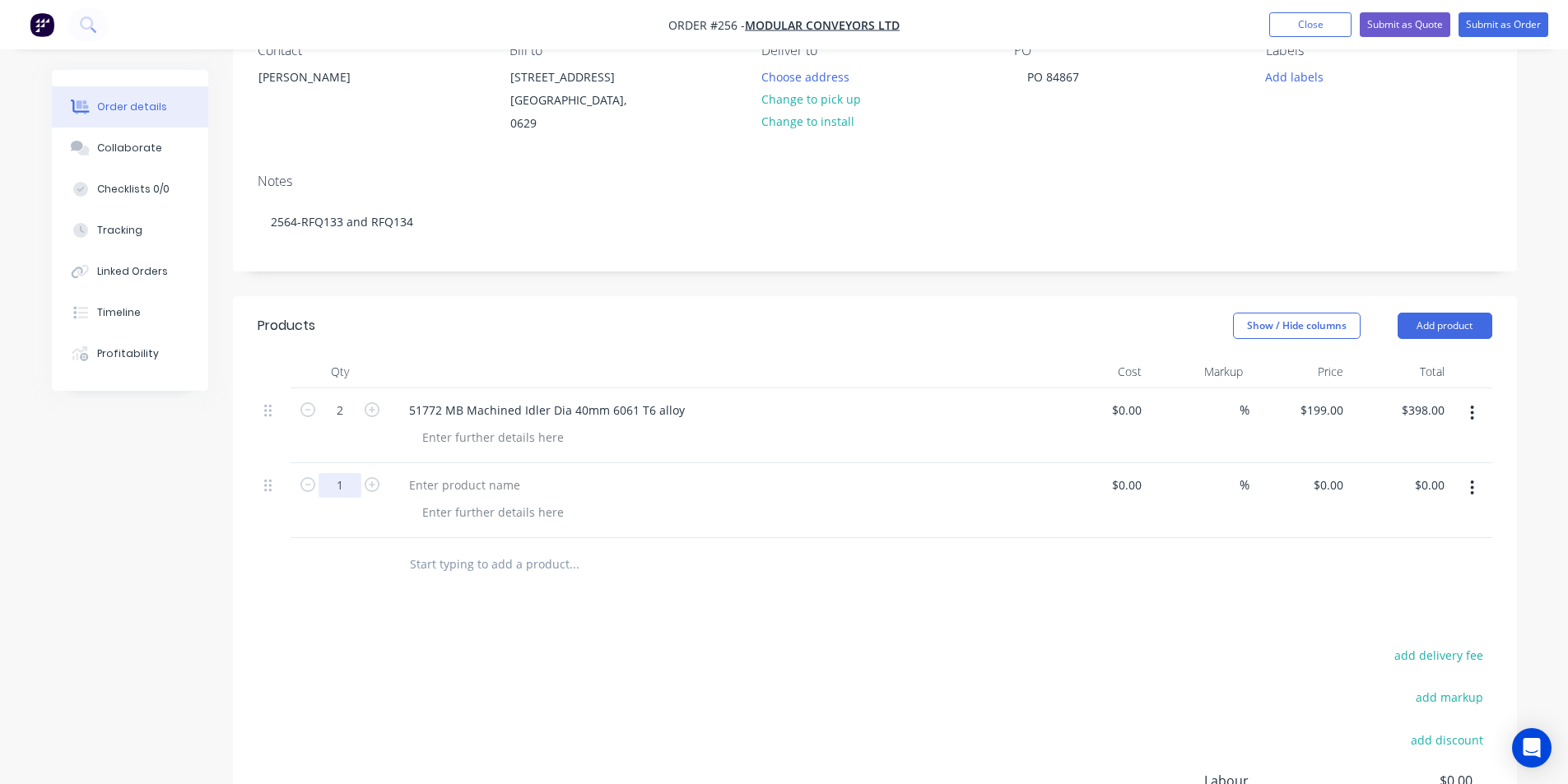
click at [348, 484] on input "1" at bounding box center [340, 485] width 43 height 24
type input "5"
type input "2"
click at [405, 409] on div "51772 MB Machined Idler Dia 40mm 6061 T6 alloy" at bounding box center [546, 410] width 302 height 24
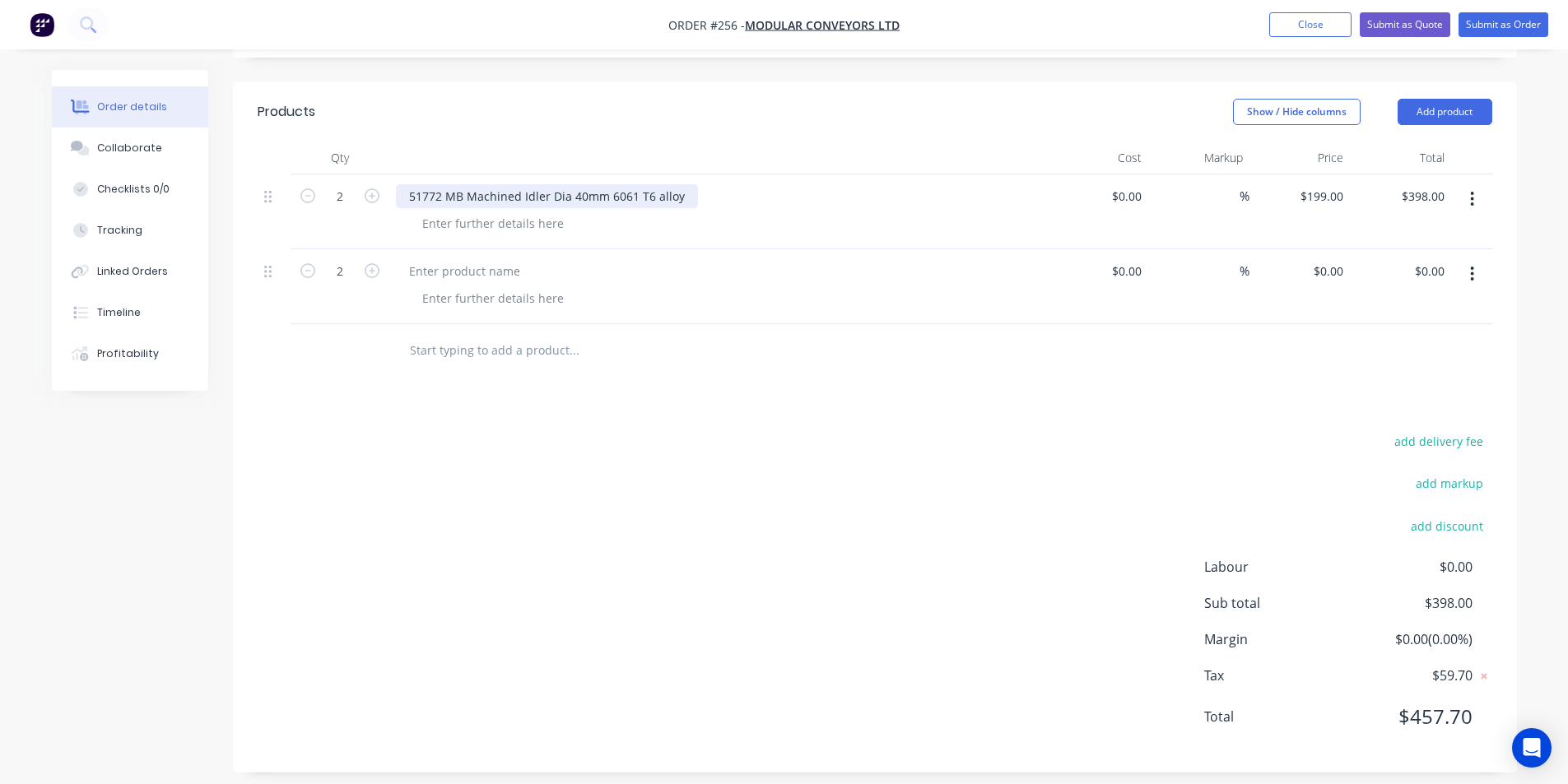
scroll to position [392, 0]
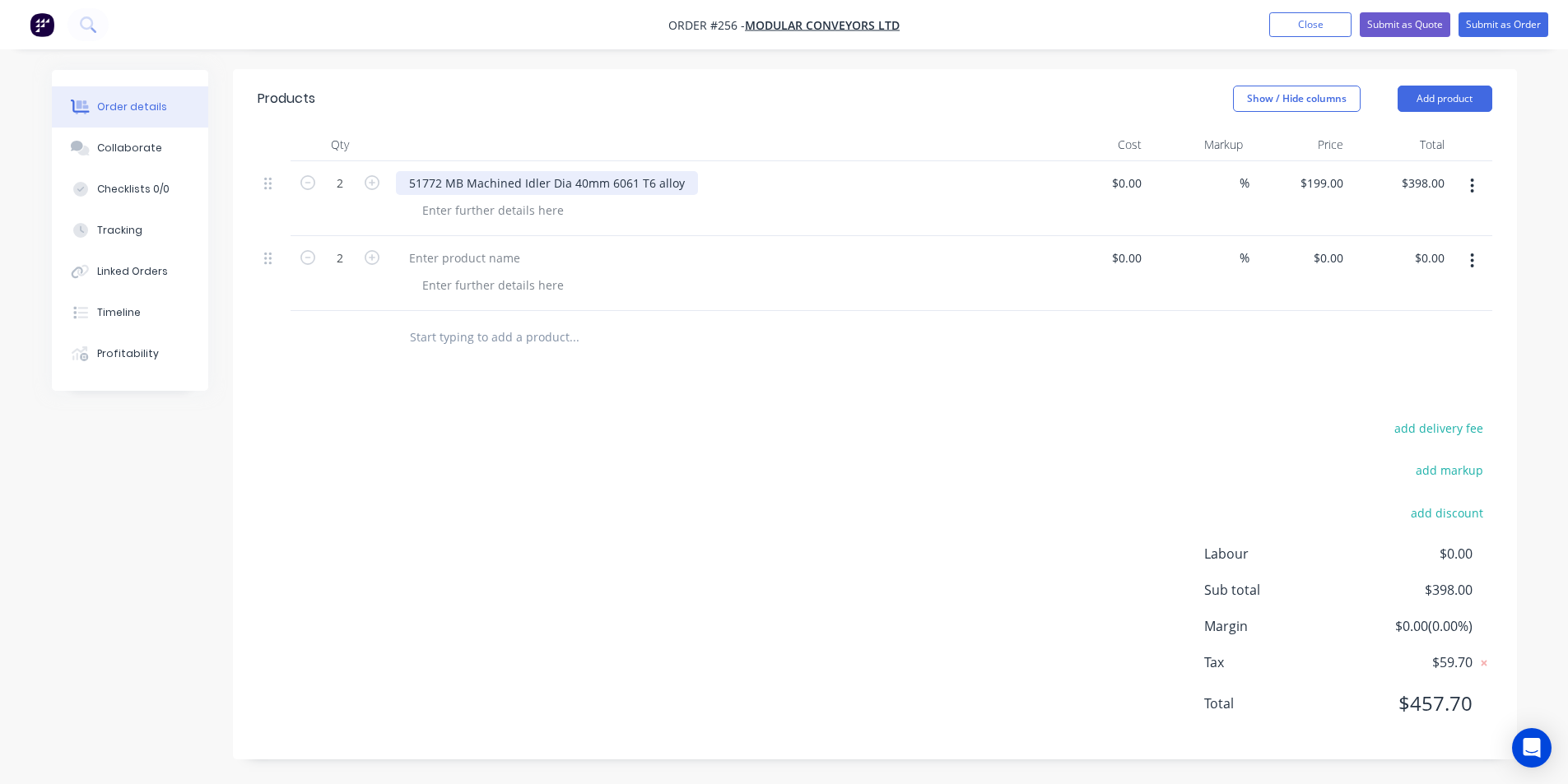
click at [409, 180] on div "51772 MB Machined Idler Dia 40mm 6061 T6 alloy" at bounding box center [546, 183] width 302 height 24
click at [416, 255] on div at bounding box center [464, 258] width 137 height 24
click at [1446, 99] on button "Add product" at bounding box center [1445, 99] width 94 height 26
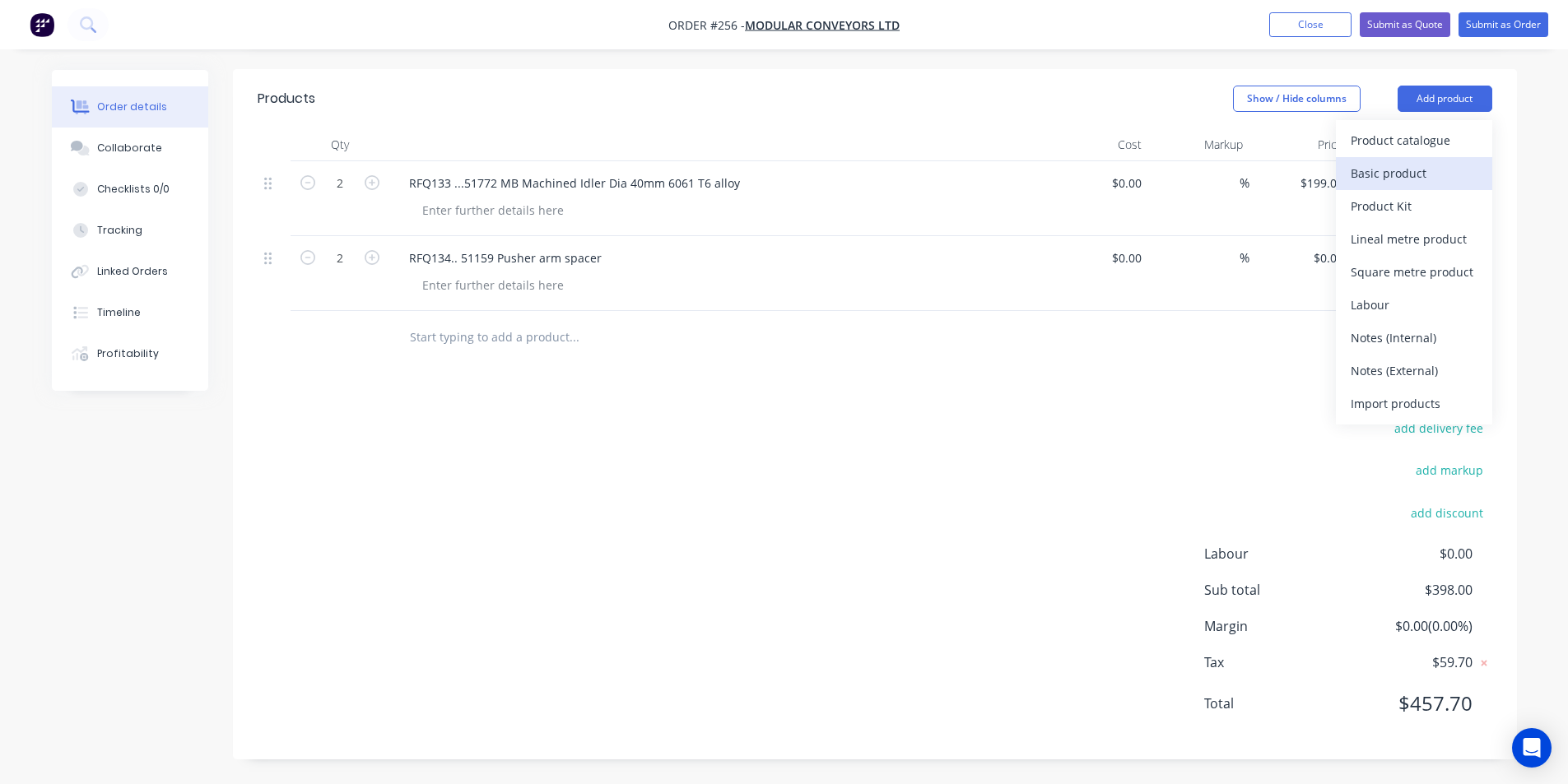
click at [1413, 179] on div "Basic product" at bounding box center [1415, 174] width 127 height 24
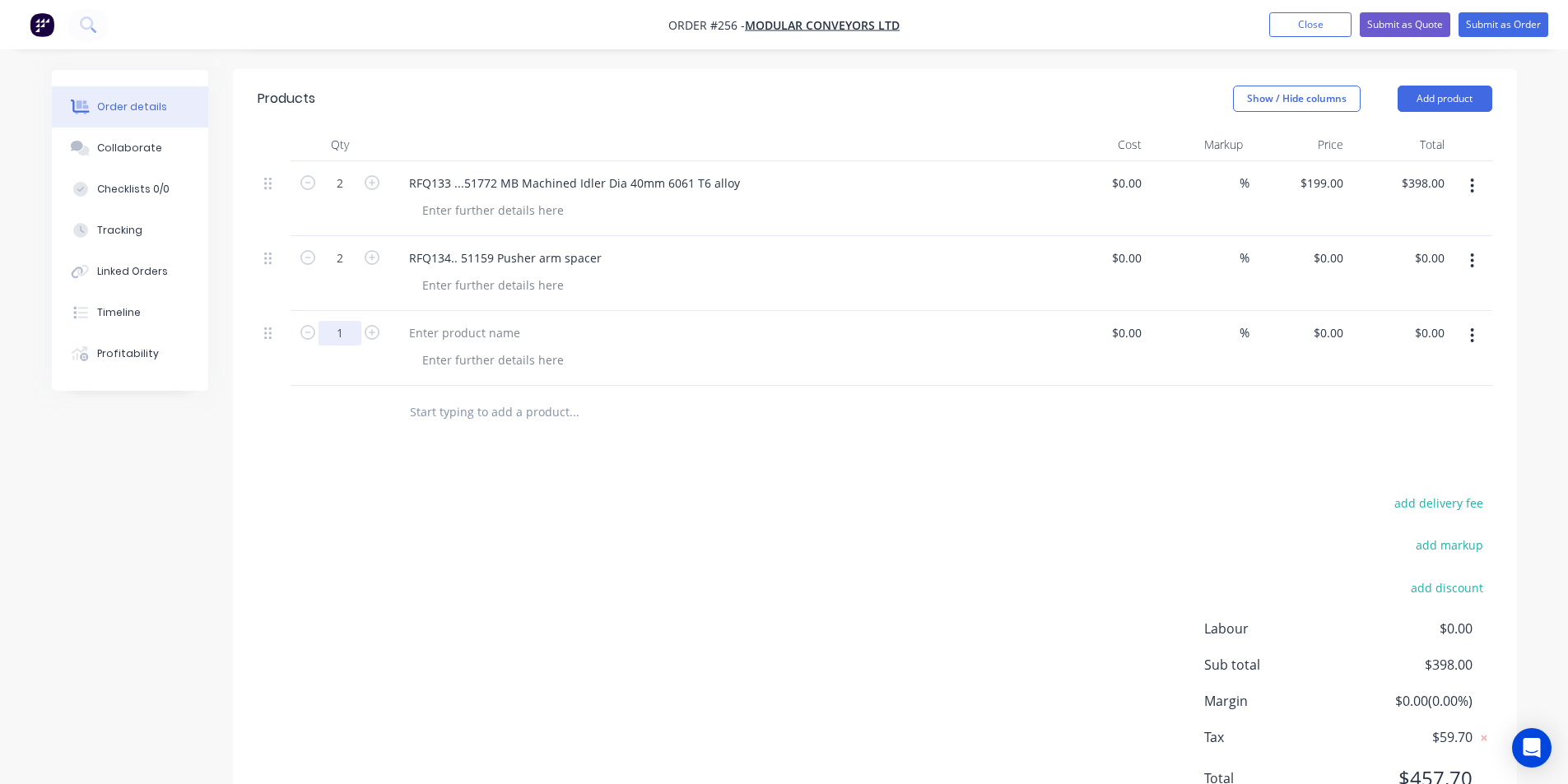
click at [346, 335] on input "1" at bounding box center [340, 333] width 43 height 24
type input "4"
click at [451, 258] on div "RFQ134.. 51159 Pusher arm spacer" at bounding box center [505, 258] width 219 height 24
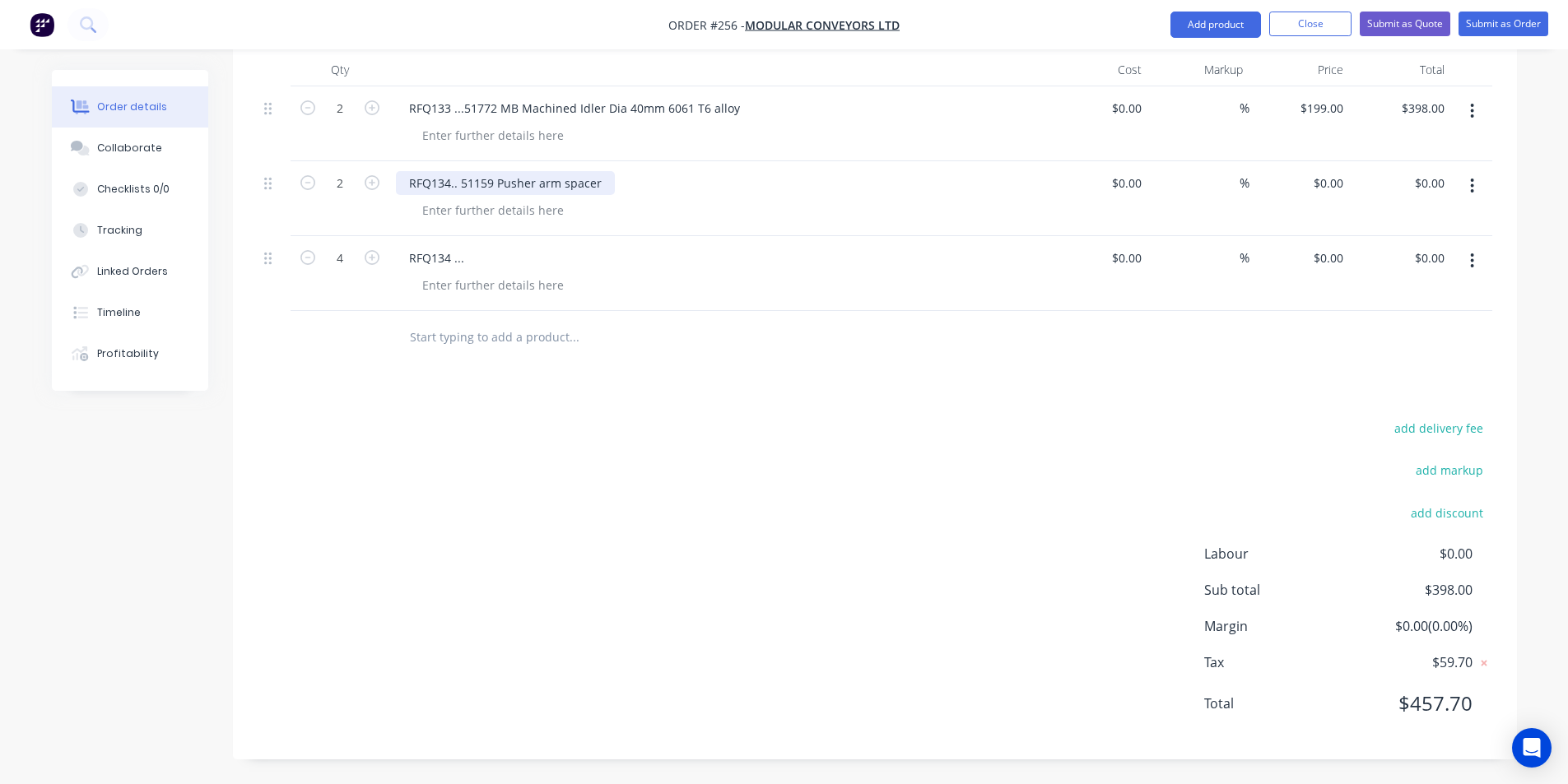
click at [450, 185] on div "RFQ134.. 51159 Pusher arm spacer" at bounding box center [505, 183] width 219 height 24
click at [469, 257] on div "RFQ134 ..." at bounding box center [436, 258] width 81 height 24
click at [463, 259] on div "RFQ134 ..." at bounding box center [436, 258] width 81 height 24
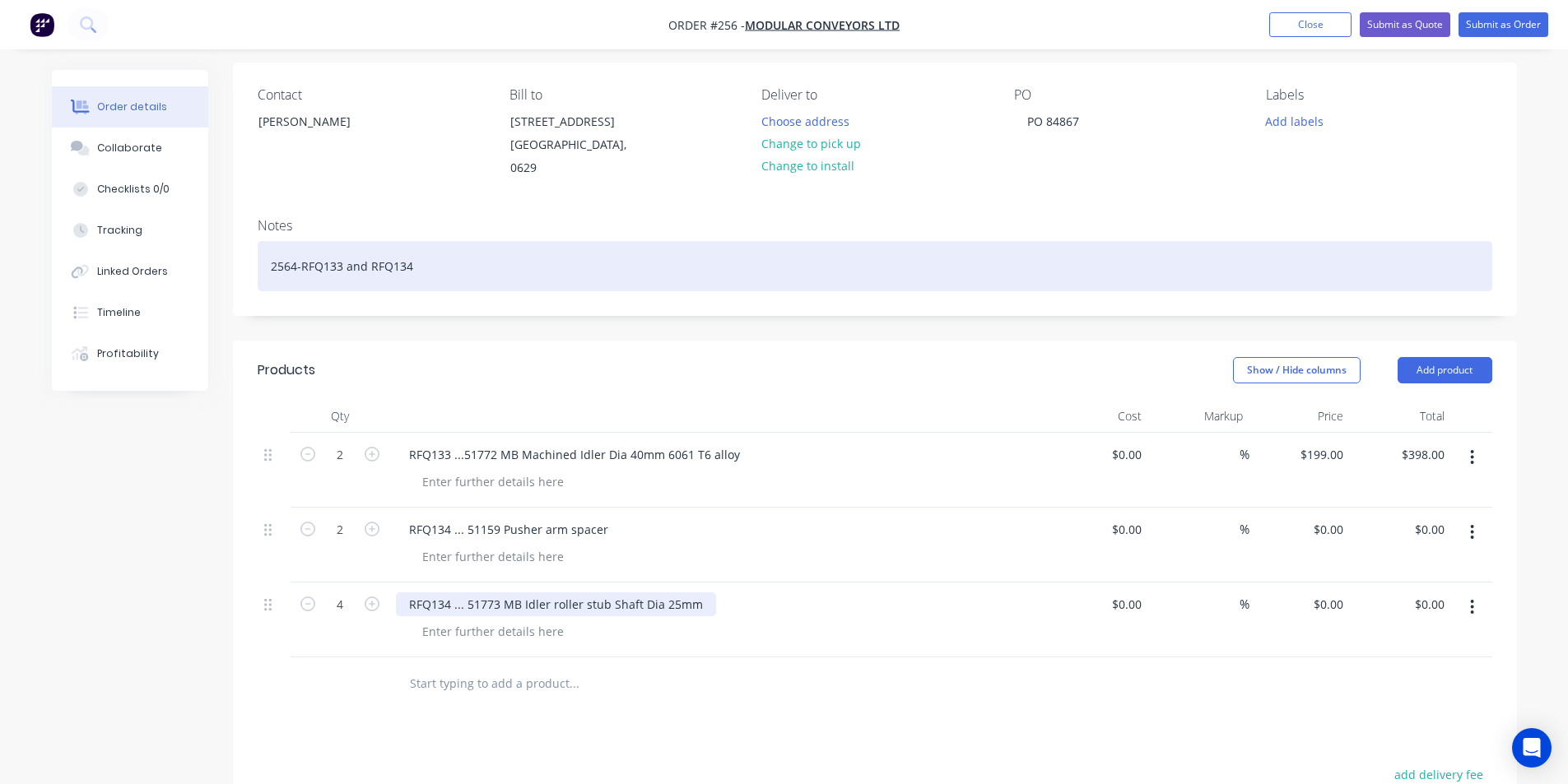
scroll to position [302, 0]
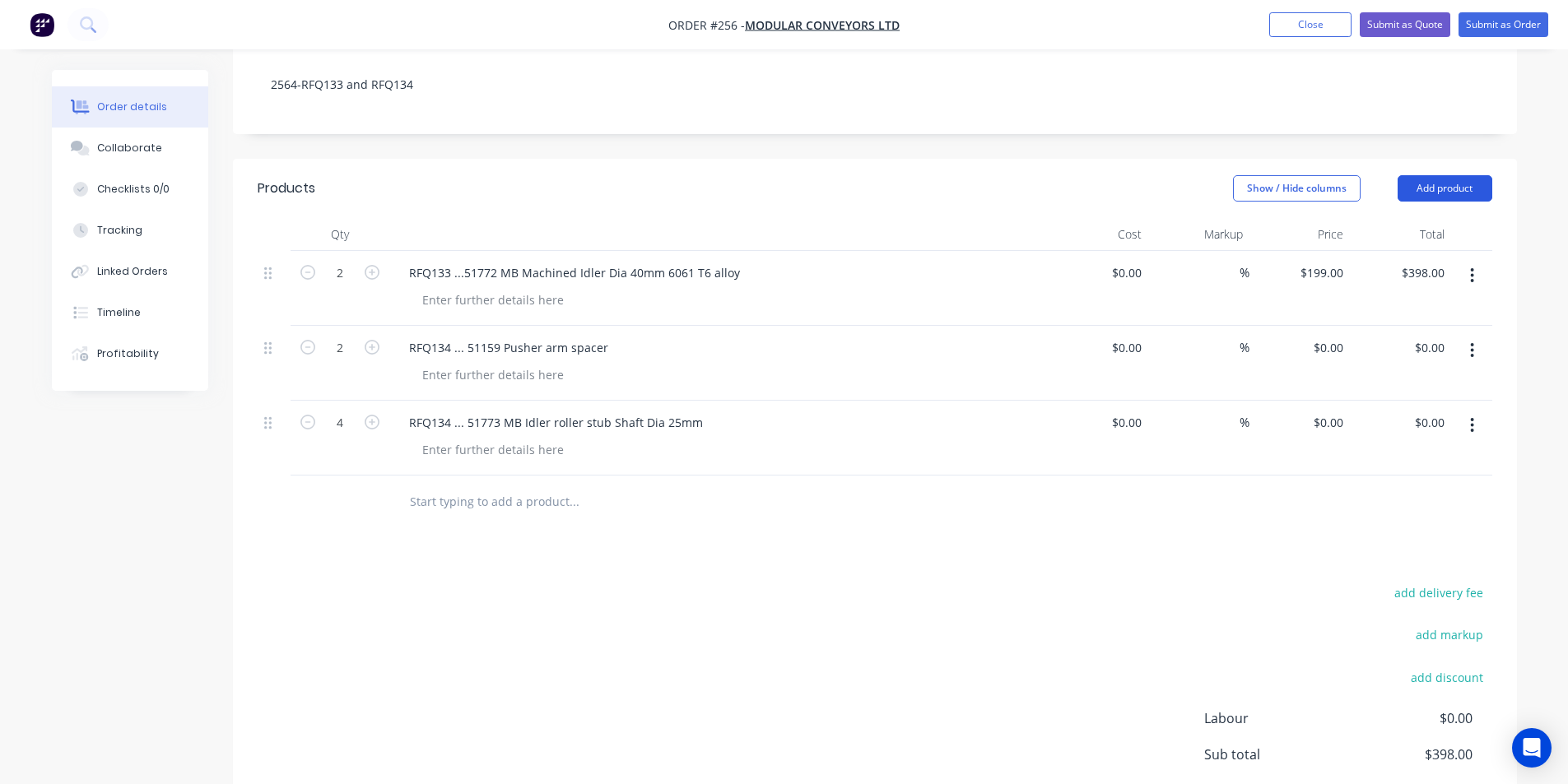
click at [1447, 187] on button "Add product" at bounding box center [1445, 188] width 94 height 26
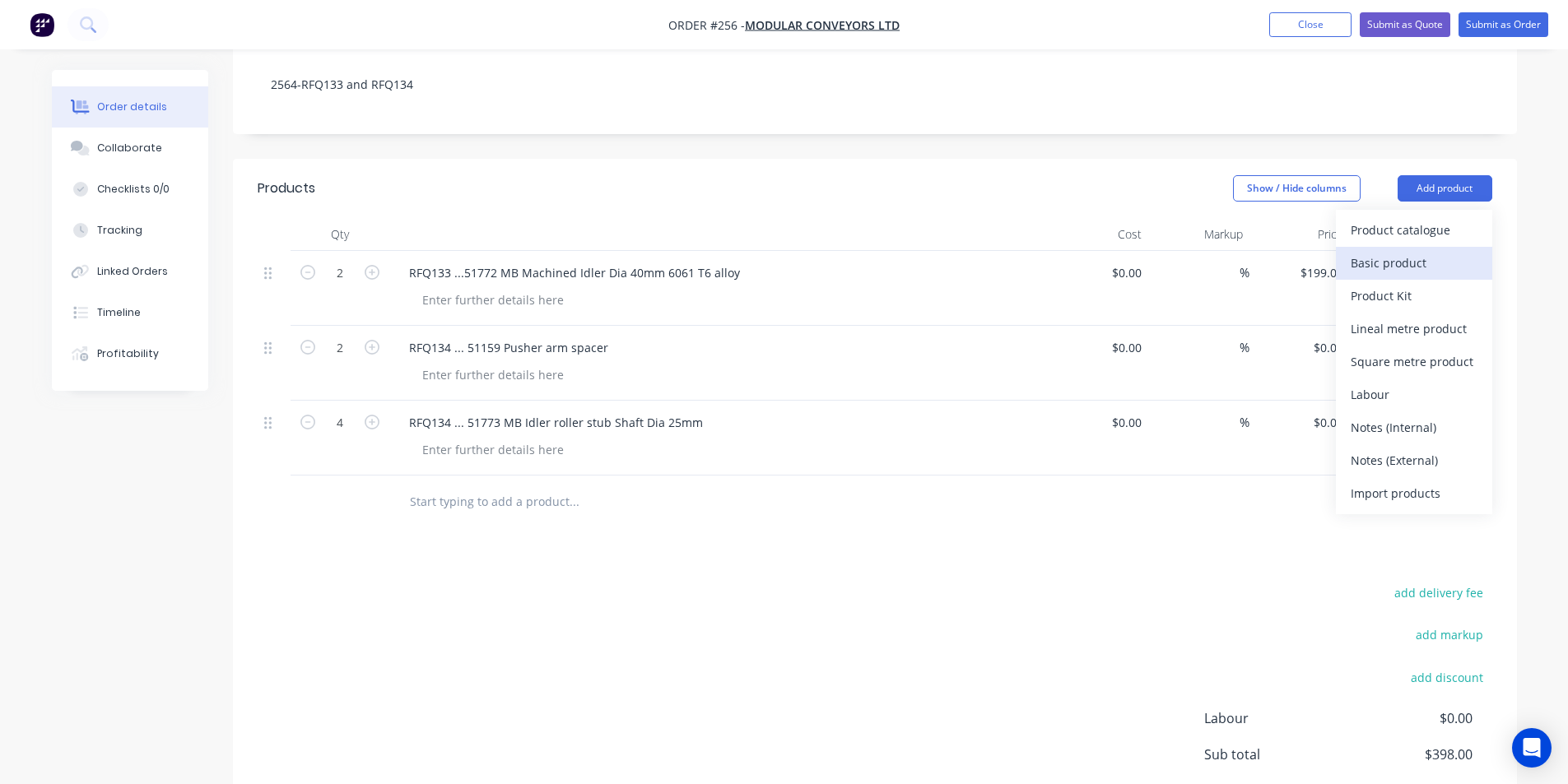
click at [1416, 264] on div "Basic product" at bounding box center [1415, 263] width 127 height 24
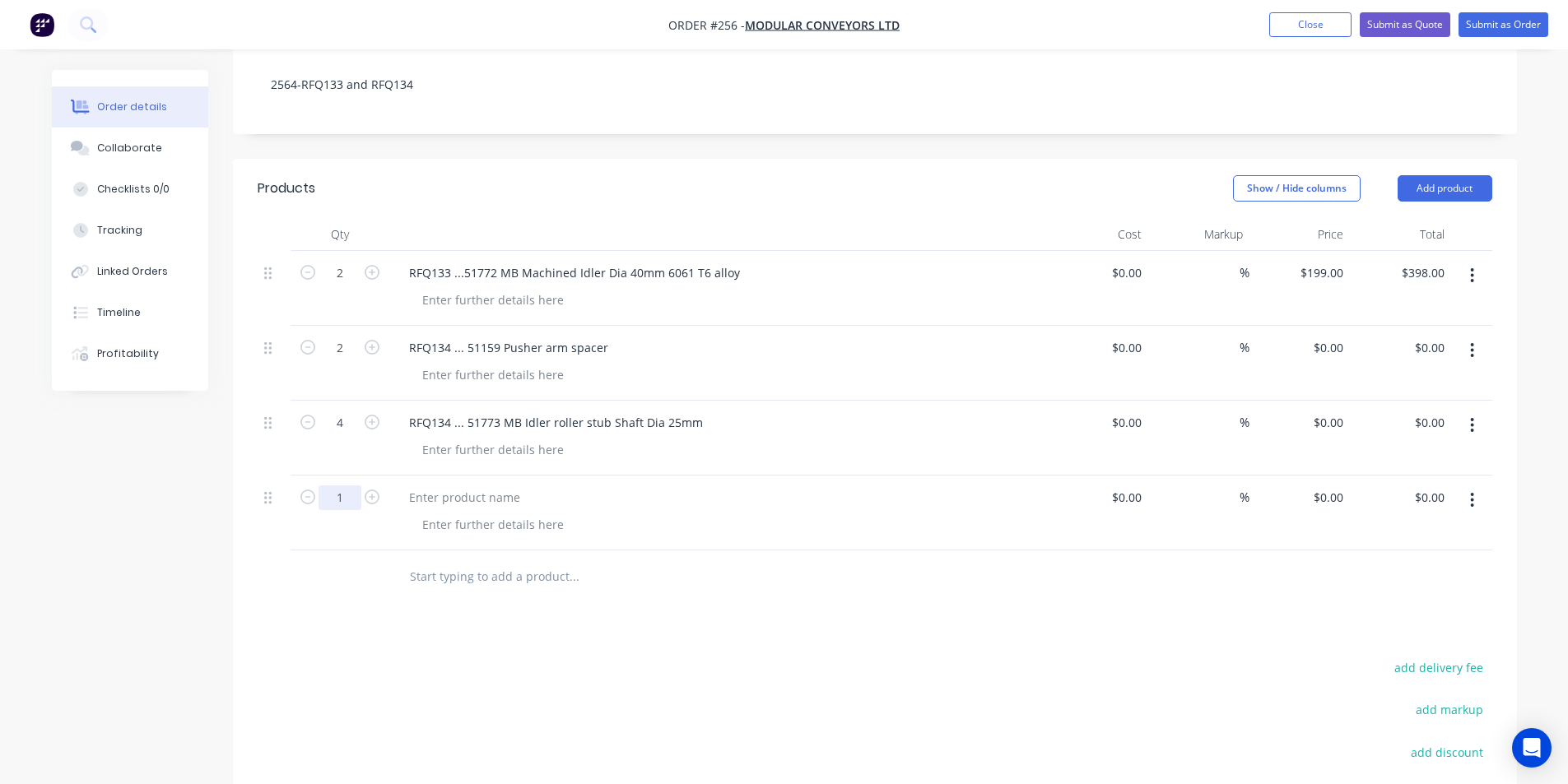
click at [345, 497] on input "1" at bounding box center [340, 497] width 43 height 24
click at [1439, 191] on button "Add product" at bounding box center [1445, 188] width 94 height 26
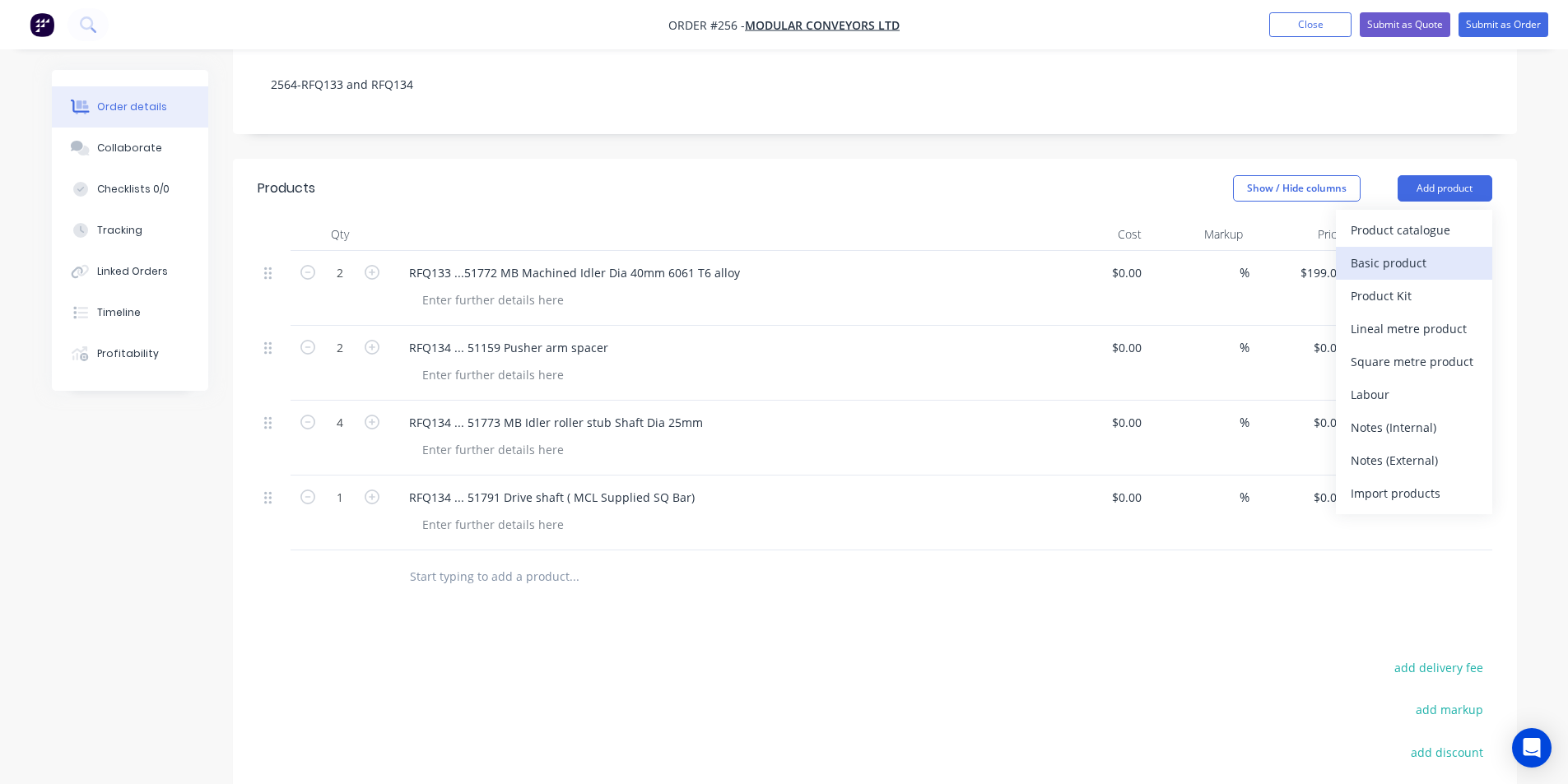
drag, startPoint x: 1426, startPoint y: 264, endPoint x: 1300, endPoint y: 287, distance: 128.1
click at [1425, 264] on div "Basic product" at bounding box center [1415, 263] width 127 height 24
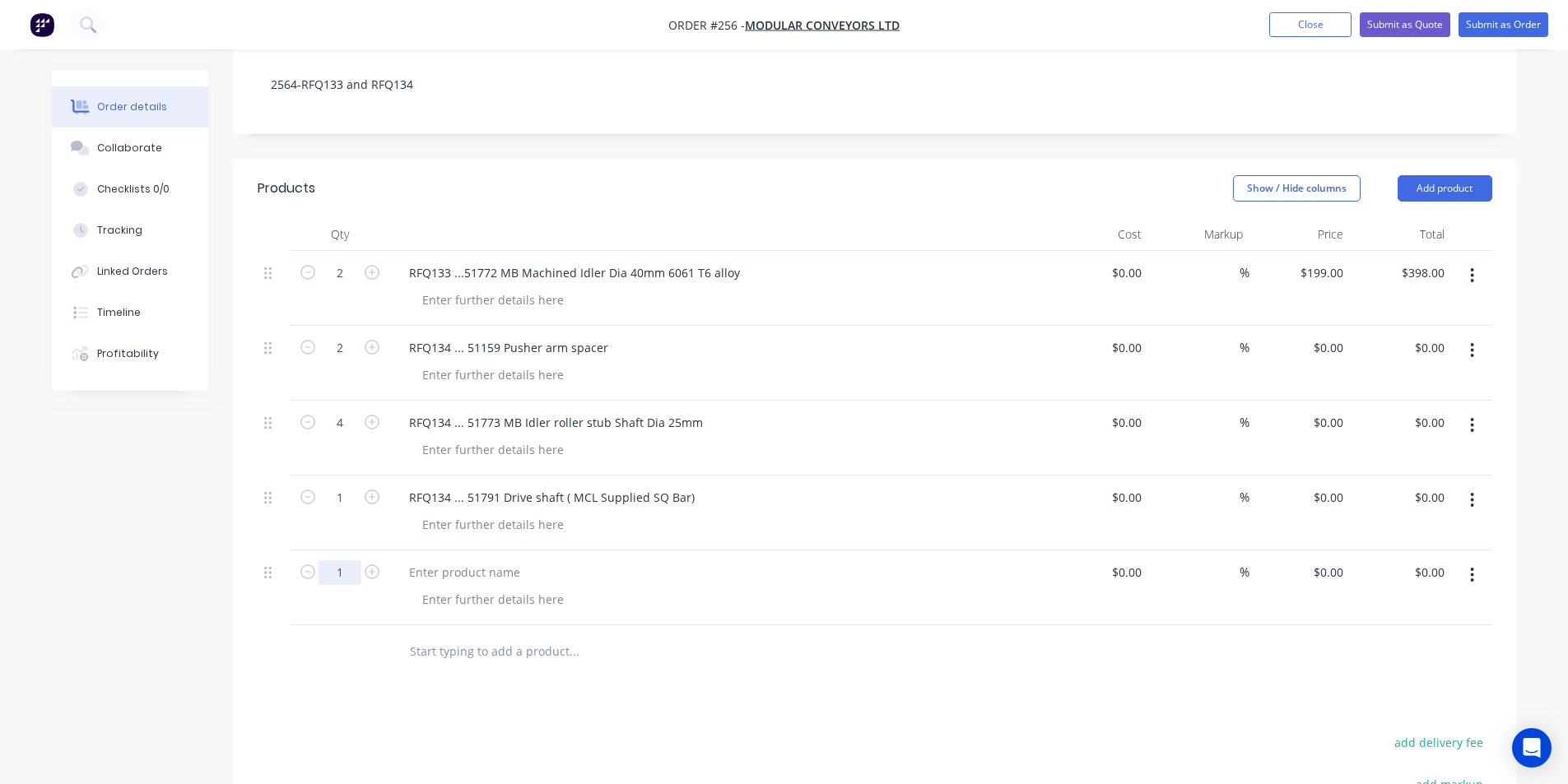
click at [341, 571] on input "1" at bounding box center [340, 572] width 43 height 24
type input "2"
click at [1455, 189] on button "Add product" at bounding box center [1445, 188] width 94 height 26
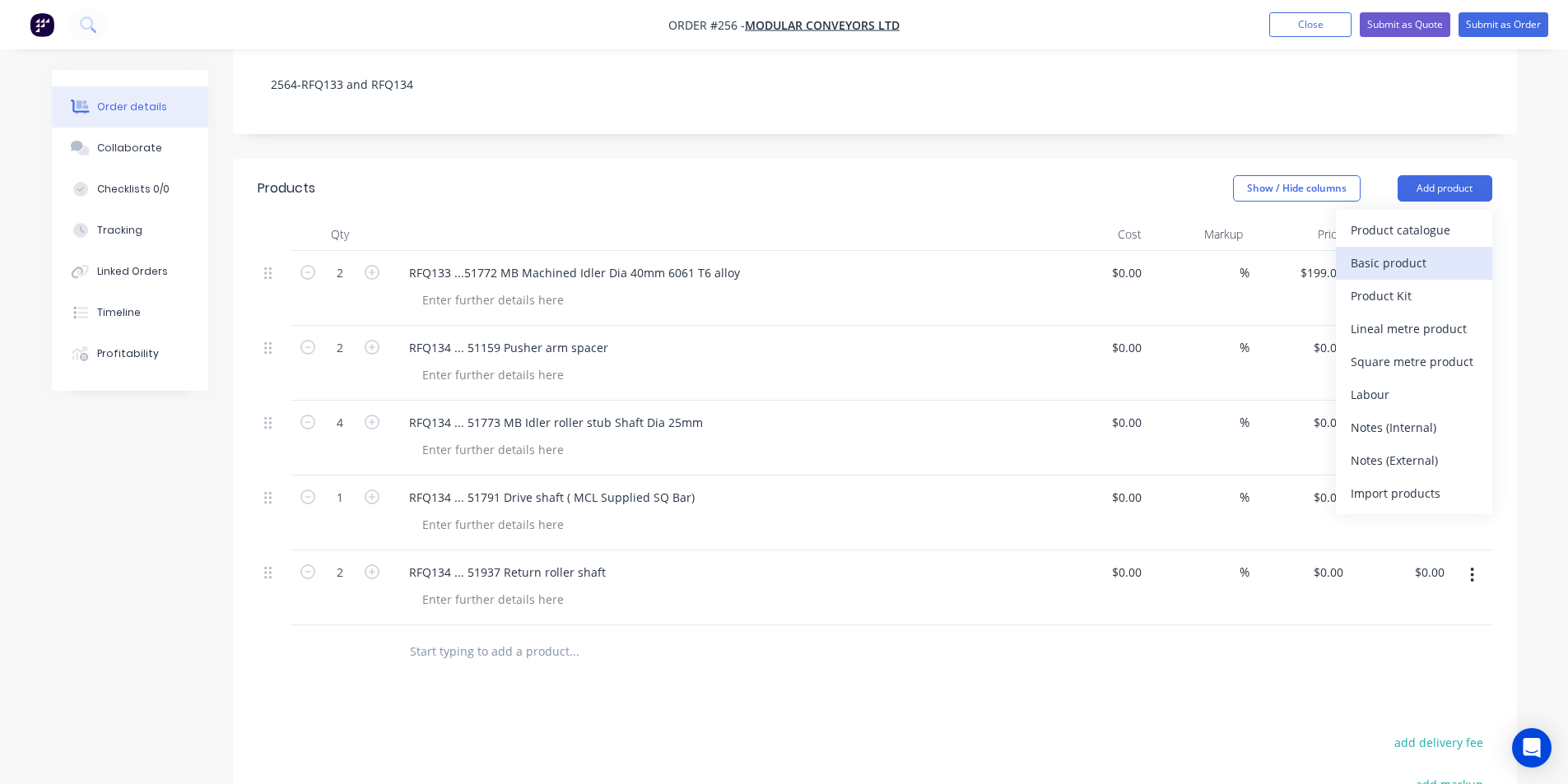
click at [1402, 264] on div "Basic product" at bounding box center [1415, 263] width 127 height 24
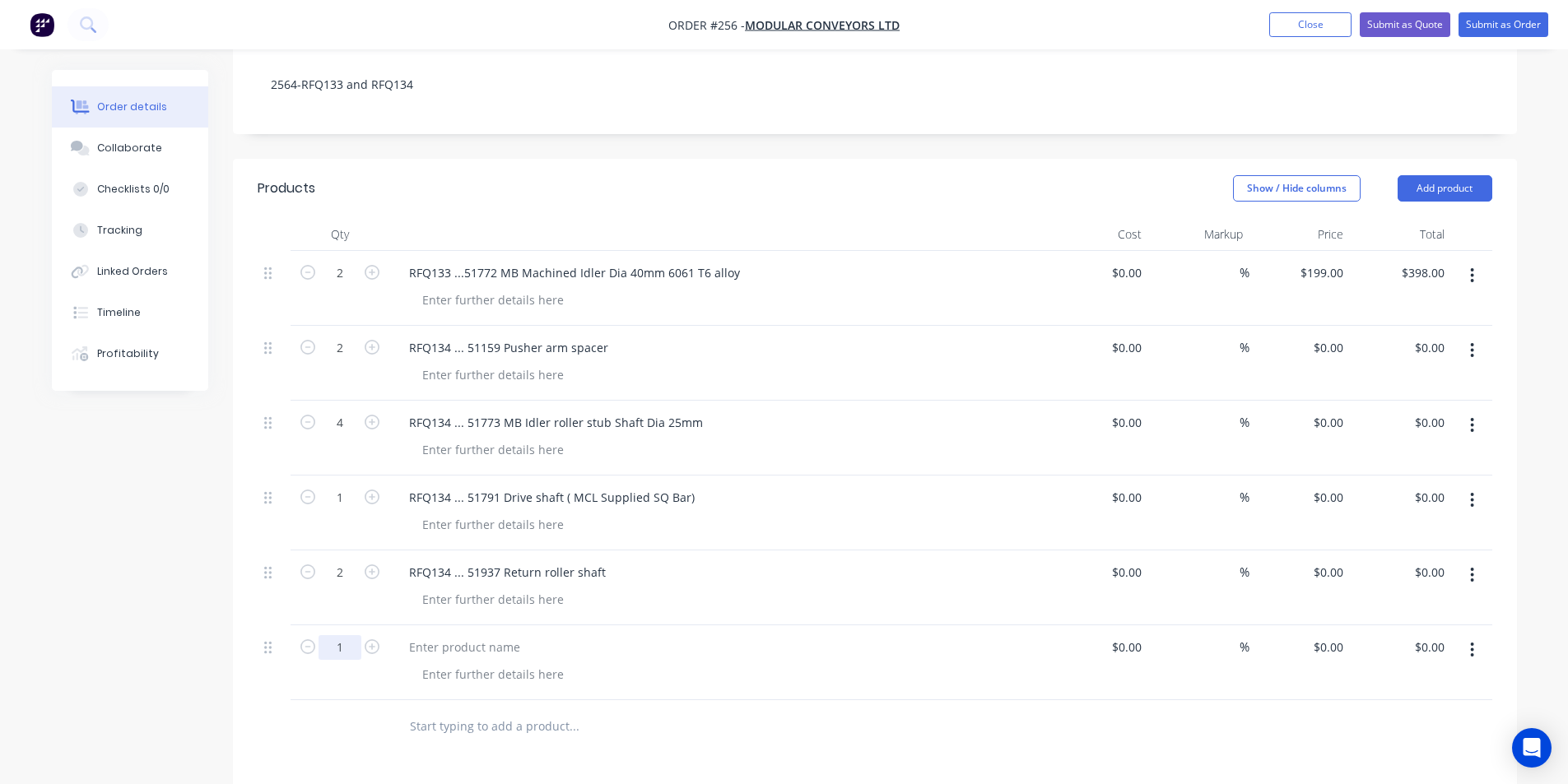
click at [344, 645] on input "1" at bounding box center [340, 648] width 43 height 24
click at [423, 642] on div at bounding box center [464, 648] width 137 height 24
click at [411, 647] on div at bounding box center [464, 648] width 137 height 24
click at [1338, 646] on input "0" at bounding box center [1331, 648] width 37 height 24
type input "$375.00"
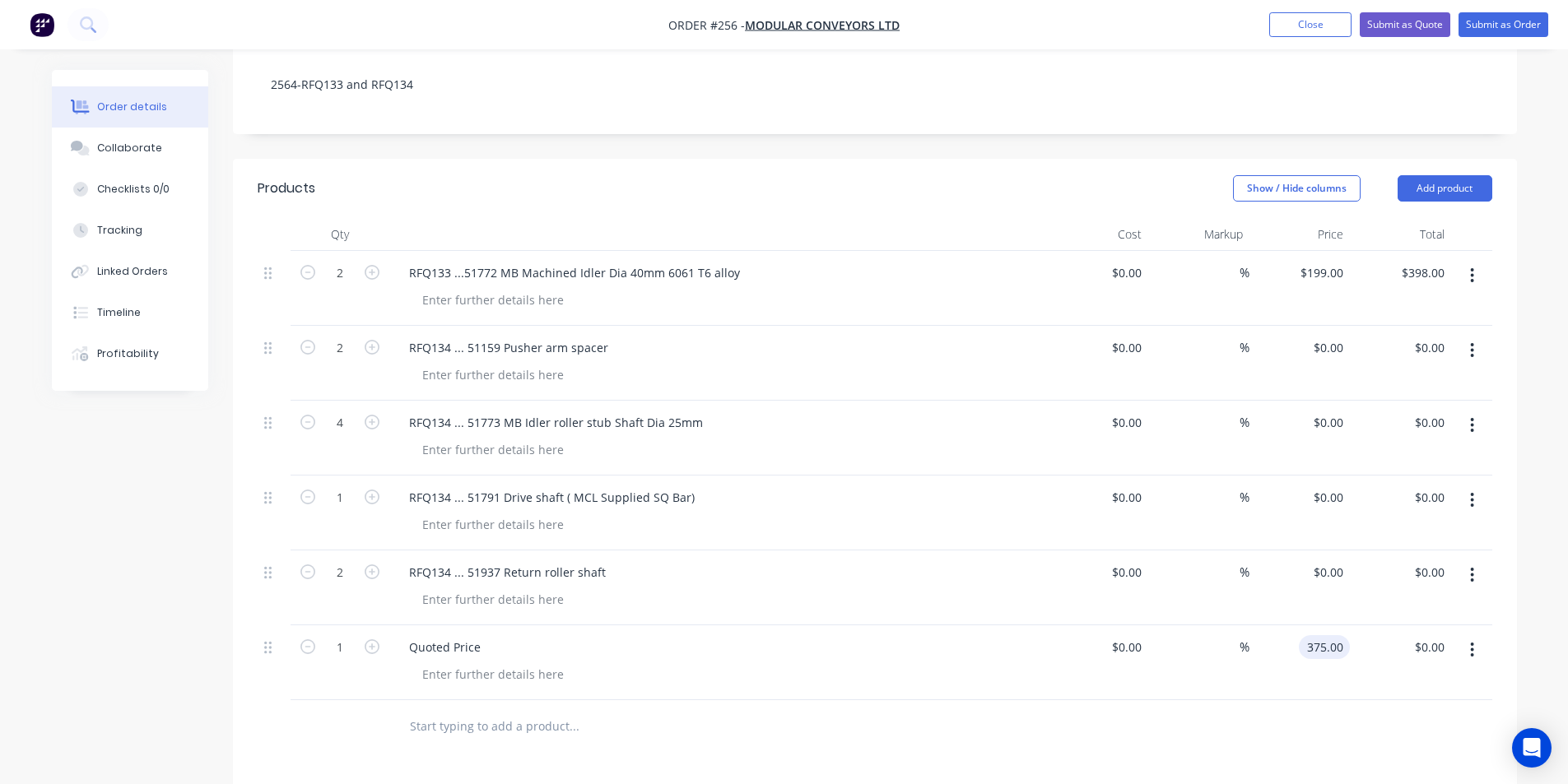
type input "375.00"
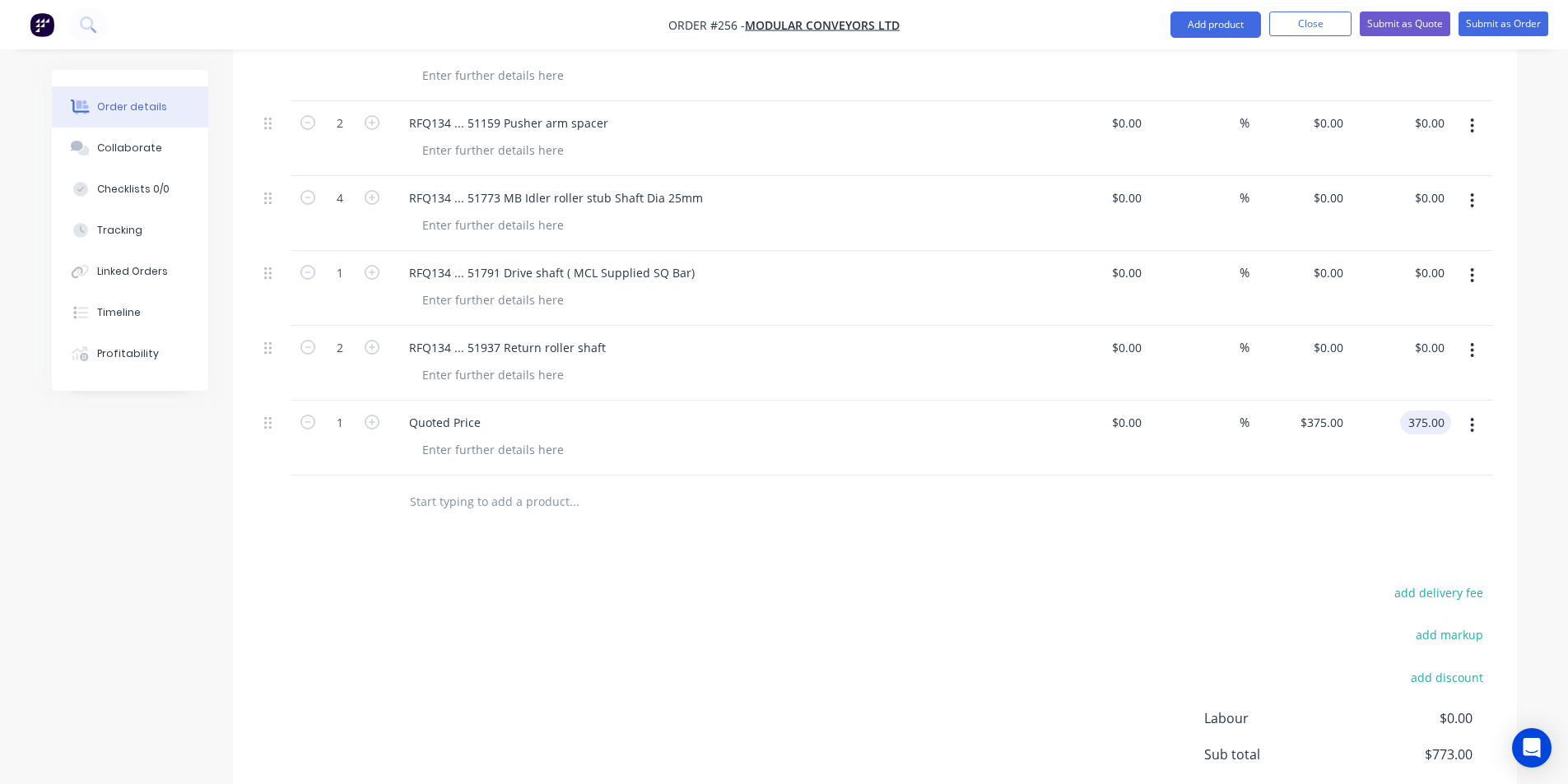
scroll to position [444, 0]
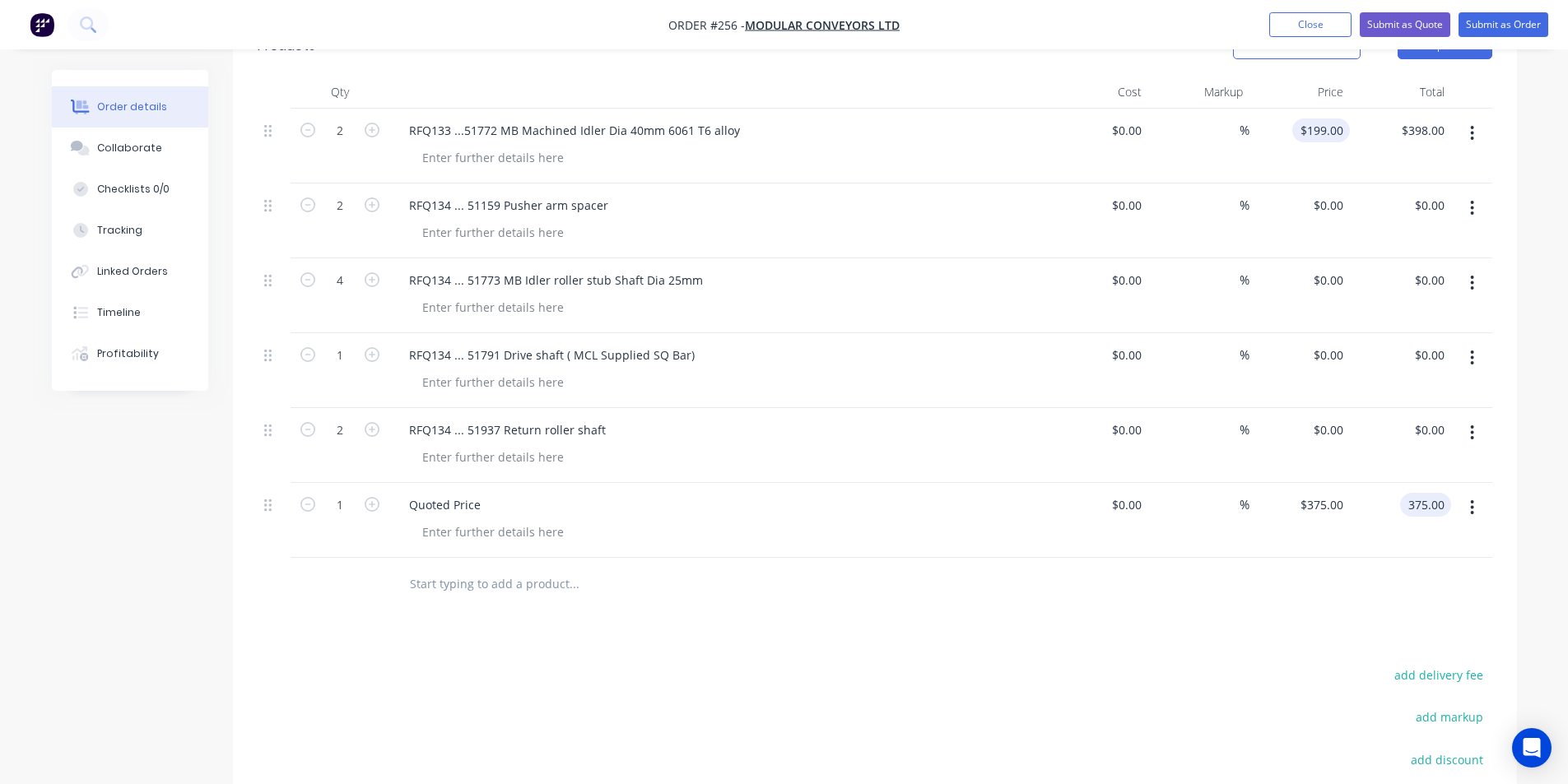
type input "199"
type input "$375.00"
click at [1342, 130] on input "199" at bounding box center [1324, 131] width 51 height 24
type input "$199.70"
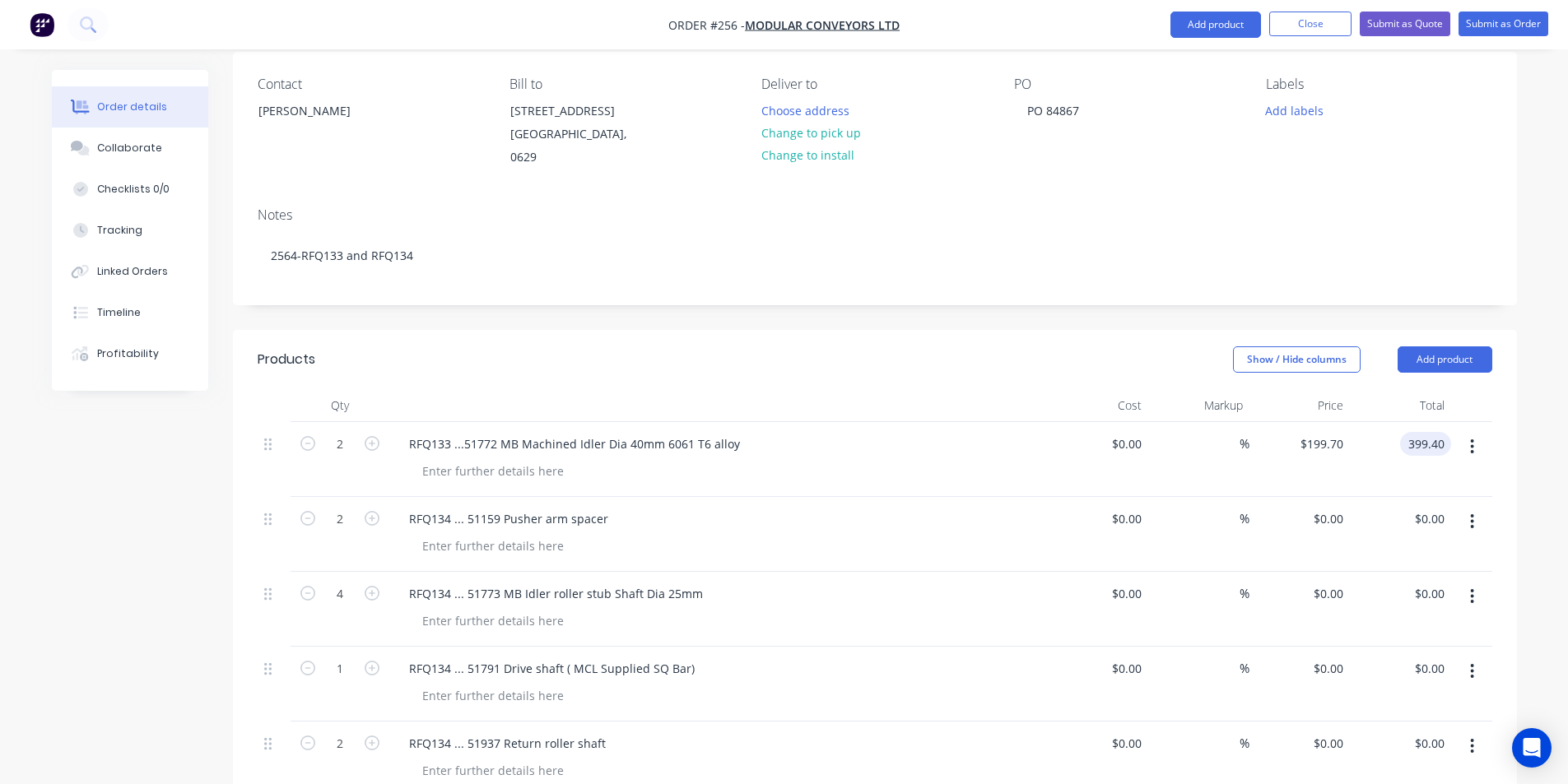
scroll to position [115, 0]
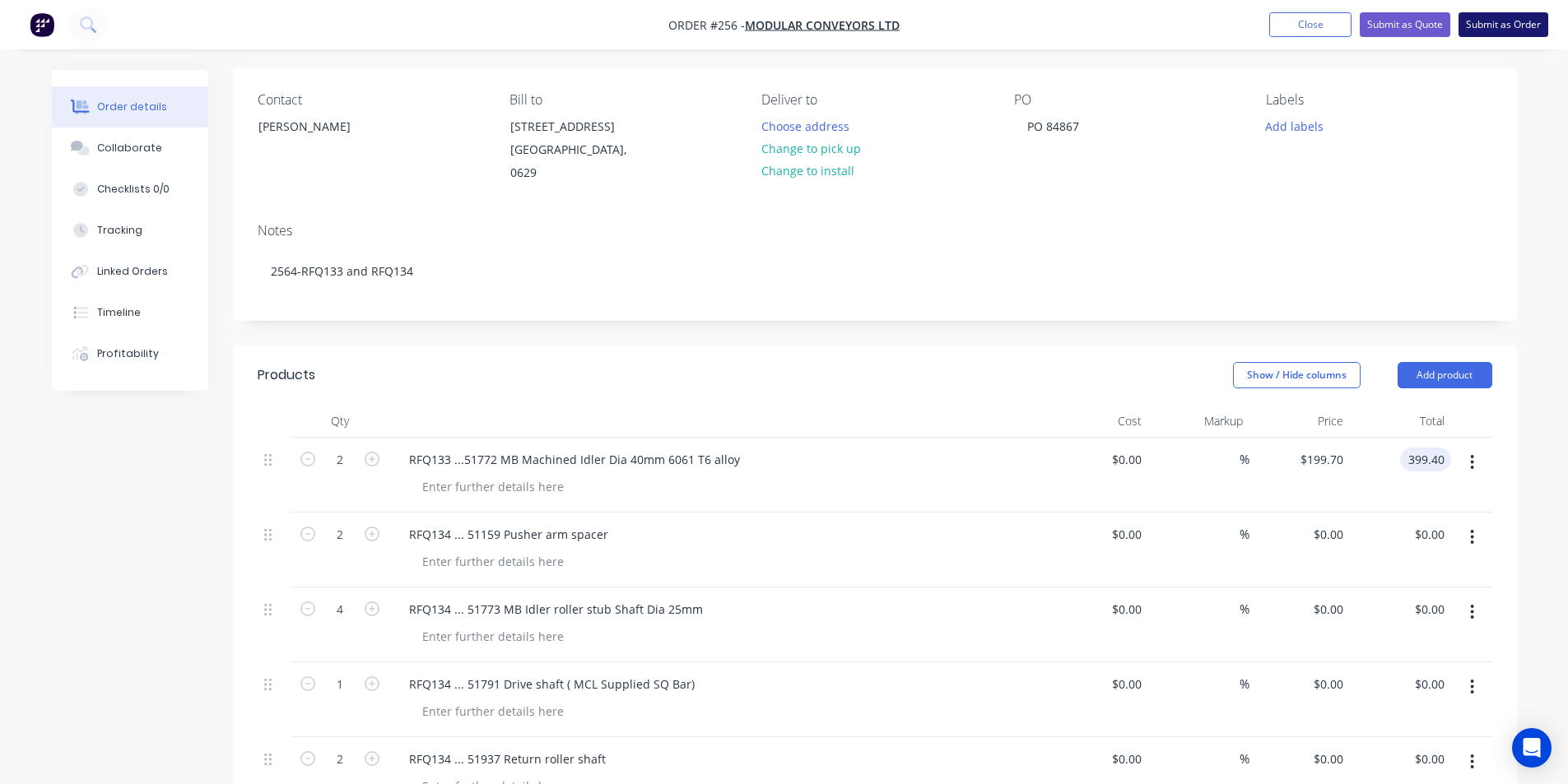
type input "$399.40"
click at [1500, 24] on button "Submit as Order" at bounding box center [1503, 24] width 90 height 24
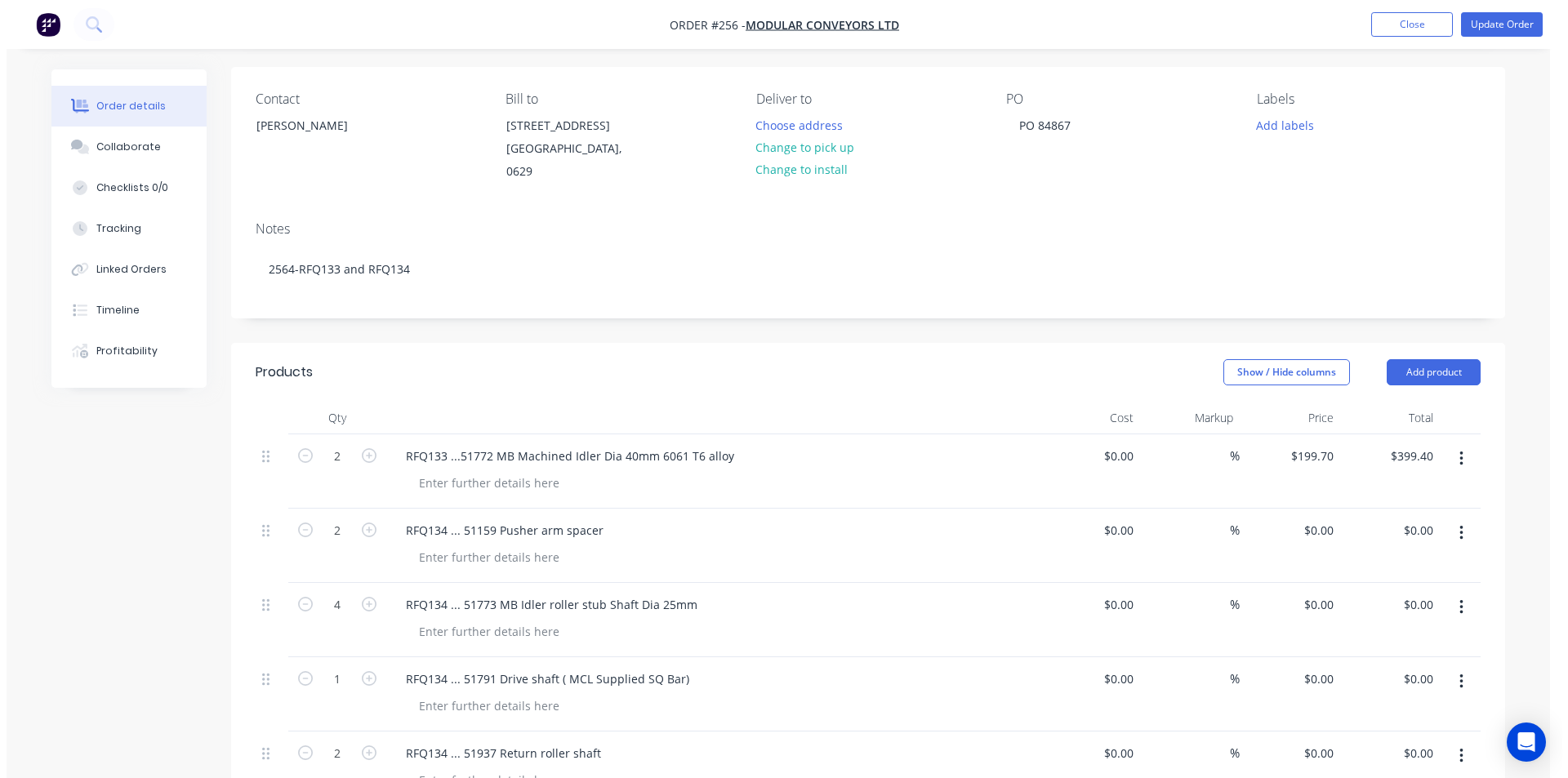
scroll to position [0, 0]
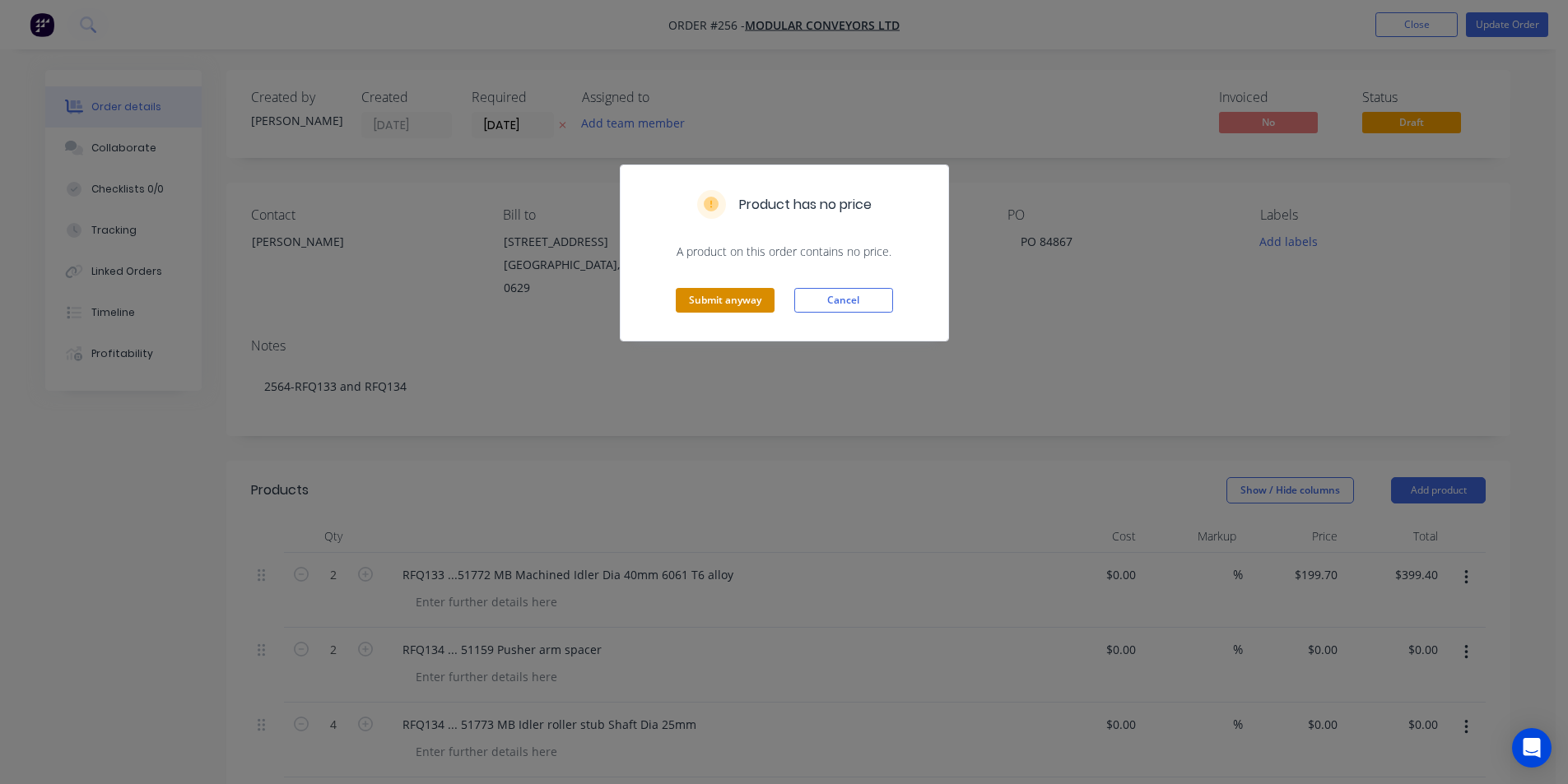
click at [726, 303] on button "Submit anyway" at bounding box center [726, 300] width 99 height 24
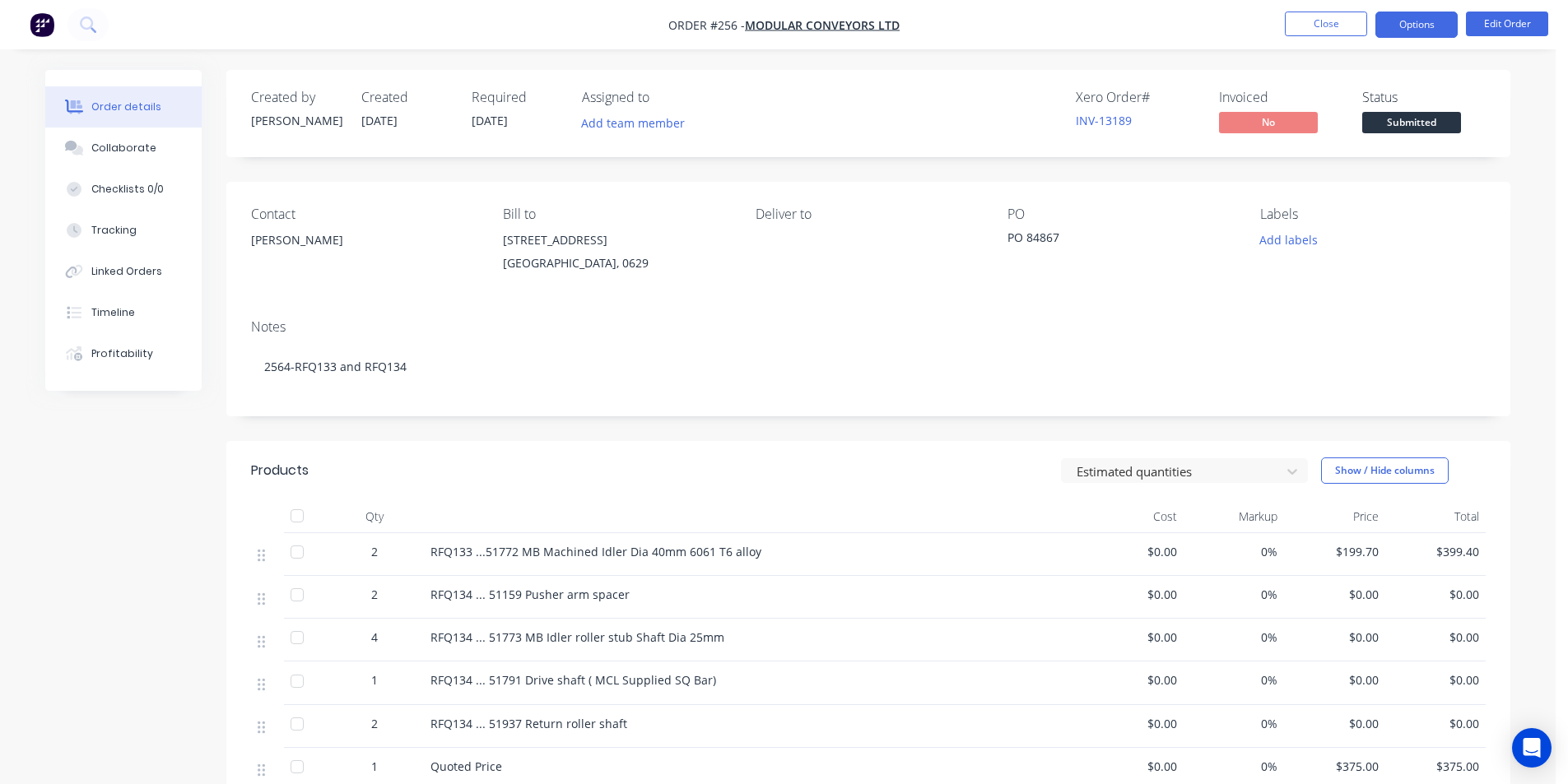
click at [1413, 31] on button "Options" at bounding box center [1417, 24] width 82 height 26
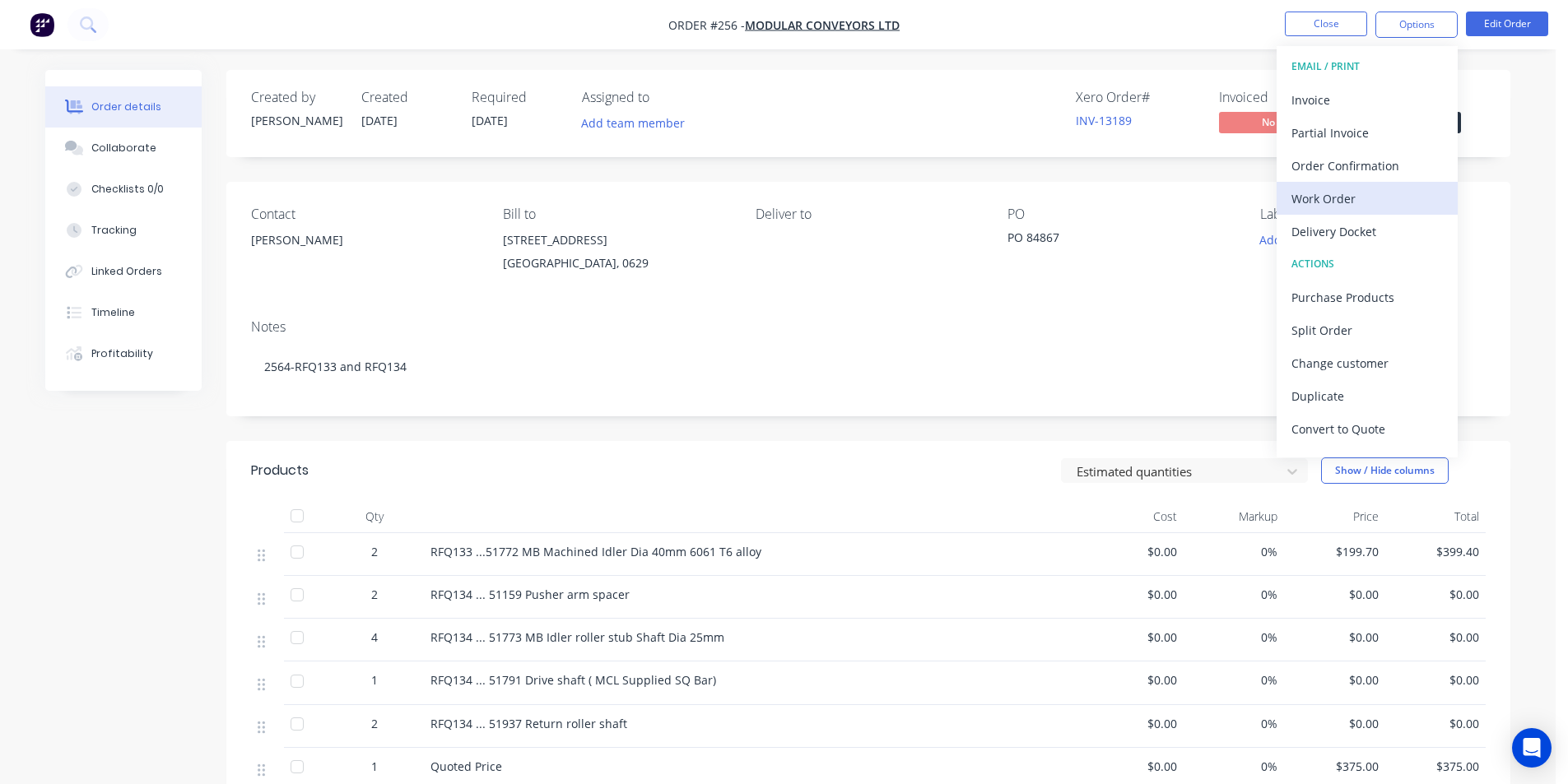
click at [1331, 196] on div "Work Order" at bounding box center [1367, 199] width 151 height 24
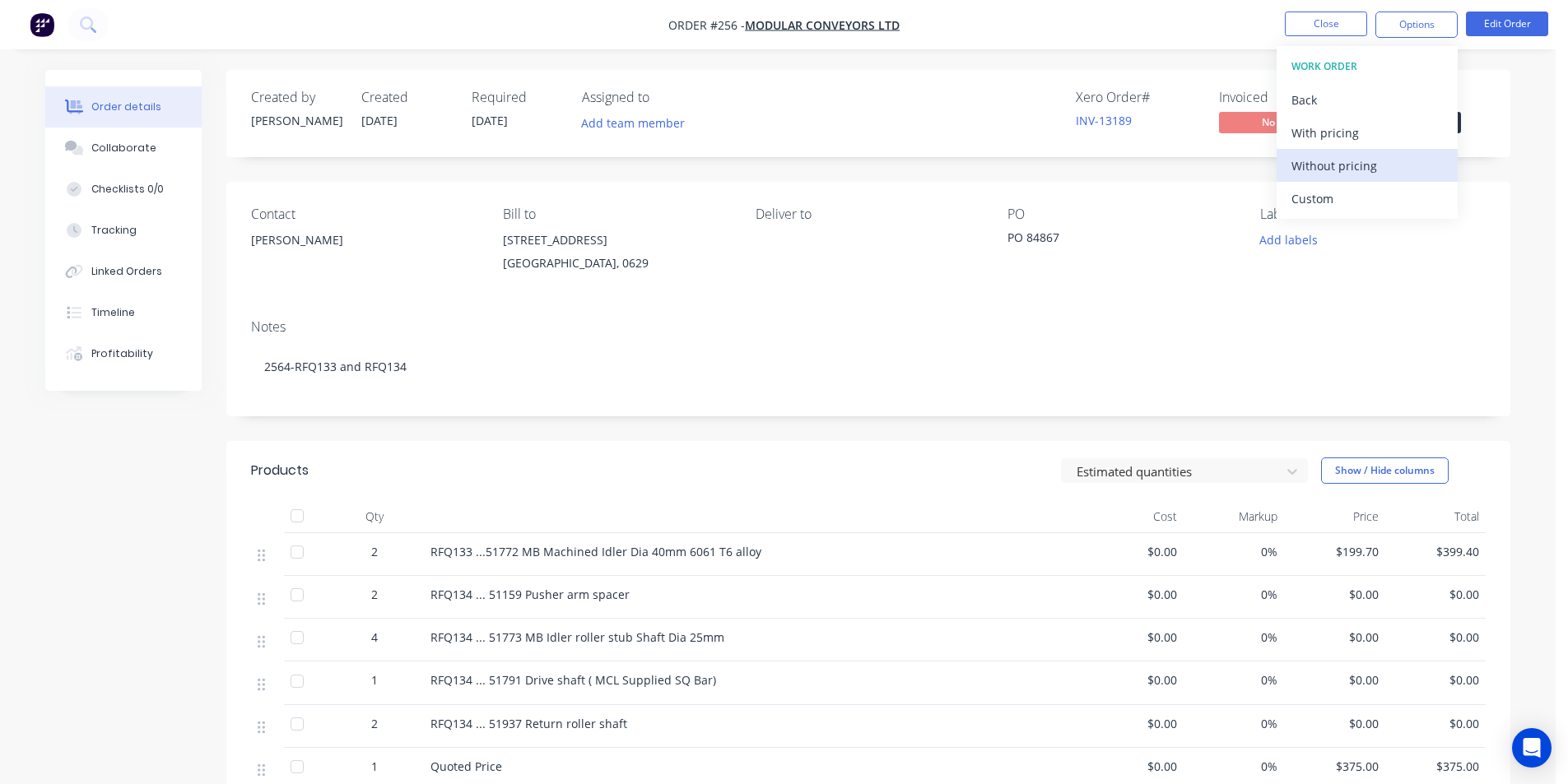
click at [1331, 165] on div "Without pricing" at bounding box center [1367, 166] width 151 height 24
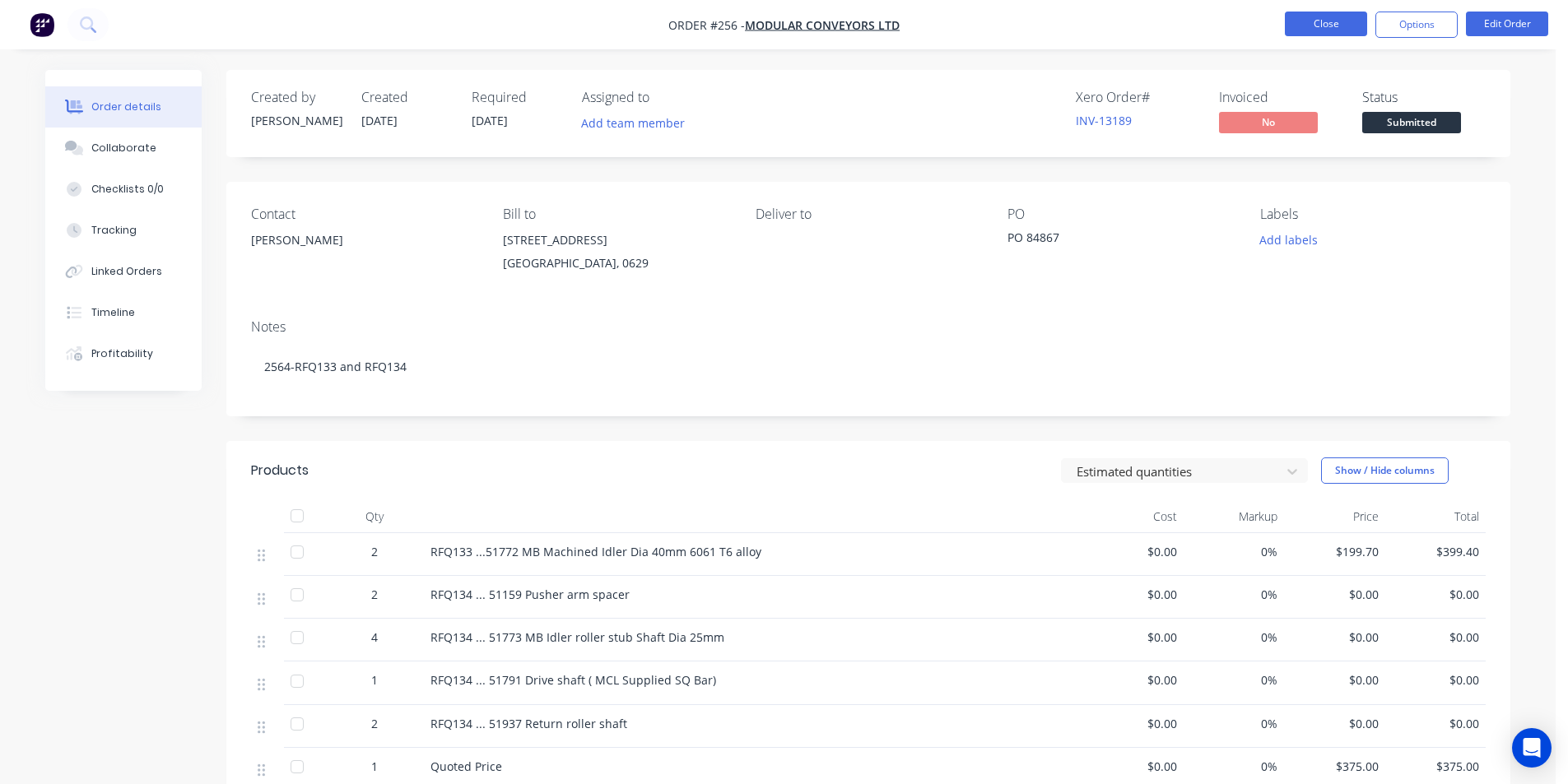
click at [1335, 25] on button "Close" at bounding box center [1326, 23] width 82 height 24
